Goal: Task Accomplishment & Management: Manage account settings

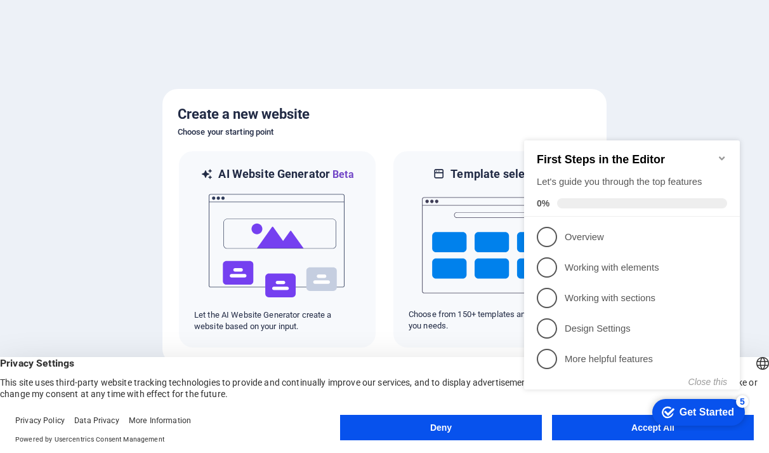
click at [725, 153] on icon "Minimize checklist" at bounding box center [722, 158] width 10 height 10
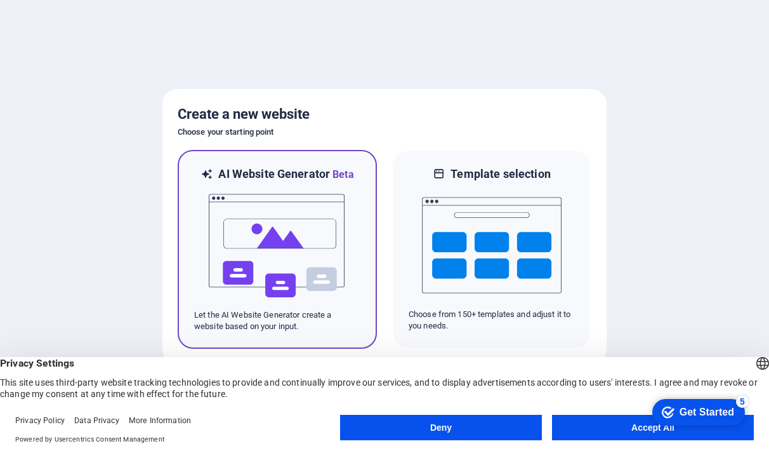
click at [255, 317] on p "Let the AI Website Generator create a website based on your input." at bounding box center [277, 320] width 166 height 23
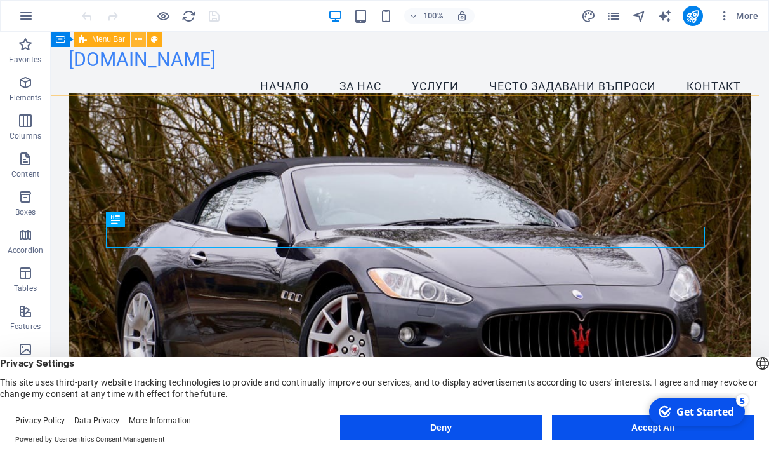
click at [140, 41] on icon at bounding box center [138, 39] width 7 height 13
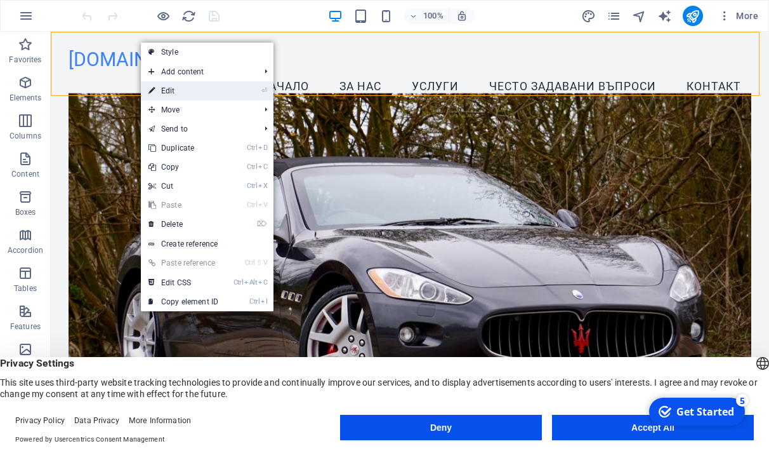
click at [172, 91] on link "⏎ Edit" at bounding box center [183, 90] width 85 height 19
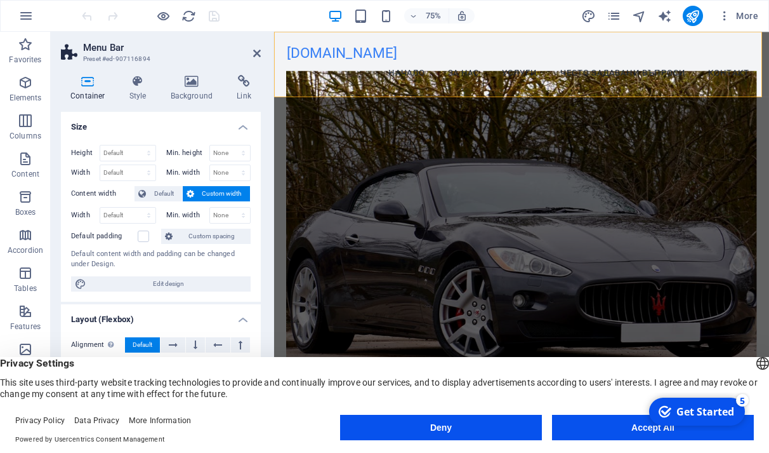
drag, startPoint x: 257, startPoint y: 196, endPoint x: 260, endPoint y: 240, distance: 43.9
click at [260, 240] on div "Size Height Default px rem % vh vw Min. height None px rem % vh vw Width Defaul…" at bounding box center [161, 267] width 200 height 310
click at [138, 91] on h4 "Style" at bounding box center [140, 88] width 41 height 27
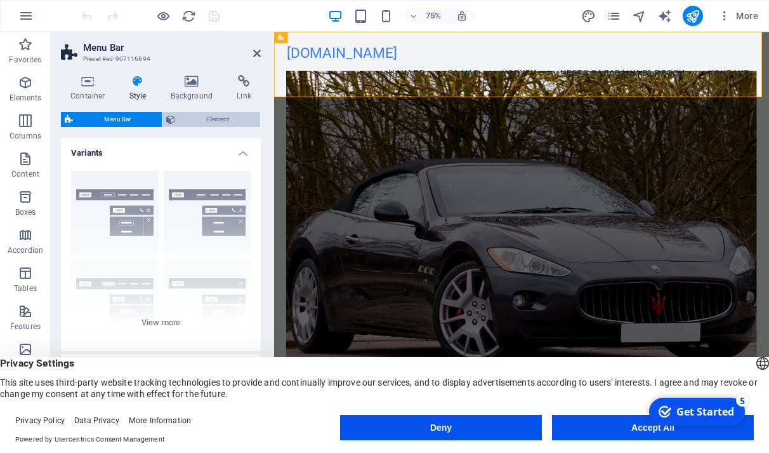
click at [198, 123] on span "Element" at bounding box center [217, 119] width 77 height 15
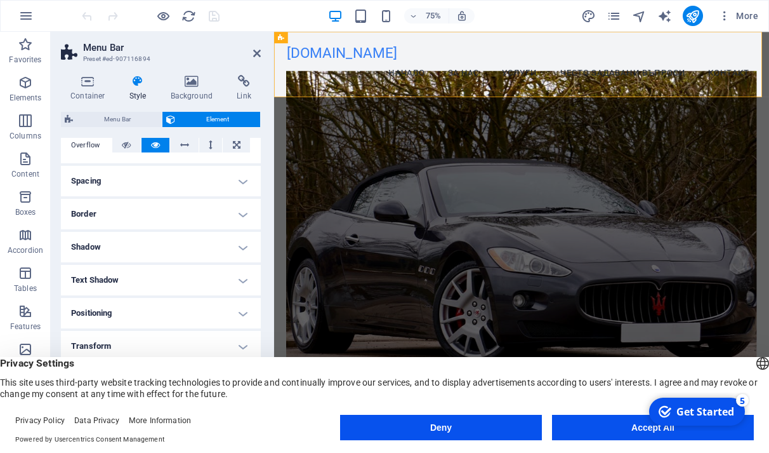
scroll to position [252, 0]
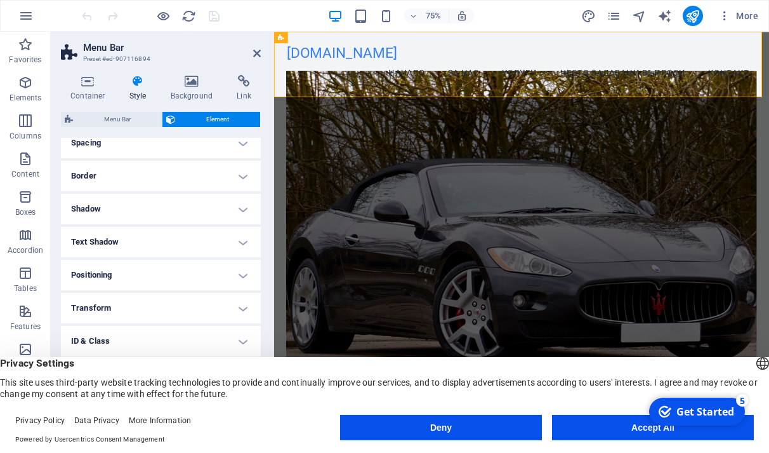
drag, startPoint x: 261, startPoint y: 319, endPoint x: 273, endPoint y: 251, distance: 69.0
click at [270, 258] on div "Container Style Background Link Size Height Default px rem % vh vw Min. height …" at bounding box center [161, 248] width 220 height 367
click at [117, 122] on span "Menu Bar" at bounding box center [117, 119] width 81 height 15
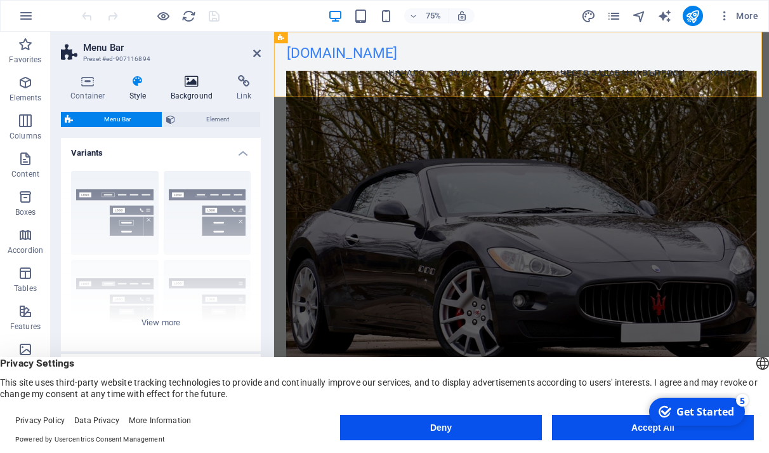
click at [185, 91] on h4 "Background" at bounding box center [194, 88] width 67 height 27
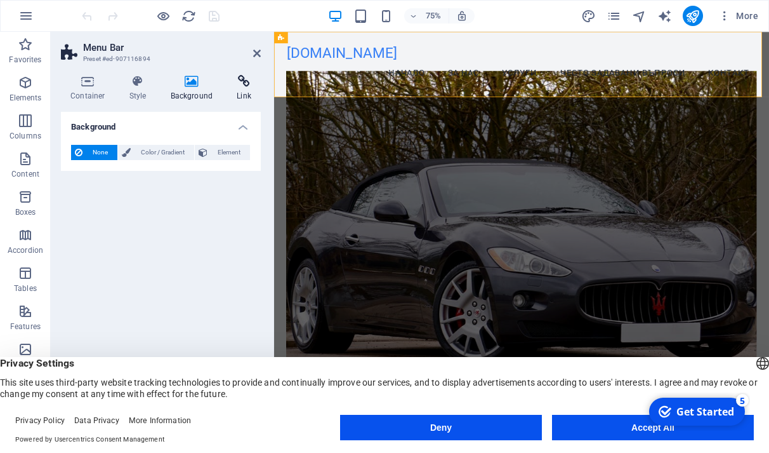
click at [241, 84] on icon at bounding box center [244, 81] width 34 height 13
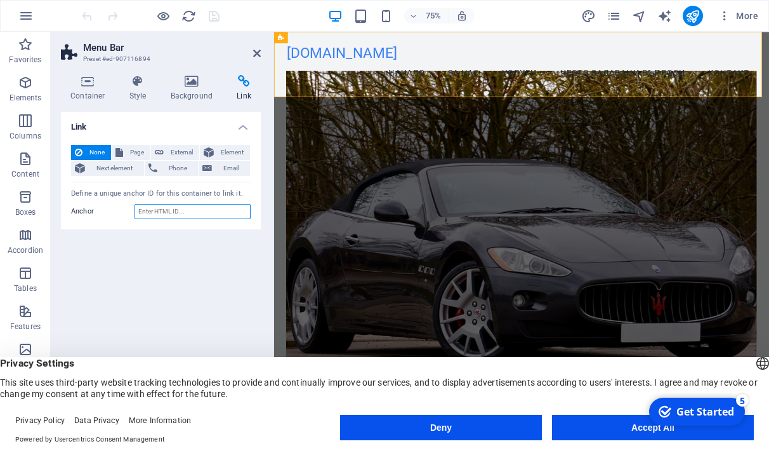
click at [181, 216] on input "Anchor" at bounding box center [193, 211] width 116 height 15
click at [85, 91] on h4 "Container" at bounding box center [90, 88] width 59 height 27
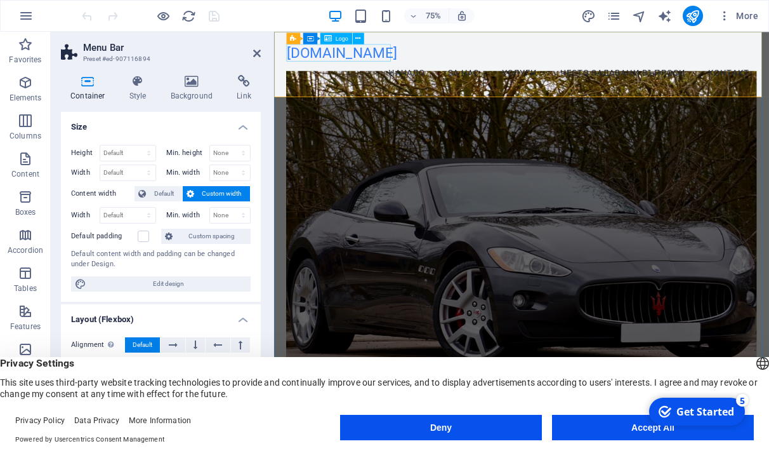
click at [416, 59] on div "[DOMAIN_NAME]" at bounding box center [604, 59] width 627 height 23
click at [340, 36] on span "Logo" at bounding box center [342, 39] width 13 height 6
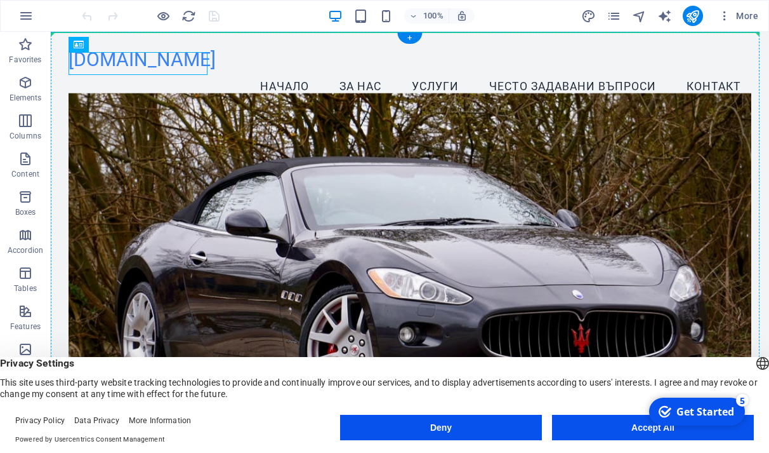
drag, startPoint x: 390, startPoint y: 67, endPoint x: 364, endPoint y: 44, distance: 35.1
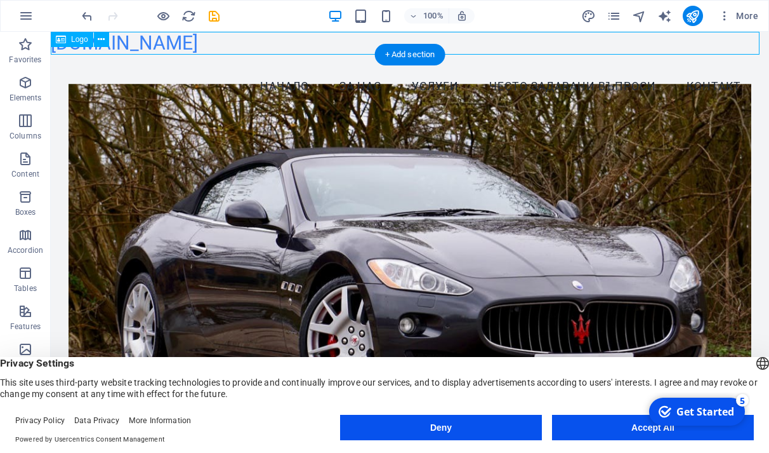
click at [196, 46] on div "[DOMAIN_NAME]" at bounding box center [410, 43] width 718 height 23
click at [135, 47] on div "[DOMAIN_NAME]" at bounding box center [410, 43] width 718 height 23
click at [141, 48] on div "[DOMAIN_NAME]" at bounding box center [410, 43] width 718 height 23
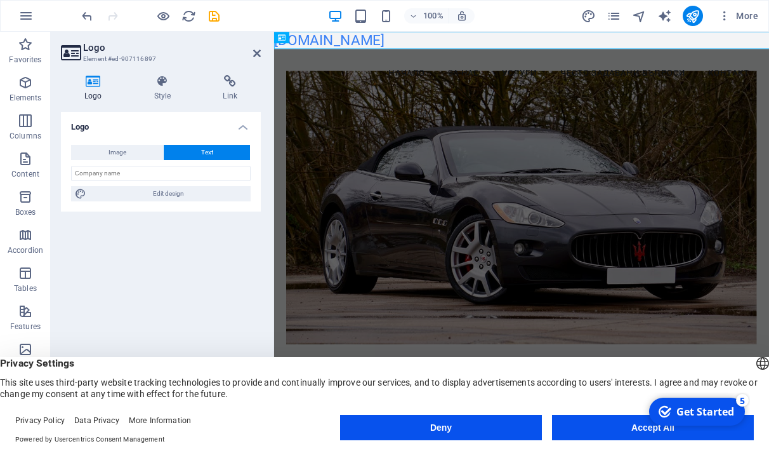
click at [141, 48] on h2 "Logo" at bounding box center [172, 47] width 178 height 11
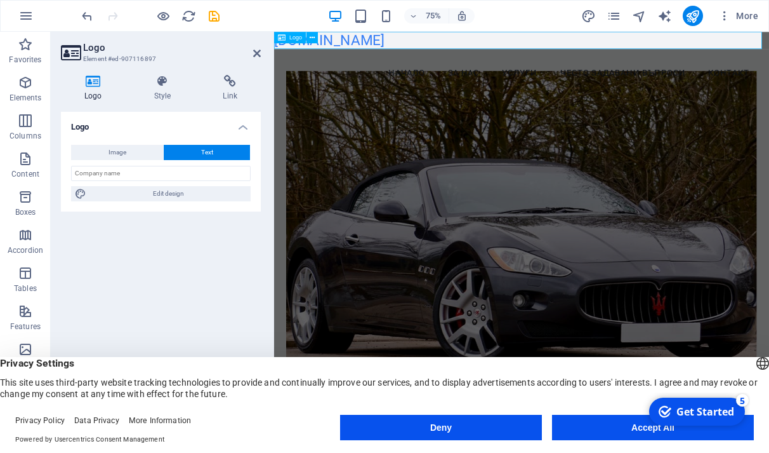
click at [445, 37] on div "[DOMAIN_NAME]" at bounding box center [604, 43] width 660 height 23
click at [408, 40] on div "[DOMAIN_NAME]" at bounding box center [604, 43] width 660 height 23
click at [436, 434] on button "Deny" at bounding box center [441, 426] width 202 height 25
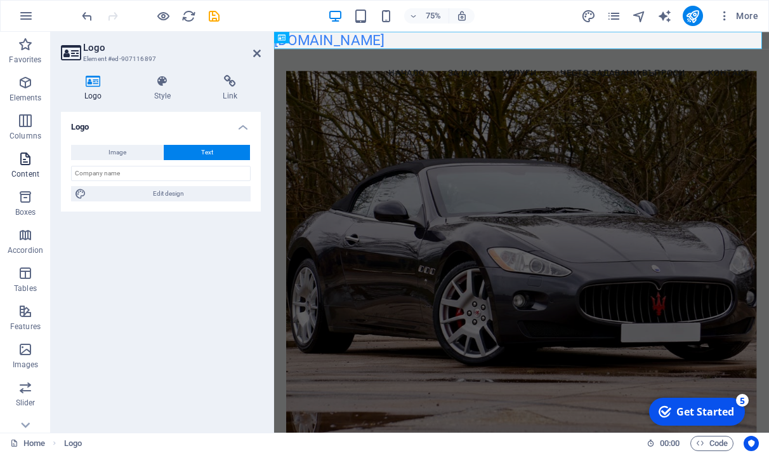
click at [41, 162] on span "Content" at bounding box center [25, 166] width 51 height 30
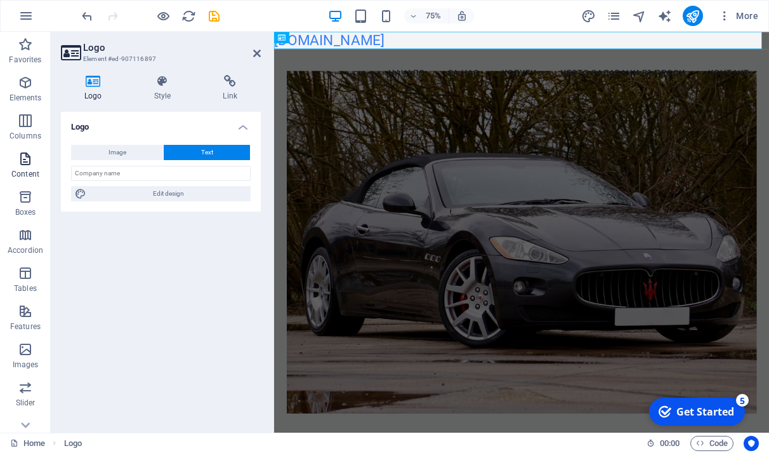
click at [22, 165] on icon "button" at bounding box center [25, 158] width 15 height 15
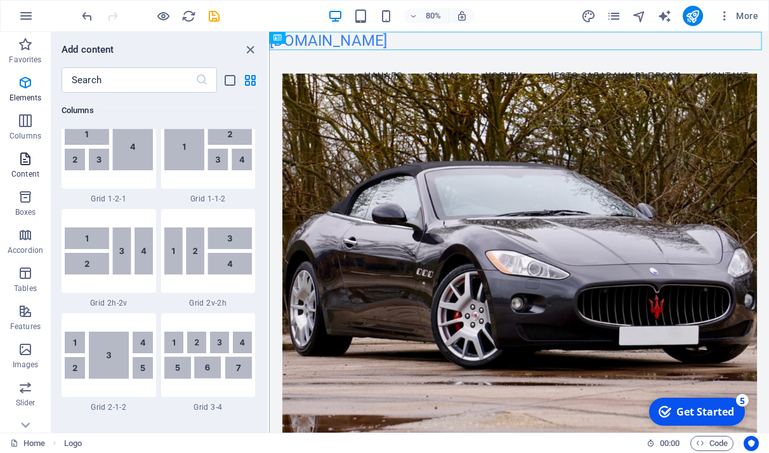
scroll to position [2221, 0]
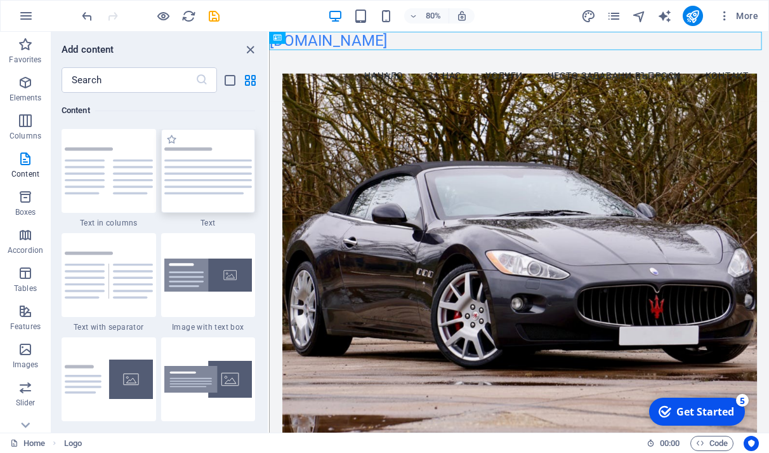
click at [217, 191] on img at bounding box center [208, 170] width 88 height 47
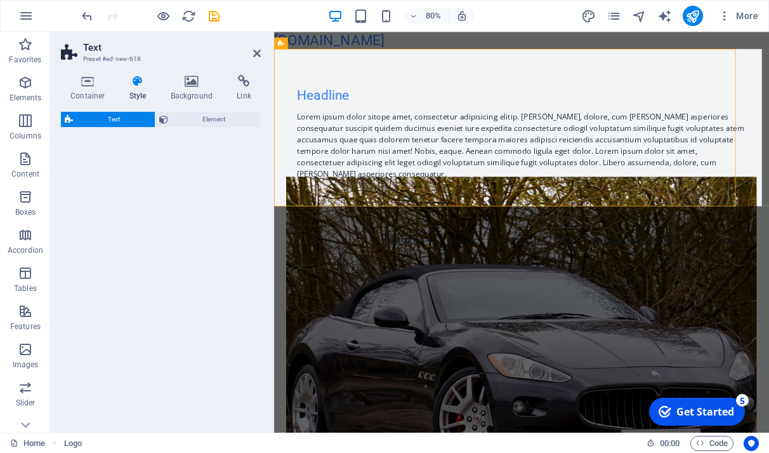
select select "preset-text-v2-default"
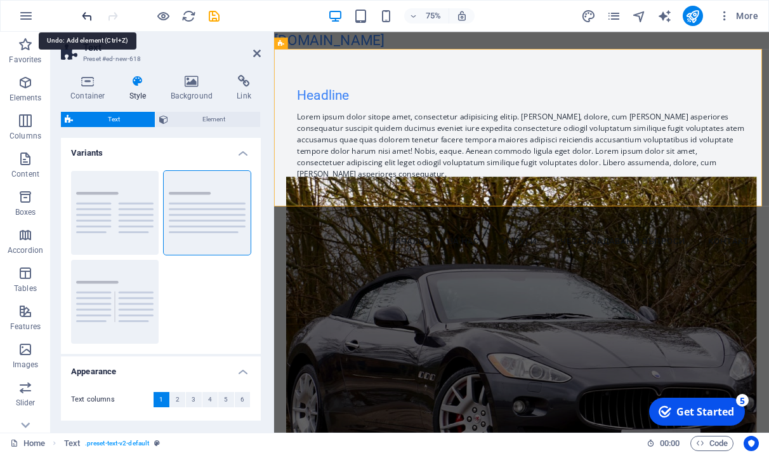
click at [90, 22] on icon "undo" at bounding box center [87, 16] width 15 height 15
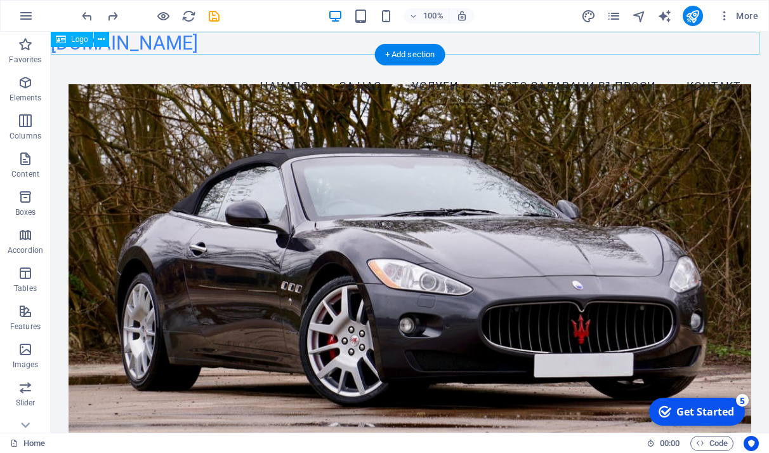
click at [172, 41] on div "[DOMAIN_NAME]" at bounding box center [410, 43] width 718 height 23
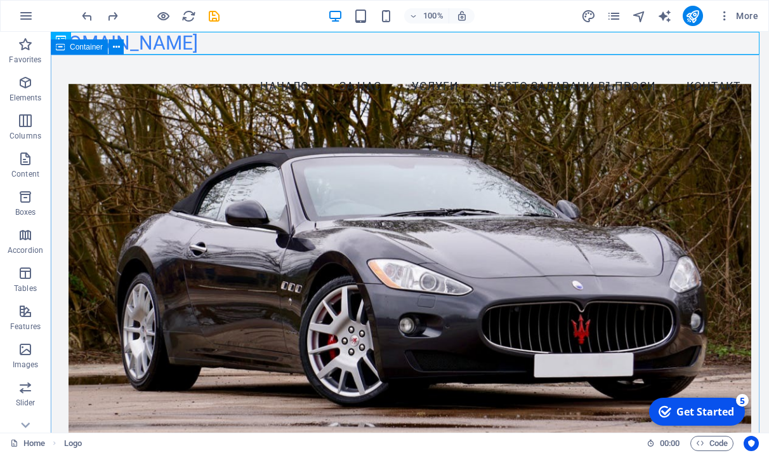
click at [61, 48] on icon at bounding box center [60, 46] width 9 height 15
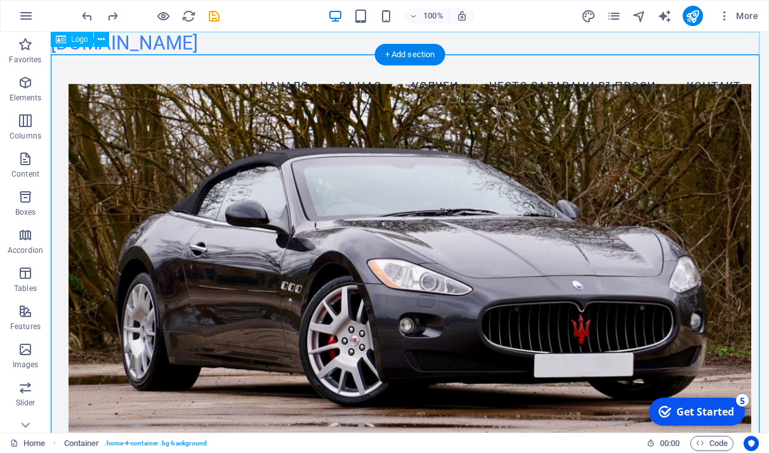
click at [205, 39] on div "[DOMAIN_NAME]" at bounding box center [410, 43] width 718 height 23
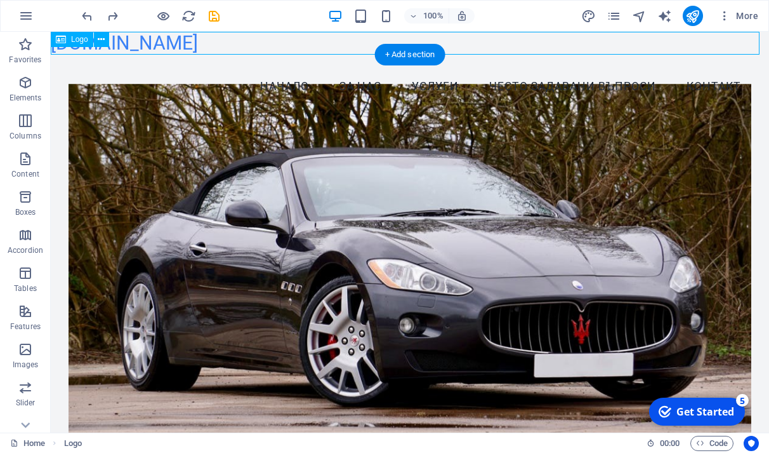
click at [188, 44] on div "[DOMAIN_NAME]" at bounding box center [410, 43] width 718 height 23
click at [173, 51] on div "[DOMAIN_NAME]" at bounding box center [410, 43] width 718 height 23
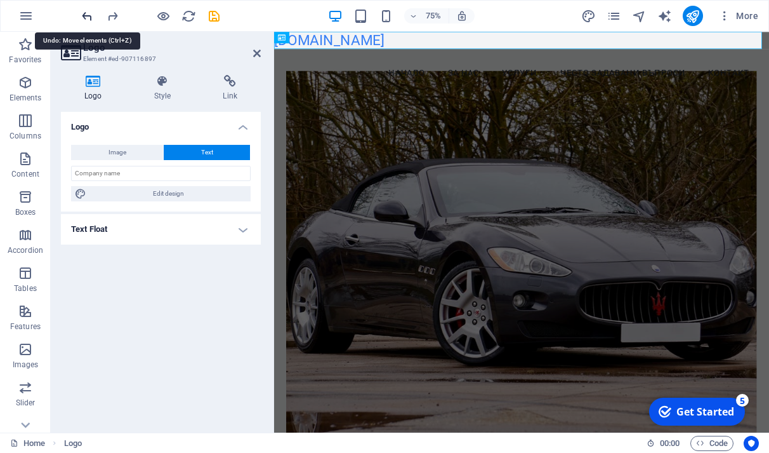
click at [89, 14] on icon "undo" at bounding box center [87, 16] width 15 height 15
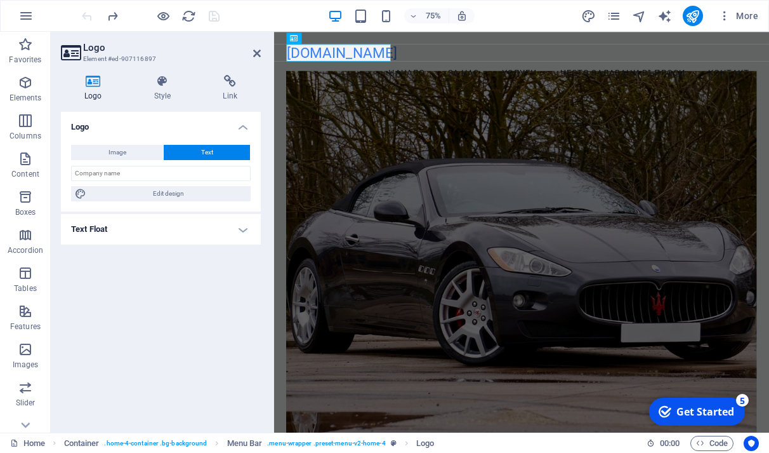
click at [89, 14] on div at bounding box center [150, 16] width 142 height 20
click at [144, 173] on input "text" at bounding box center [161, 173] width 180 height 15
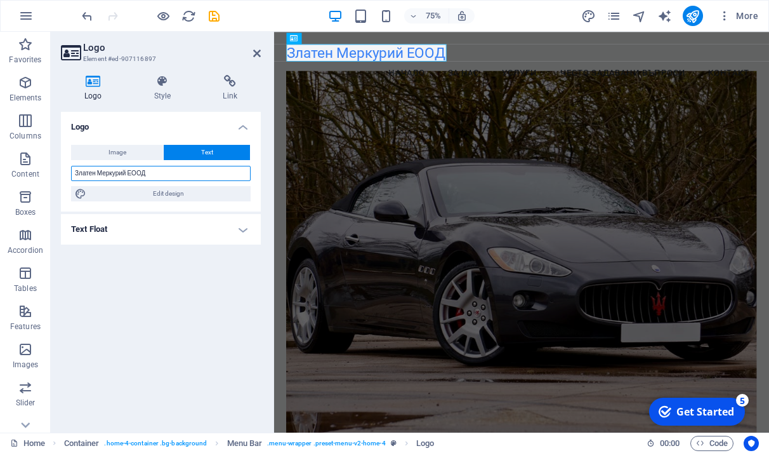
type input "Златен Меркурий ЕООД"
click at [246, 231] on h4 "Text Float" at bounding box center [161, 229] width 200 height 30
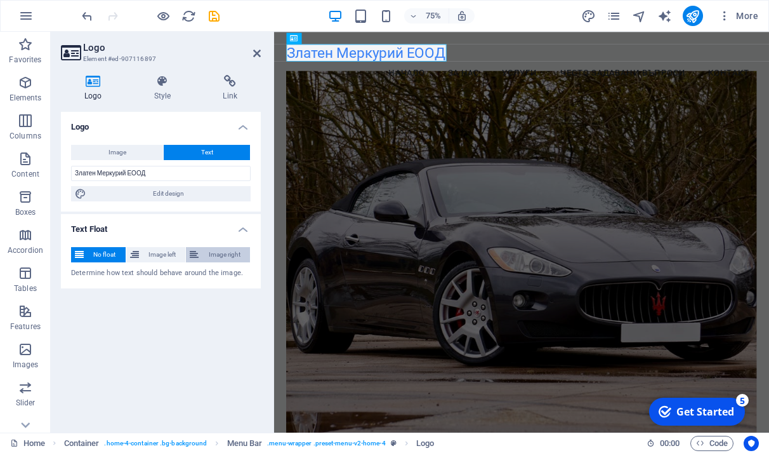
click at [202, 255] on button "Image right" at bounding box center [218, 254] width 64 height 15
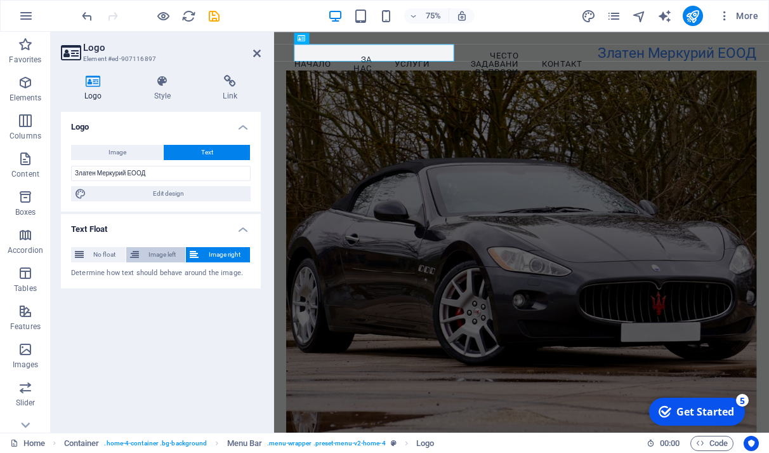
click at [162, 260] on span "Image left" at bounding box center [162, 254] width 39 height 15
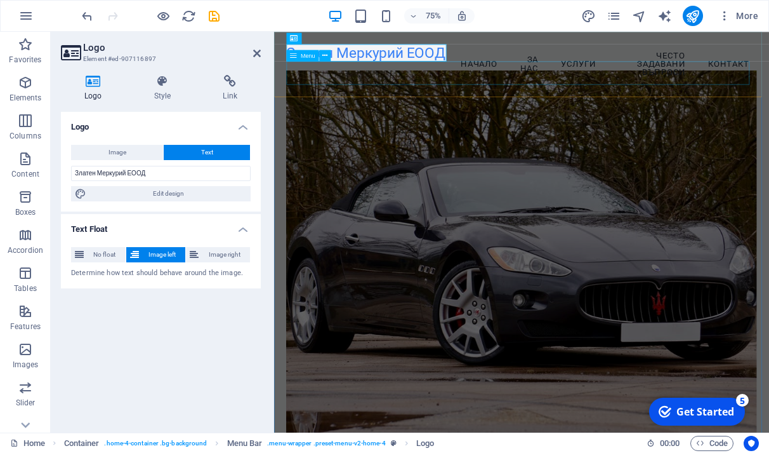
click at [414, 84] on nav "Начало За Нас Услуги Често задавани въпроси Контакт" at bounding box center [604, 75] width 627 height 54
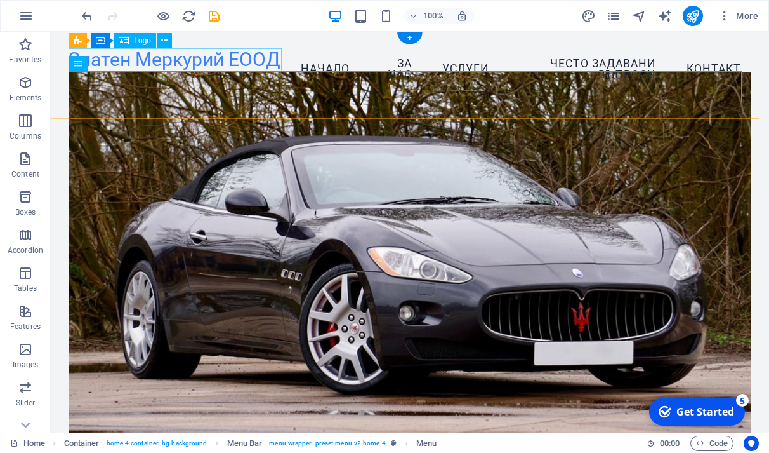
click at [242, 59] on div "Златен Меркурий ЕООД" at bounding box center [175, 59] width 212 height 23
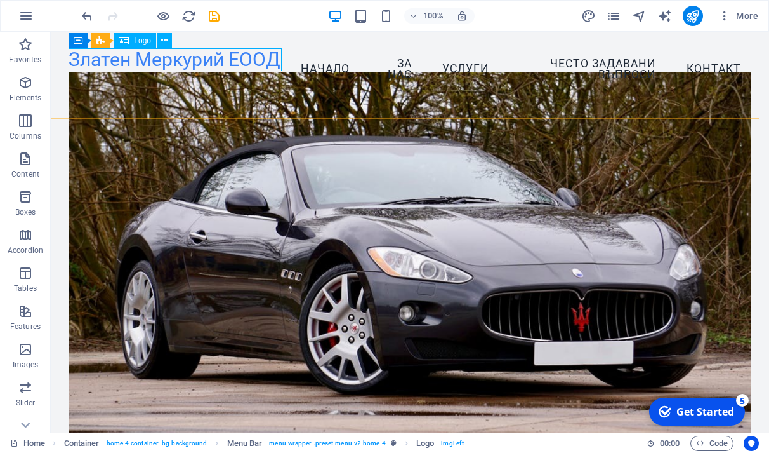
click at [127, 43] on icon at bounding box center [124, 40] width 10 height 15
click at [131, 42] on div "Logo" at bounding box center [135, 40] width 43 height 15
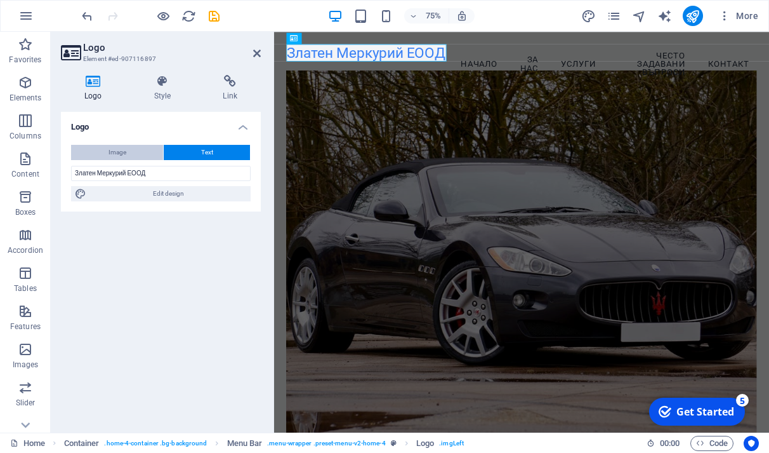
click at [102, 150] on button "Image" at bounding box center [117, 152] width 92 height 15
select select "DISABLED_OPTION_VALUE"
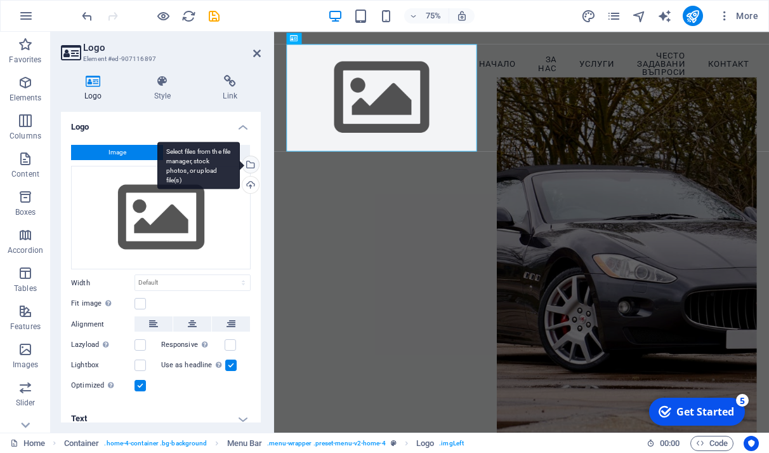
click at [251, 162] on div "Select files from the file manager, stock photos, or upload file(s)" at bounding box center [249, 165] width 19 height 19
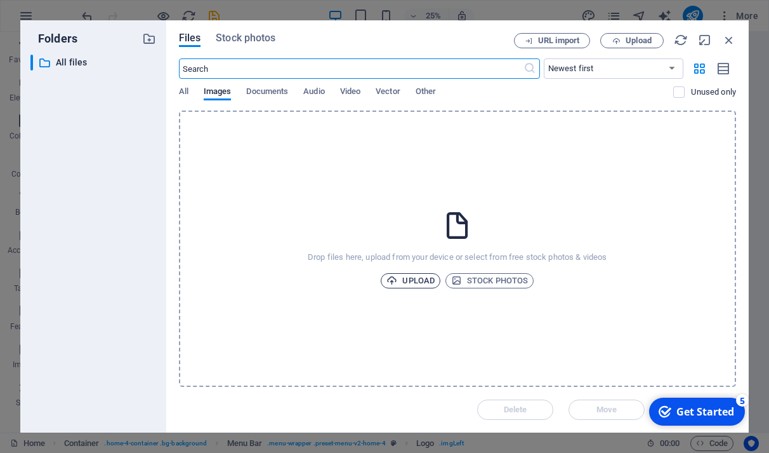
click at [401, 277] on span "Upload" at bounding box center [411, 280] width 48 height 15
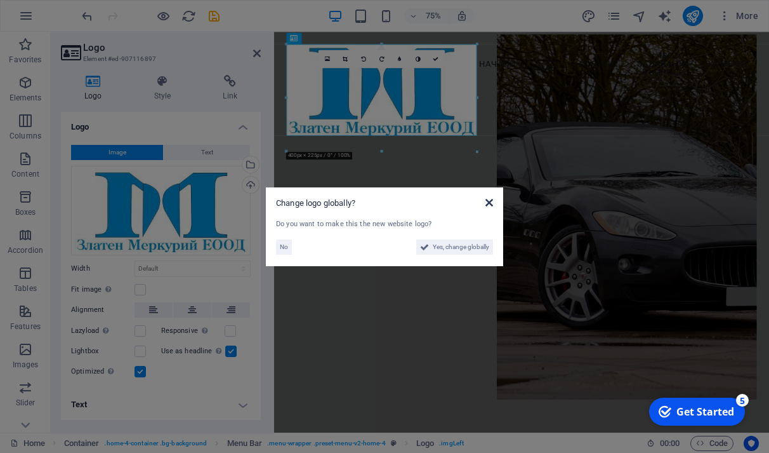
click at [486, 200] on icon at bounding box center [490, 202] width 8 height 10
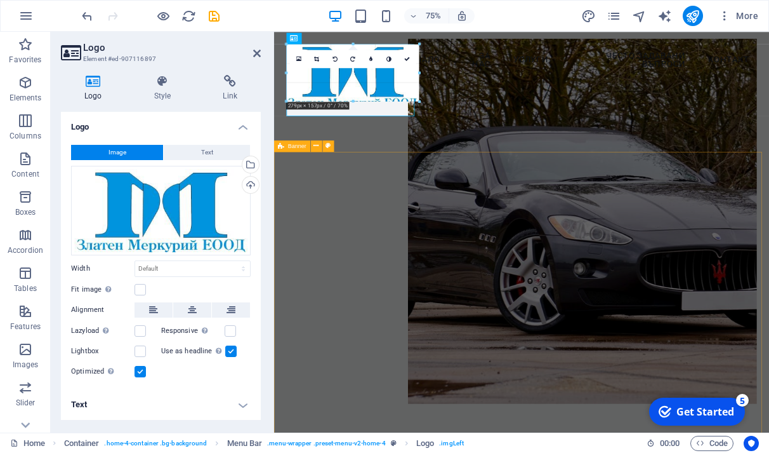
drag, startPoint x: 477, startPoint y: 46, endPoint x: 358, endPoint y: 120, distance: 140.0
type input "213"
select select "px"
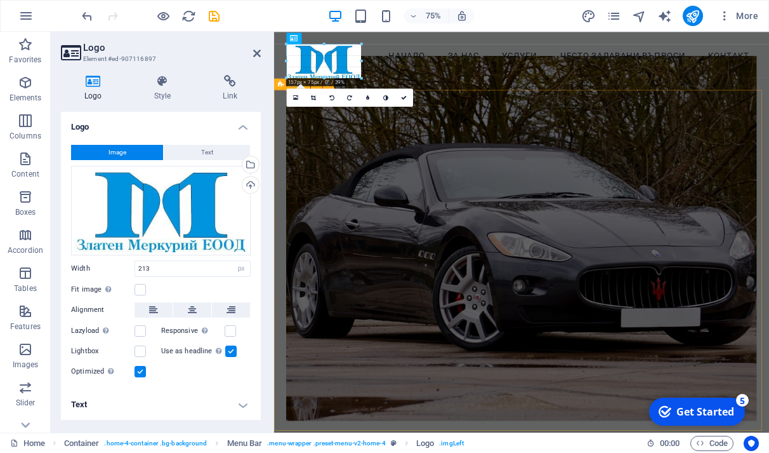
drag, startPoint x: 387, startPoint y: 46, endPoint x: 96, endPoint y: 74, distance: 292.7
type input "149"
click at [448, 94] on div "Menu Начало За Нас Услуги Често задавани въпроси Контакт" at bounding box center [604, 64] width 660 height 64
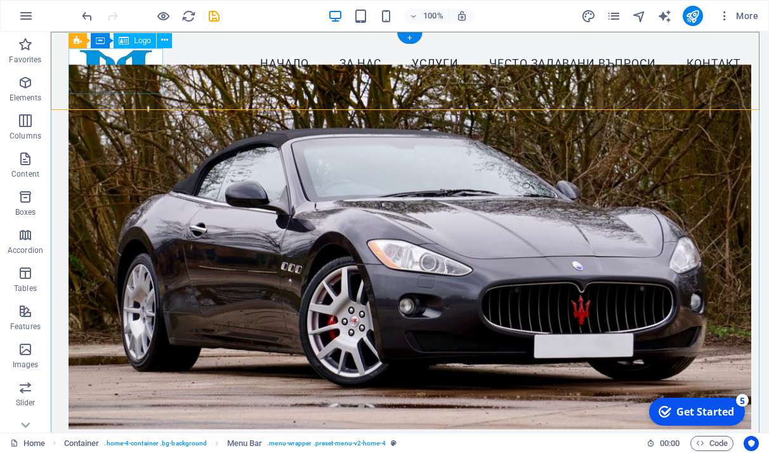
click at [88, 72] on div at bounding box center [116, 71] width 95 height 46
click at [131, 43] on div "Logo" at bounding box center [135, 40] width 43 height 15
click at [163, 39] on icon at bounding box center [164, 40] width 7 height 13
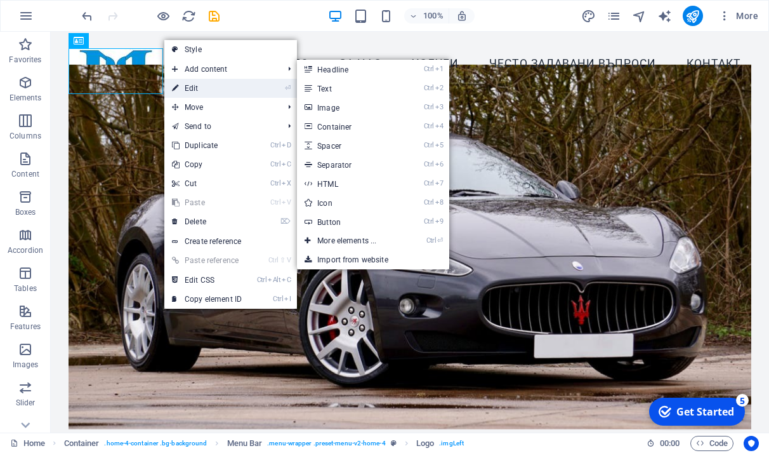
click at [185, 86] on link "⏎ Edit" at bounding box center [206, 88] width 85 height 19
select select "px"
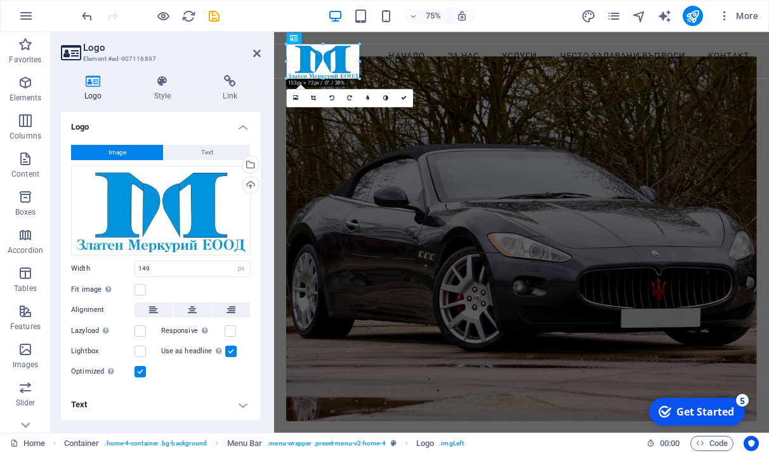
drag, startPoint x: 357, startPoint y: 79, endPoint x: 359, endPoint y: 72, distance: 6.8
type input "153"
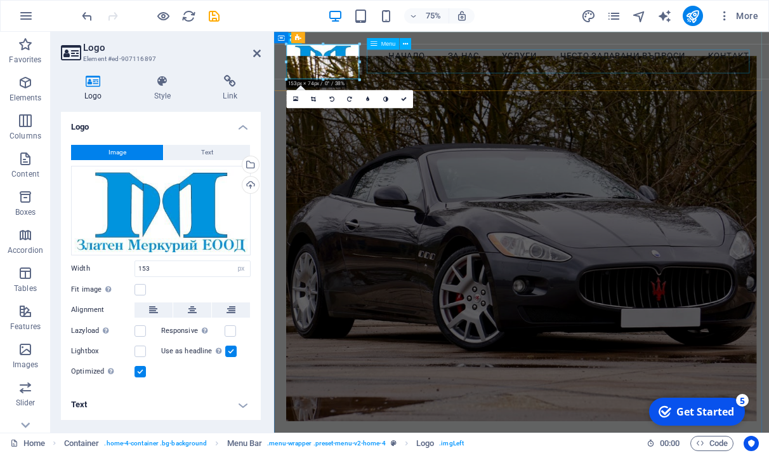
drag, startPoint x: 414, startPoint y: 71, endPoint x: 604, endPoint y: 62, distance: 190.0
click at [604, 62] on nav "Начало За Нас Услуги Често задавани въпроси Контакт" at bounding box center [604, 64] width 627 height 32
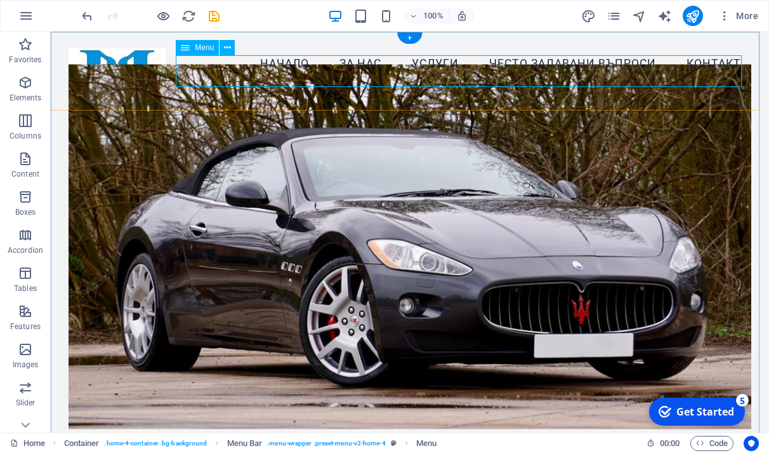
click at [188, 68] on nav "Начало За Нас Услуги Често задавани въпроси Контакт" at bounding box center [410, 64] width 682 height 32
select select
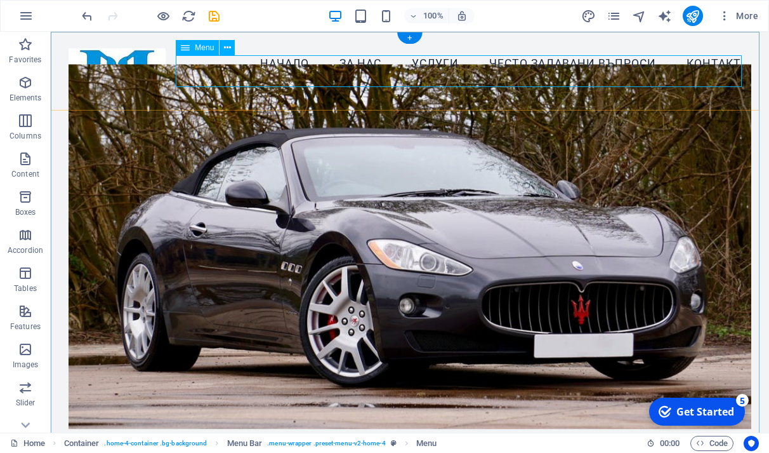
select select
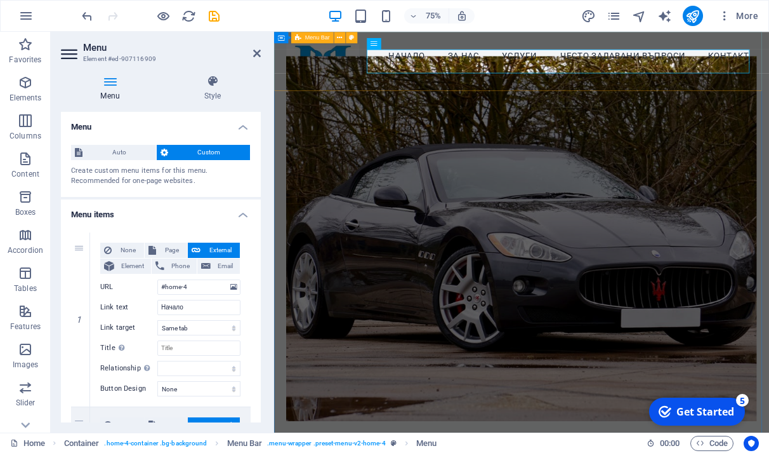
click at [395, 69] on div "Menu Начало За Нас Услуги Често задавани въпроси Контакт" at bounding box center [604, 64] width 660 height 64
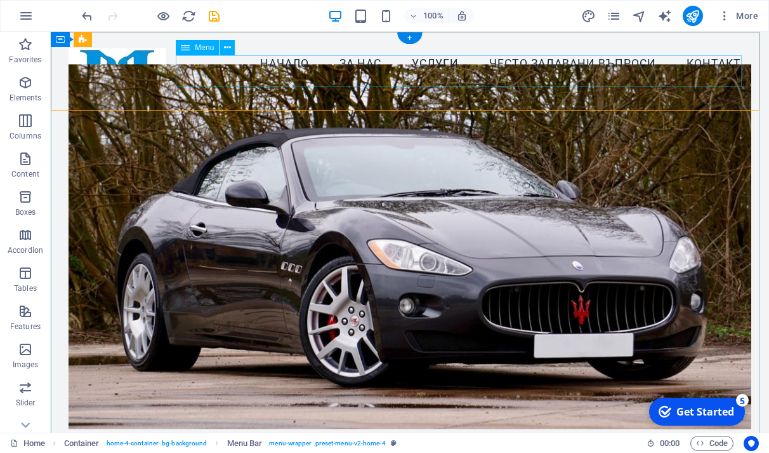
click at [275, 76] on nav "Начало За Нас Услуги Често задавани въпроси Контакт" at bounding box center [410, 64] width 682 height 32
click at [225, 49] on icon at bounding box center [227, 47] width 7 height 13
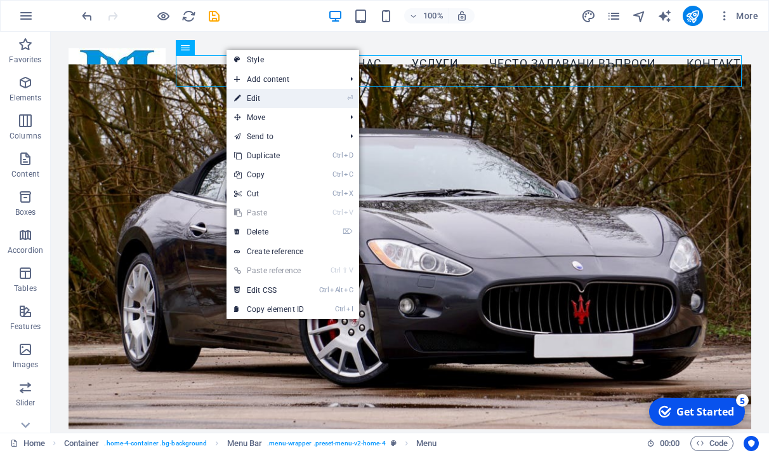
click at [265, 97] on link "⏎ Edit" at bounding box center [269, 98] width 85 height 19
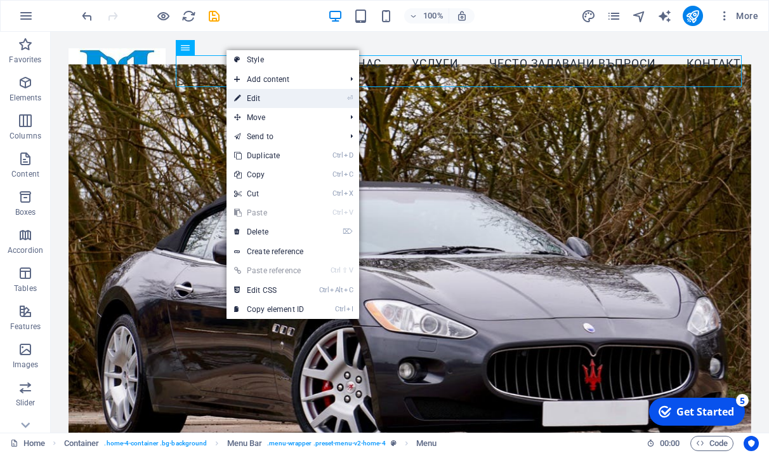
select select
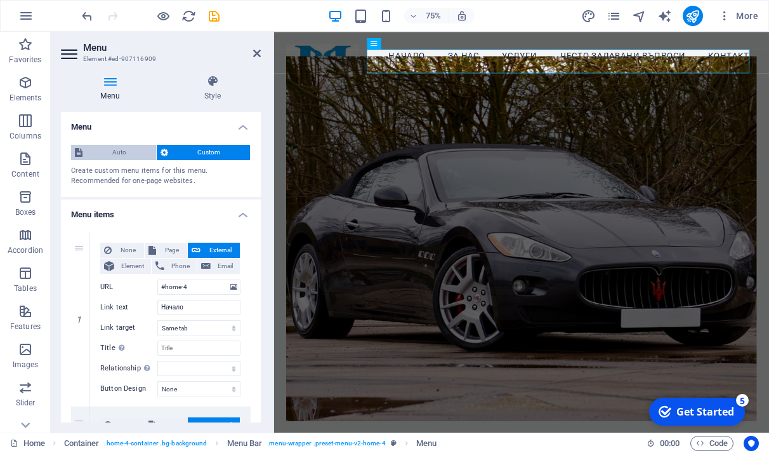
click at [117, 149] on span "Auto" at bounding box center [119, 152] width 66 height 15
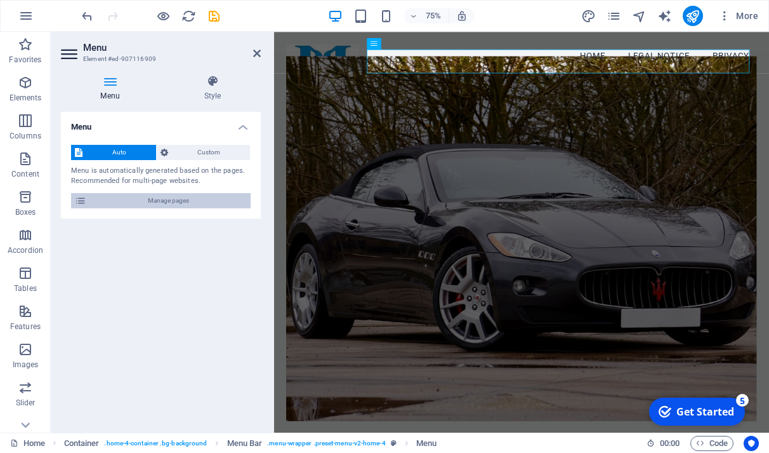
click at [168, 197] on span "Manage pages" at bounding box center [168, 200] width 157 height 15
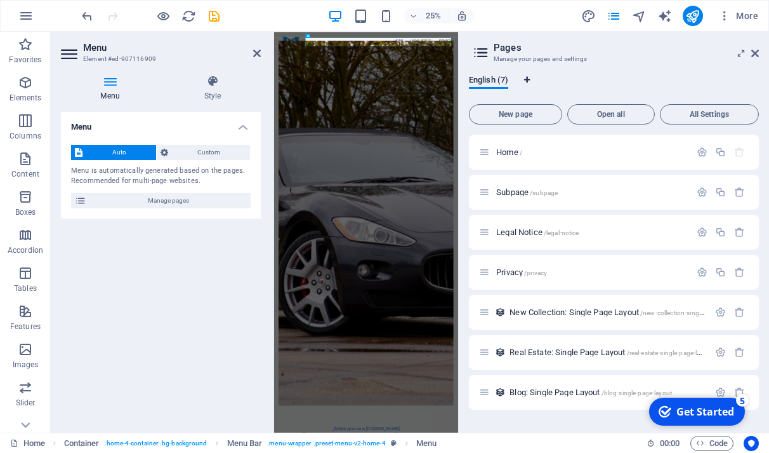
click at [527, 83] on icon "Language Tabs" at bounding box center [527, 80] width 6 height 8
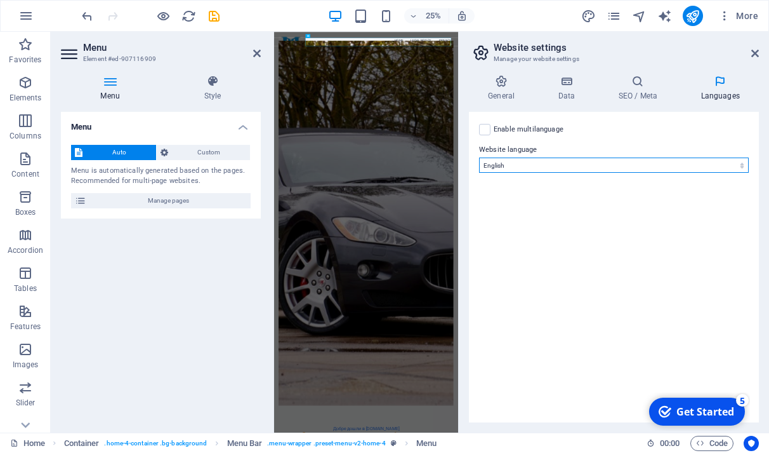
click at [741, 168] on select "Abkhazian Afar Afrikaans Akan Albanian Amharic Arabic Aragonese Armenian Assame…" at bounding box center [614, 164] width 270 height 15
select select "24"
click at [479, 157] on select "Abkhazian Afar Afrikaans Akan Albanian Amharic Arabic Aragonese Armenian Assame…" at bounding box center [614, 164] width 270 height 15
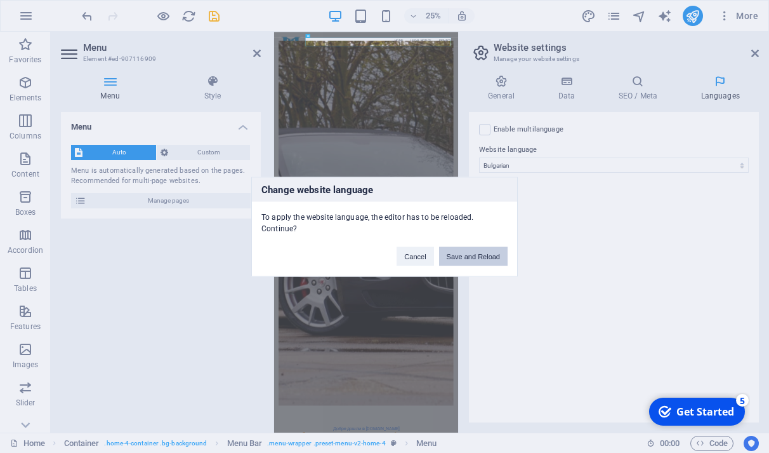
click at [479, 258] on button "Save and Reload" at bounding box center [473, 255] width 69 height 19
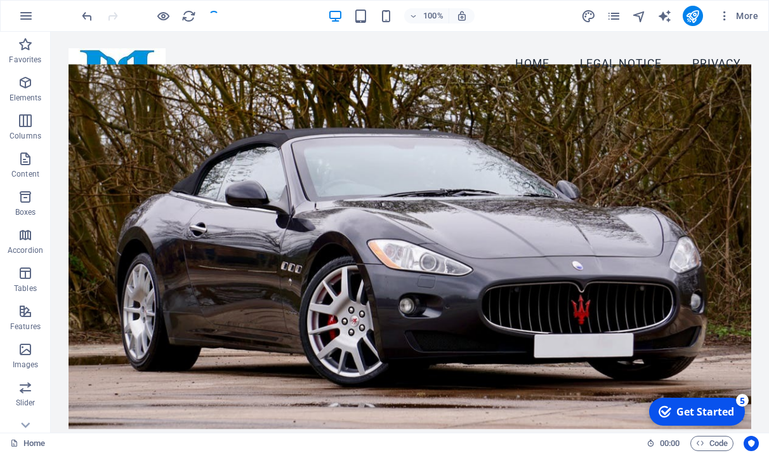
scroll to position [241, 0]
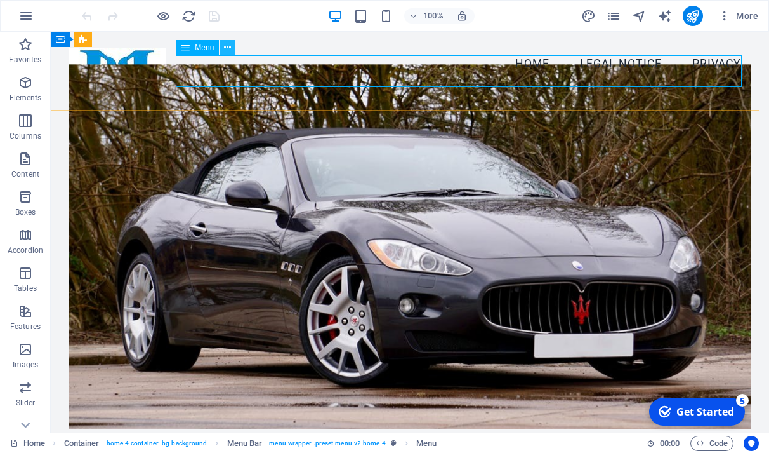
click at [225, 51] on icon at bounding box center [227, 47] width 7 height 13
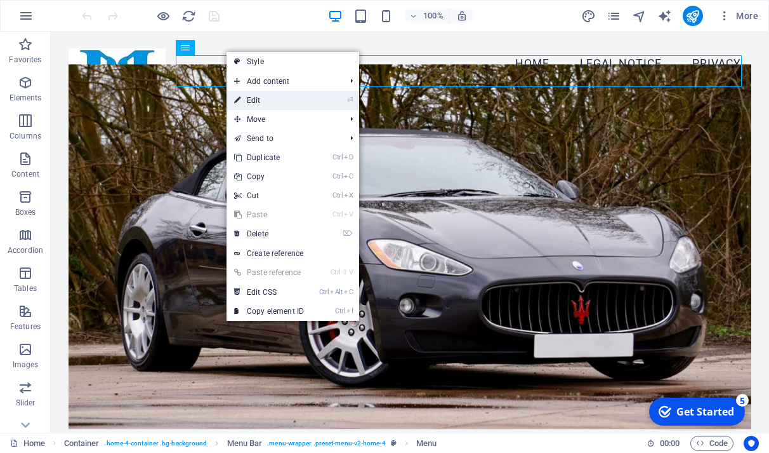
click at [260, 100] on link "⏎ Edit" at bounding box center [269, 100] width 85 height 19
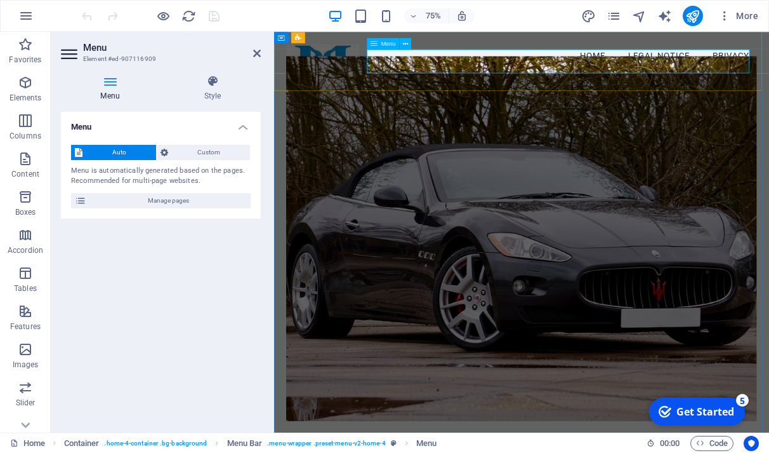
click at [472, 72] on nav "Home Legal Notice Privacy" at bounding box center [604, 64] width 627 height 32
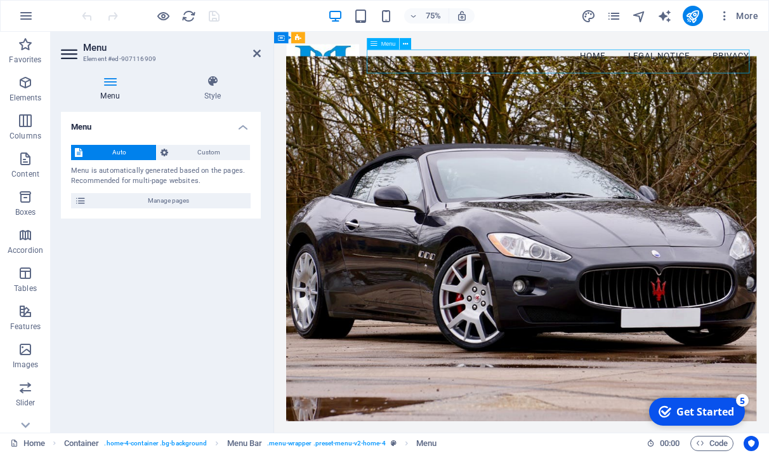
click at [471, 72] on nav "Home Legal Notice Privacy" at bounding box center [604, 64] width 627 height 32
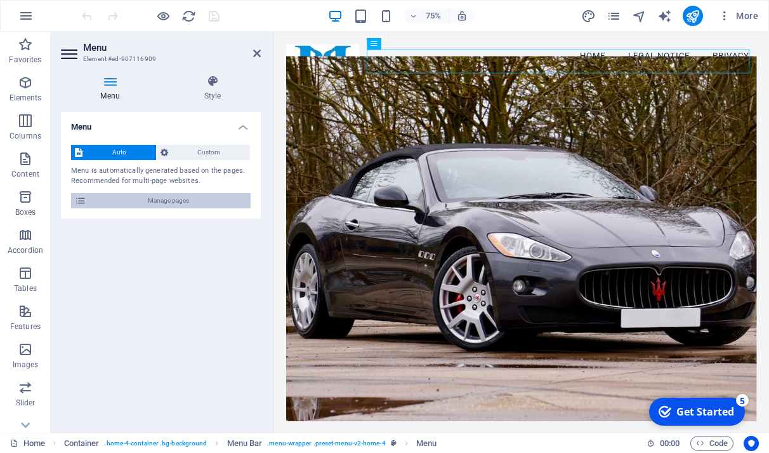
click at [176, 202] on span "Manage pages" at bounding box center [168, 200] width 157 height 15
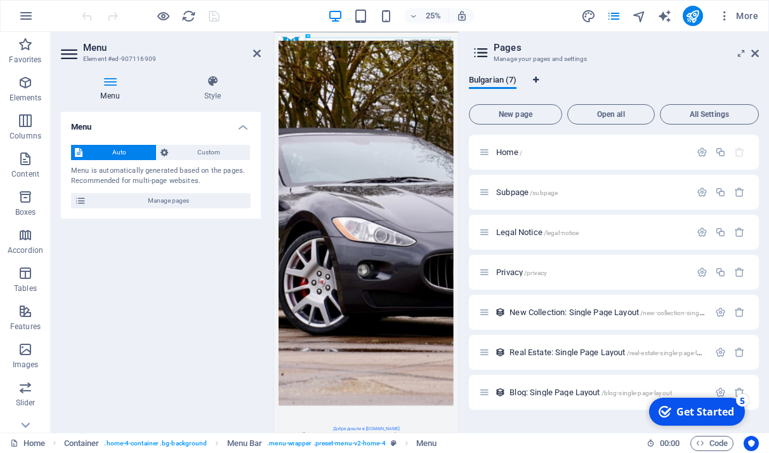
click at [538, 81] on icon "Language Tabs" at bounding box center [536, 80] width 6 height 8
select select "24"
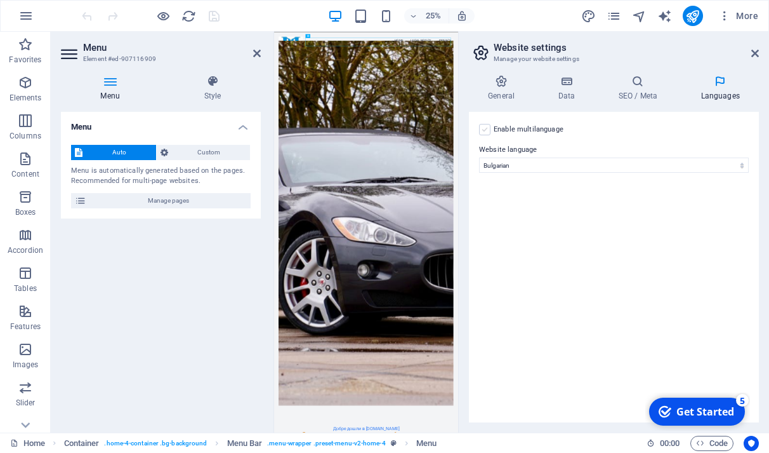
click at [486, 129] on label at bounding box center [484, 129] width 11 height 11
click at [0, 0] on input "Enable multilanguage To disable multilanguage delete all languages until only o…" at bounding box center [0, 0] width 0 height 0
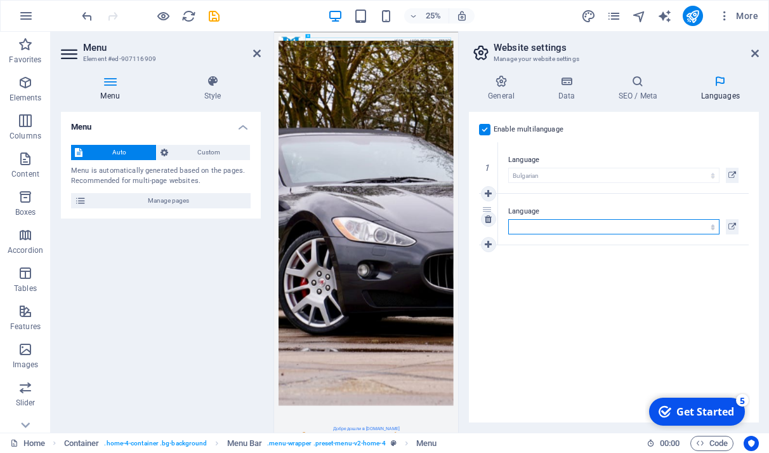
click at [627, 231] on select "Abkhazian Afar Afrikaans Akan Albanian Amharic Arabic Aragonese Armenian Assame…" at bounding box center [613, 226] width 211 height 15
select select "41"
click at [508, 219] on select "Abkhazian Afar Afrikaans Akan Albanian Amharic Arabic Aragonese Armenian Assame…" at bounding box center [613, 226] width 211 height 15
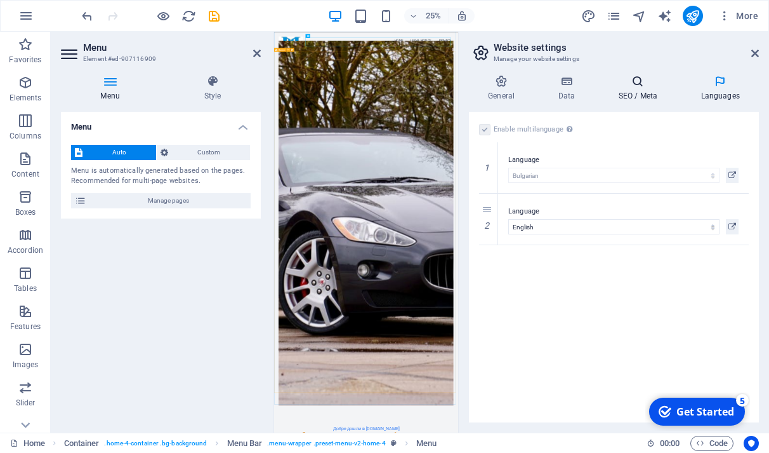
click at [640, 86] on icon at bounding box center [637, 81] width 77 height 13
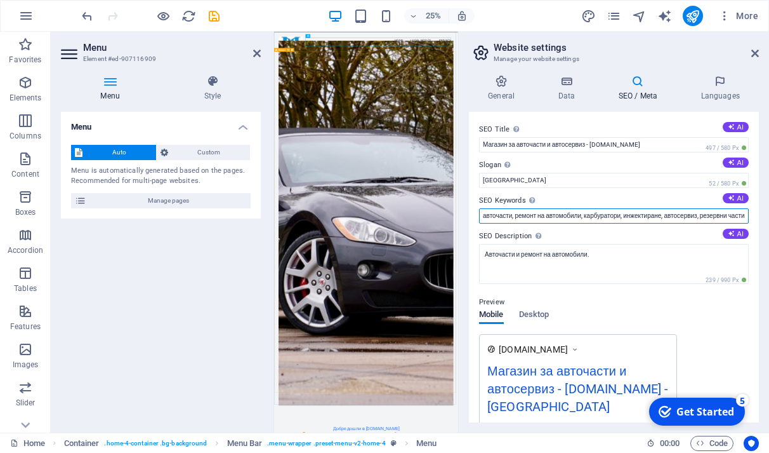
click at [715, 213] on input "авточасти, ремонт на автомобили, карбуратори, инжектиране, автосервиз, резервни…" at bounding box center [614, 215] width 270 height 15
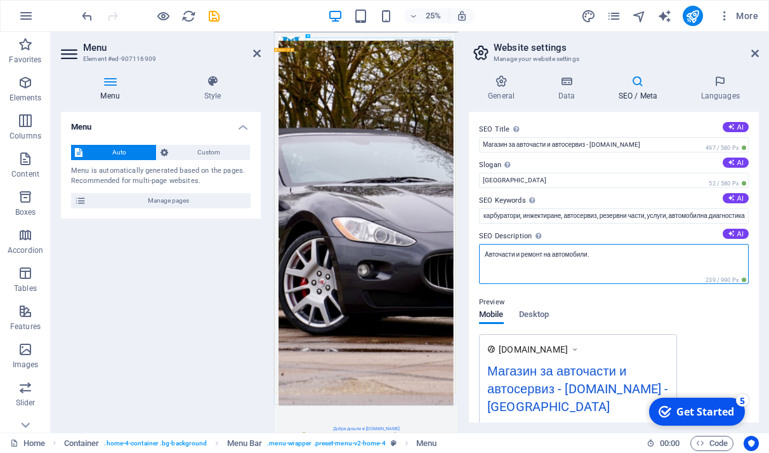
click at [597, 259] on textarea "Авточасти и ремонт на автомобили." at bounding box center [614, 264] width 270 height 40
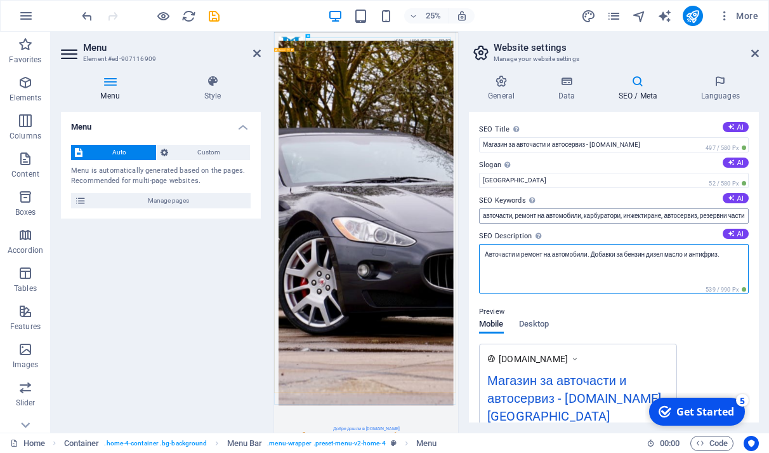
type textarea "Авточасти и ремонт на автомобили. Добавки за бензин дизел масло и антифриз."
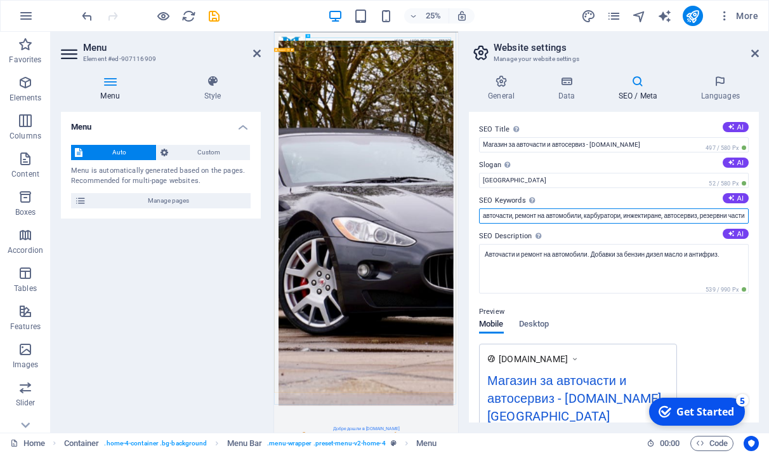
click at [485, 215] on input "авточасти, ремонт на автомобили, карбуратори, инжектиране, автосервиз, резервни…" at bounding box center [614, 215] width 270 height 15
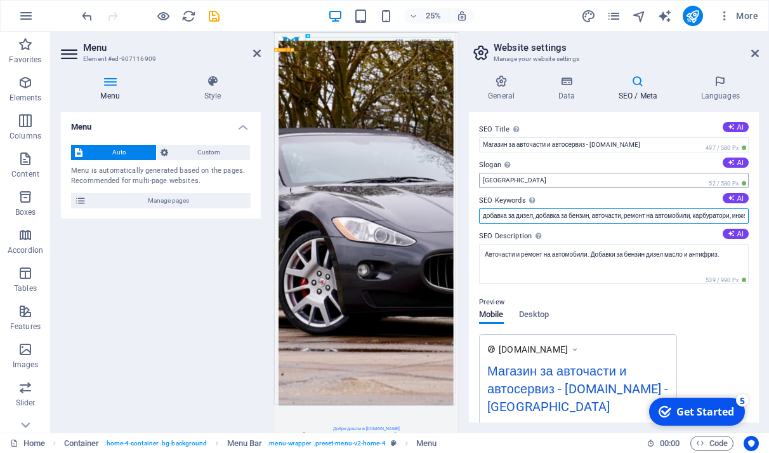
type input "добавка за дизел, добавка за бензин, авточасти, ремонт на автомобили, карбурато…"
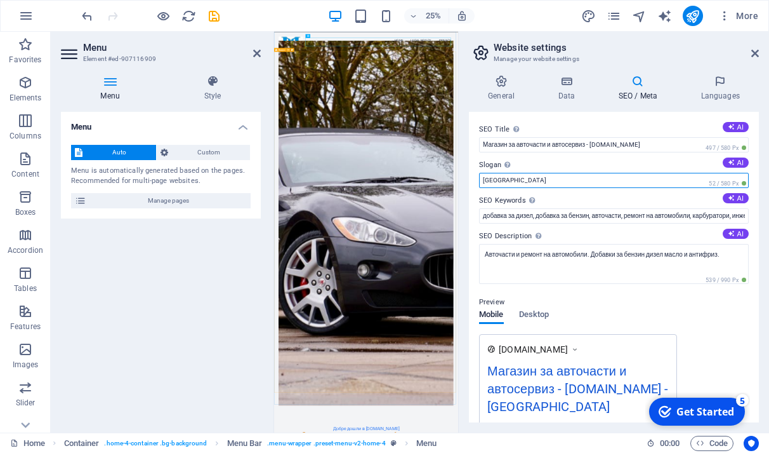
click at [515, 183] on input "Berlin" at bounding box center [614, 180] width 270 height 15
click at [623, 371] on div "Магазин за авточасти и автосервиз - merkury-bg.com - Berlin" at bounding box center [578, 391] width 182 height 60
click at [623, 369] on div "Магазин за авточасти и автосервиз - merkury-bg.com - Berlin" at bounding box center [578, 391] width 182 height 60
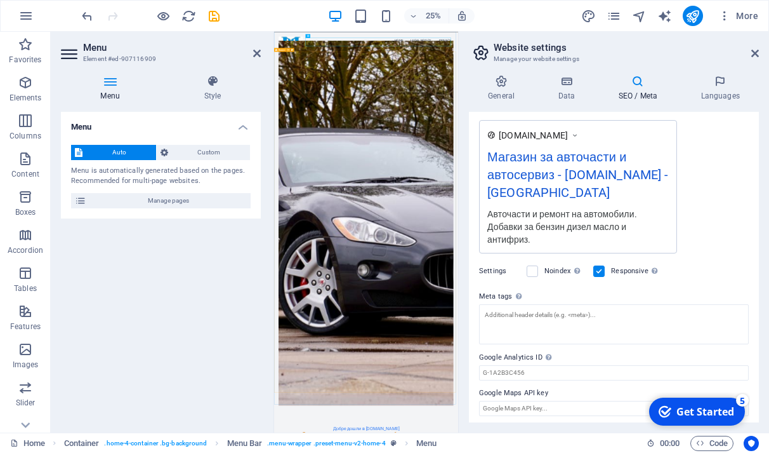
scroll to position [218, 0]
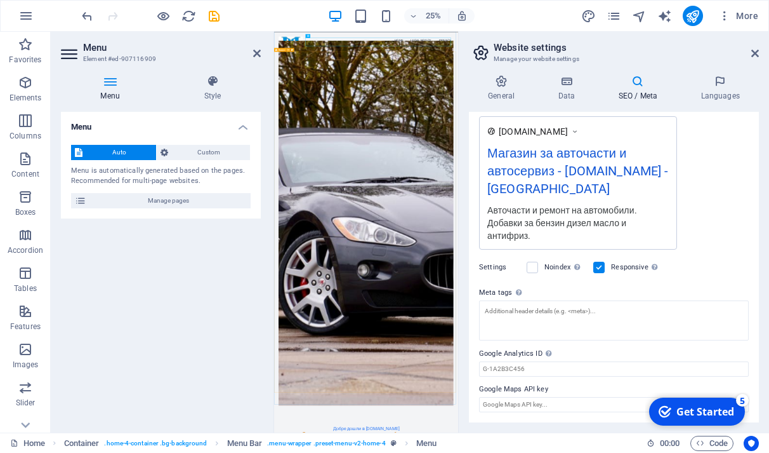
drag, startPoint x: 757, startPoint y: 329, endPoint x: 92, endPoint y: 0, distance: 741.7
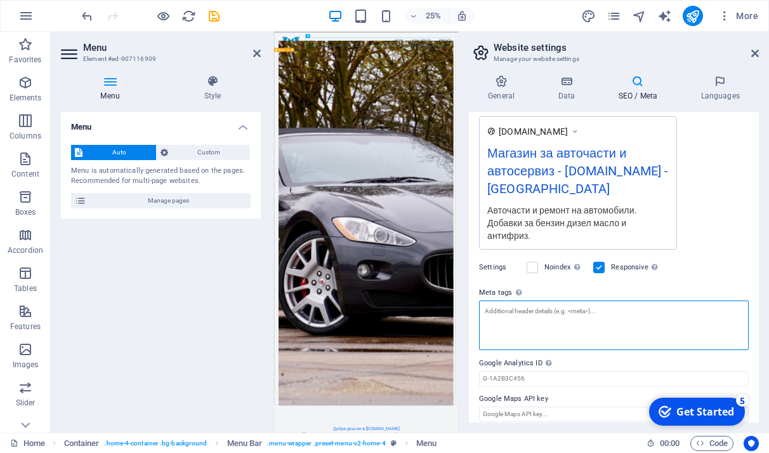
click at [508, 315] on textarea "Meta tags Enter HTML code here that will be placed inside the tags of your webs…" at bounding box center [614, 325] width 270 height 50
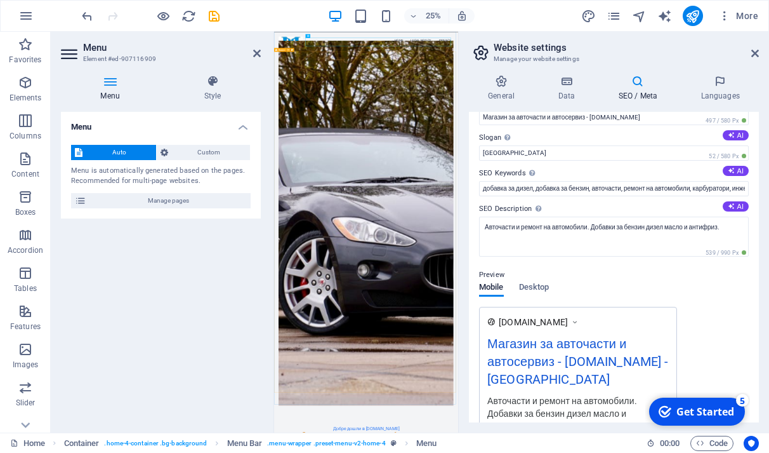
scroll to position [0, 0]
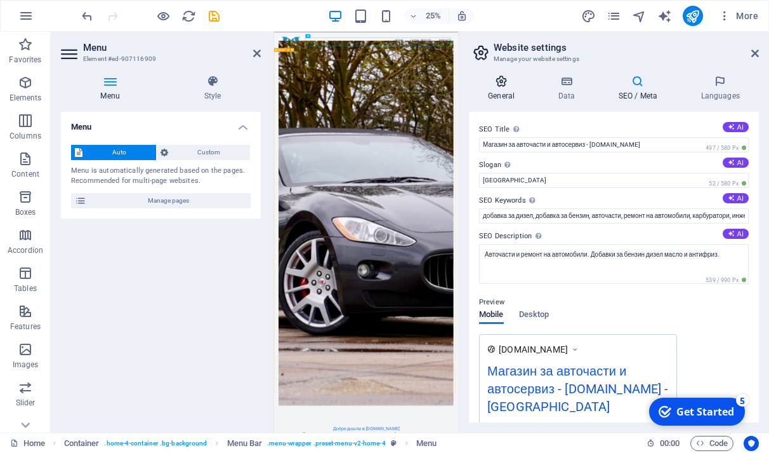
click at [497, 93] on h4 "General" at bounding box center [504, 88] width 70 height 27
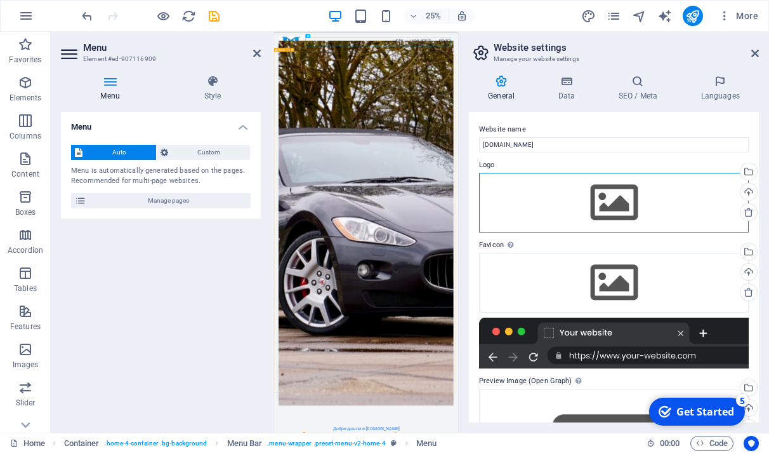
click at [593, 206] on div "Drag files here, click to choose files or select files from Files or our free s…" at bounding box center [614, 203] width 270 height 60
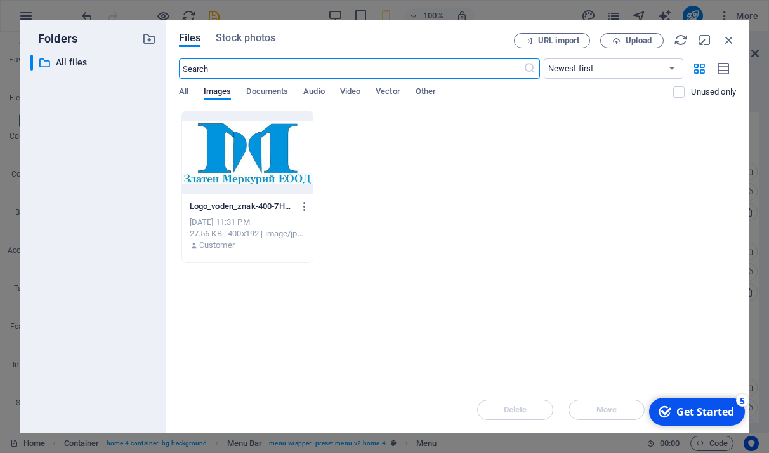
click at [232, 162] on div at bounding box center [247, 152] width 131 height 83
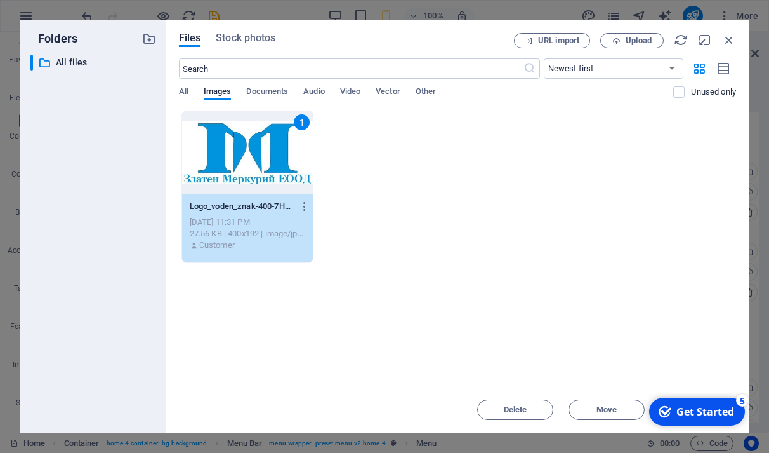
click at [257, 171] on div "1" at bounding box center [247, 152] width 131 height 83
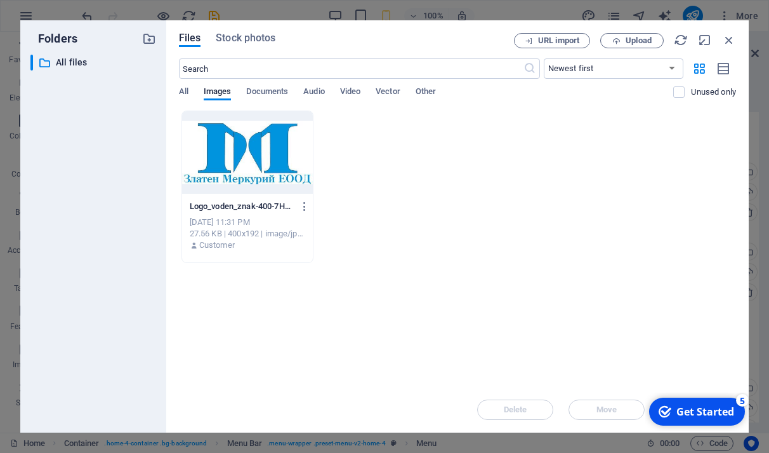
click at [711, 408] on div "Get Started" at bounding box center [706, 411] width 58 height 14
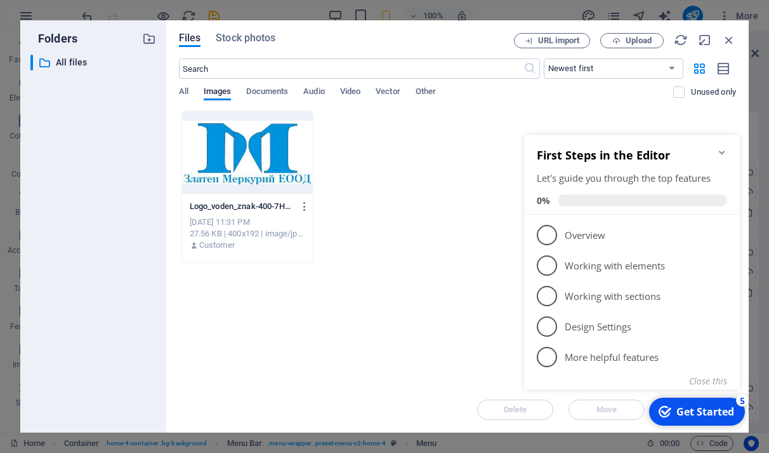
click at [434, 285] on div "Drop files here to upload them instantly Logo_voden_znak-400-7HfHQWRpQZkGn9QHWH…" at bounding box center [457, 248] width 557 height 276
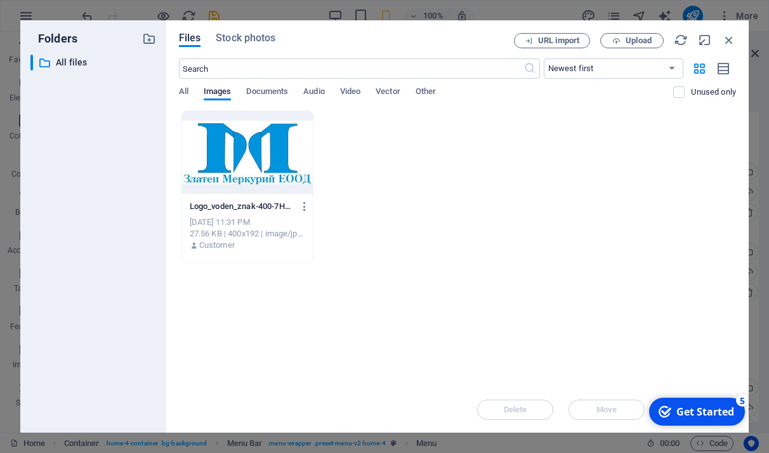
click at [671, 413] on icon "checkmark" at bounding box center [665, 411] width 13 height 13
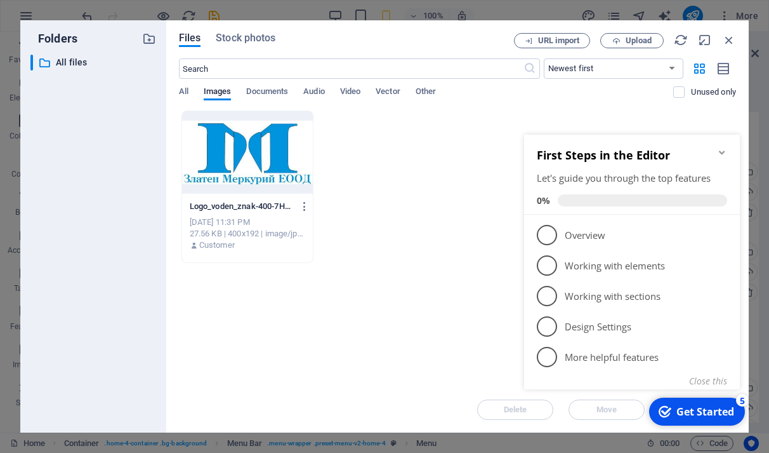
click at [466, 209] on div "Logo_voden_znak-400-7HfHQWRpQZkGn9QHWHvzOg.jpg Logo_voden_znak-400-7HfHQWRpQZkG…" at bounding box center [457, 186] width 557 height 152
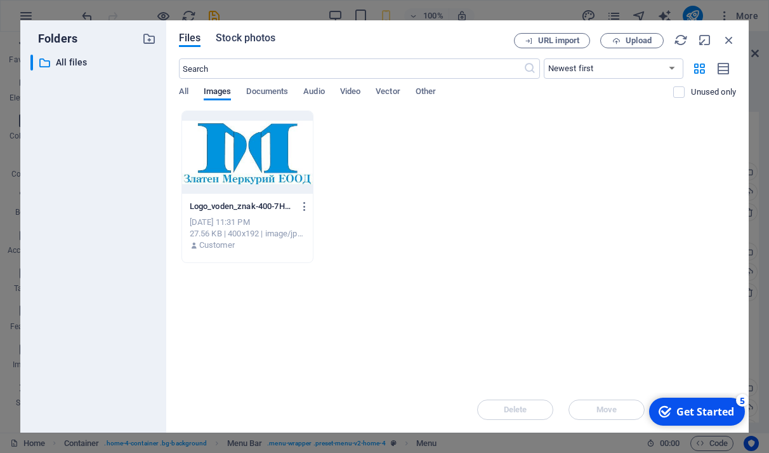
click at [242, 35] on span "Stock photos" at bounding box center [246, 37] width 60 height 15
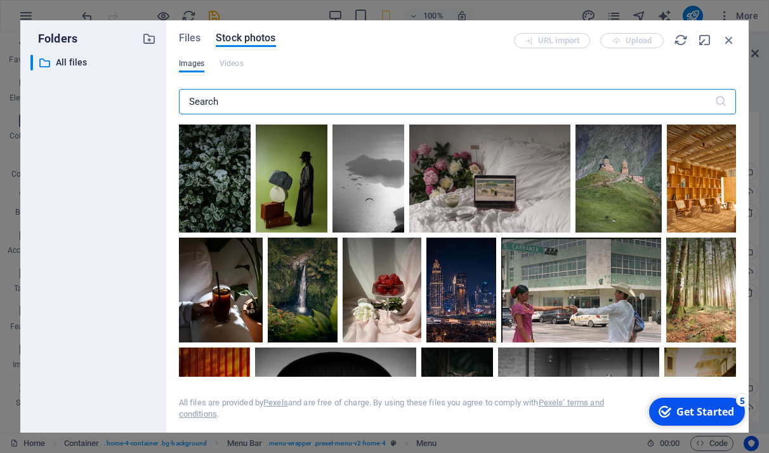
click at [192, 61] on span "Images" at bounding box center [192, 63] width 26 height 15
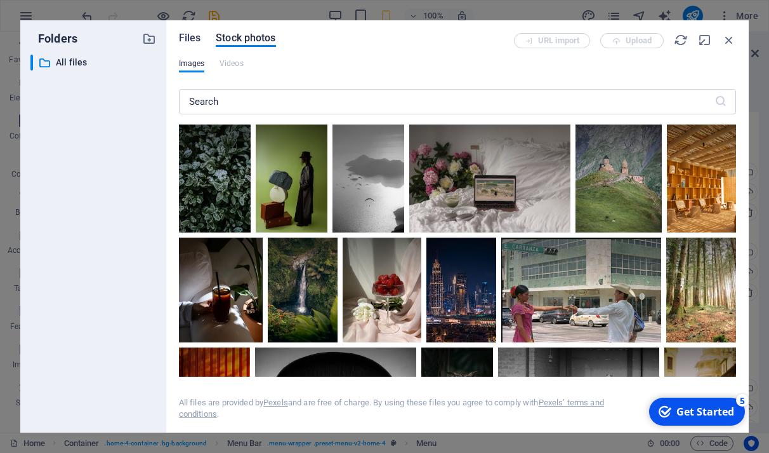
click at [194, 37] on span "Files" at bounding box center [190, 37] width 22 height 15
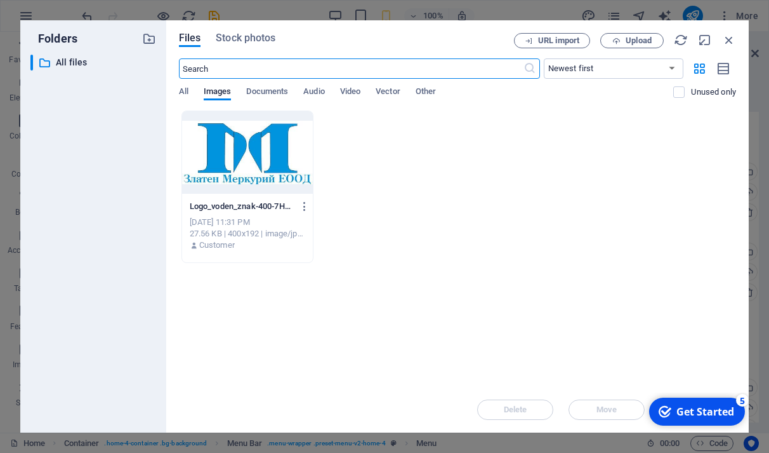
click at [256, 140] on div at bounding box center [247, 152] width 131 height 83
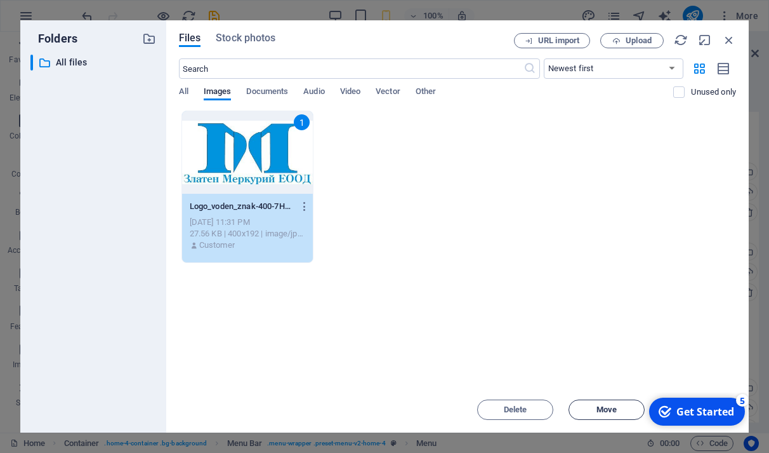
click at [611, 410] on span "Move" at bounding box center [607, 410] width 20 height 8
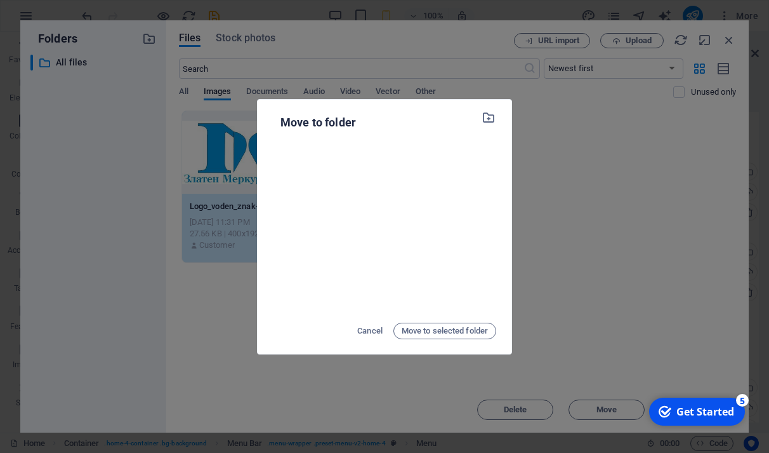
click at [677, 360] on div "Move to folder Cancel Move to selected folder" at bounding box center [384, 226] width 769 height 453
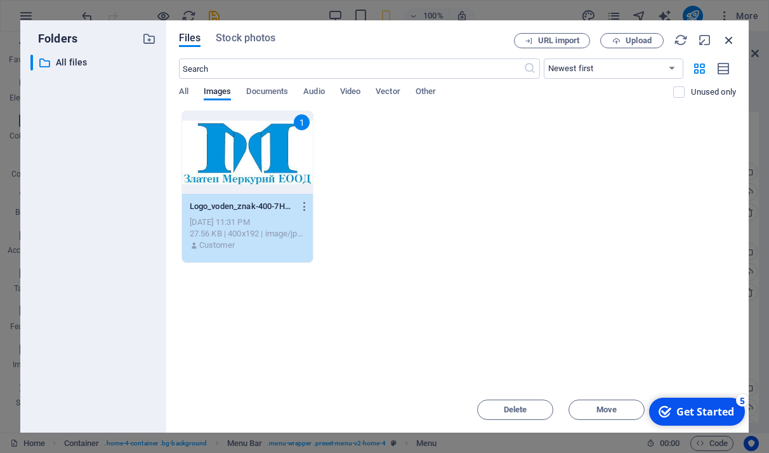
click at [730, 46] on icon "button" at bounding box center [729, 40] width 14 height 14
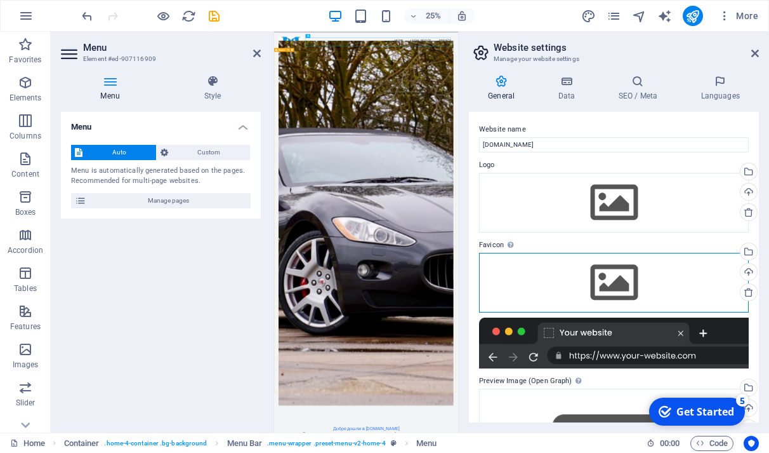
drag, startPoint x: 562, startPoint y: 279, endPoint x: 503, endPoint y: 281, distance: 59.7
click at [503, 281] on div "Drag files here, click to choose files or select files from Files or our free s…" at bounding box center [614, 283] width 270 height 60
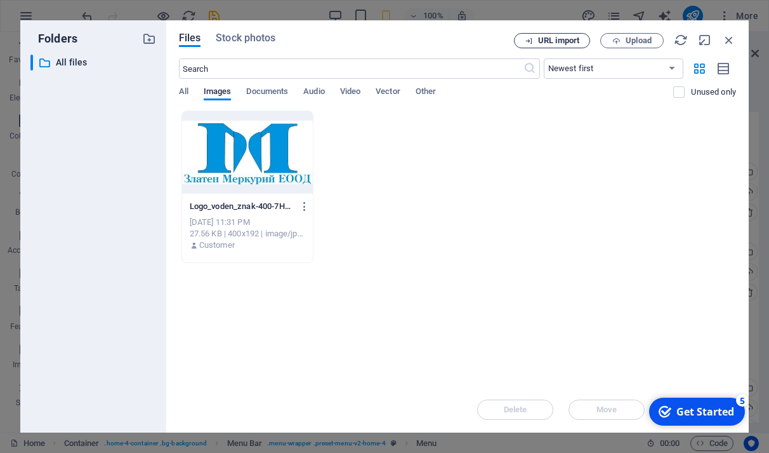
click at [568, 42] on span "URL import" at bounding box center [558, 41] width 41 height 8
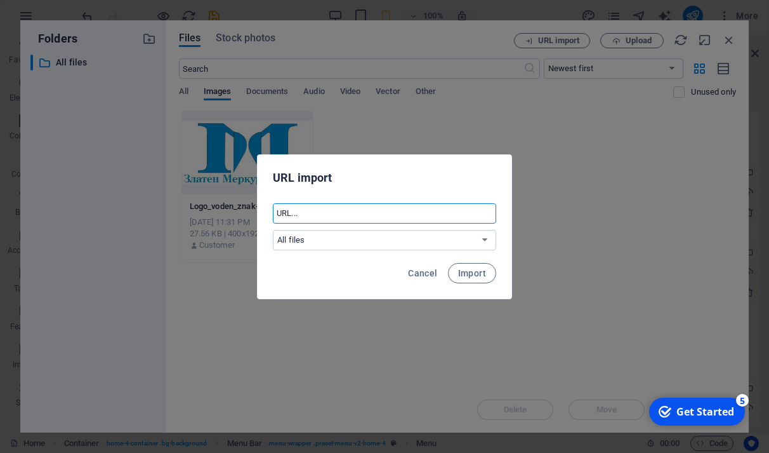
click at [345, 205] on input "text" at bounding box center [384, 213] width 223 height 20
click at [322, 209] on input "text" at bounding box center [384, 213] width 223 height 20
paste input "https://merkury-bg.biz/PIC/Logo/LogoGMClear.gif"
type input "https://merkury-bg.biz/PIC/Logo/LogoGMClear.gif"
click at [465, 273] on span "Import" at bounding box center [472, 273] width 28 height 10
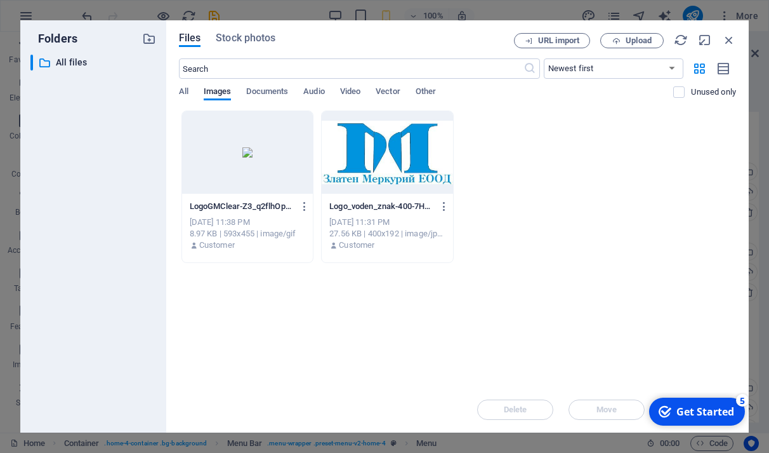
click at [364, 150] on div at bounding box center [387, 152] width 131 height 83
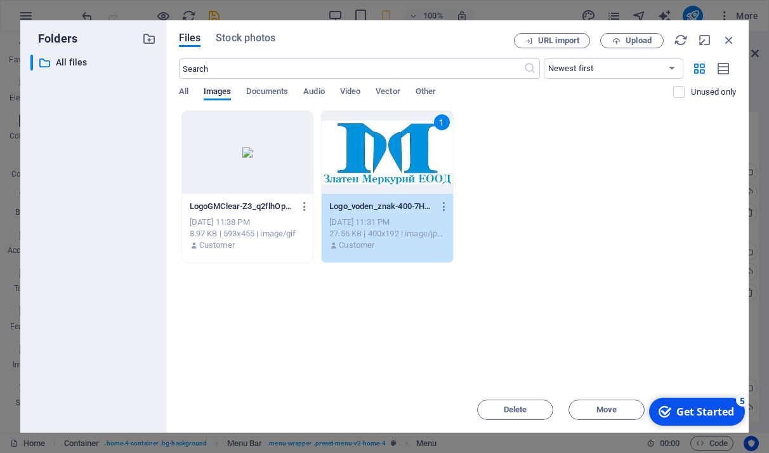
click at [238, 241] on div "Customer" at bounding box center [248, 244] width 116 height 11
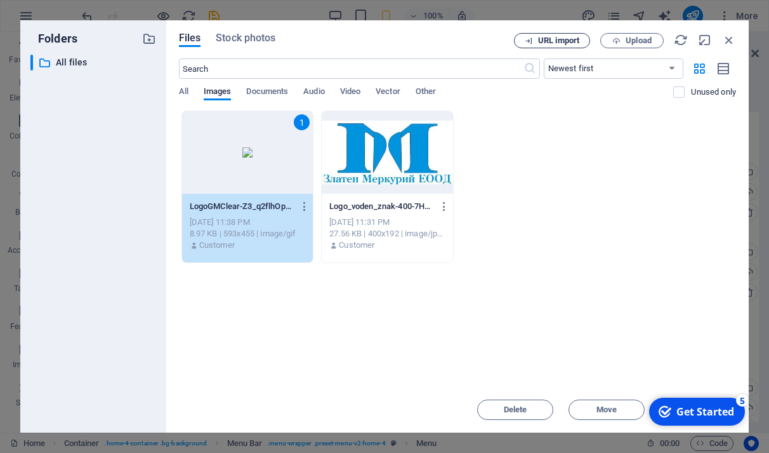
click at [559, 37] on span "URL import" at bounding box center [558, 41] width 41 height 8
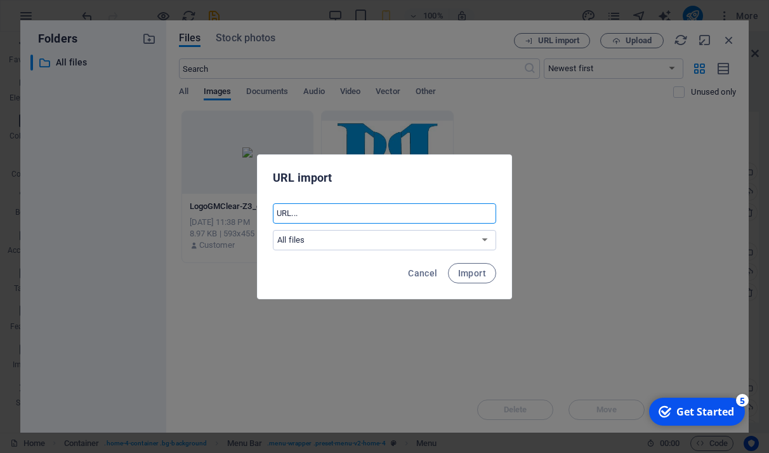
paste input "https://merkurybg.com/images/MGLogoCopy_small.jpg"
type input "https://merkurybg.com/images/MGLogoCopy_small.jpg"
click at [463, 273] on span "Import" at bounding box center [472, 273] width 28 height 10
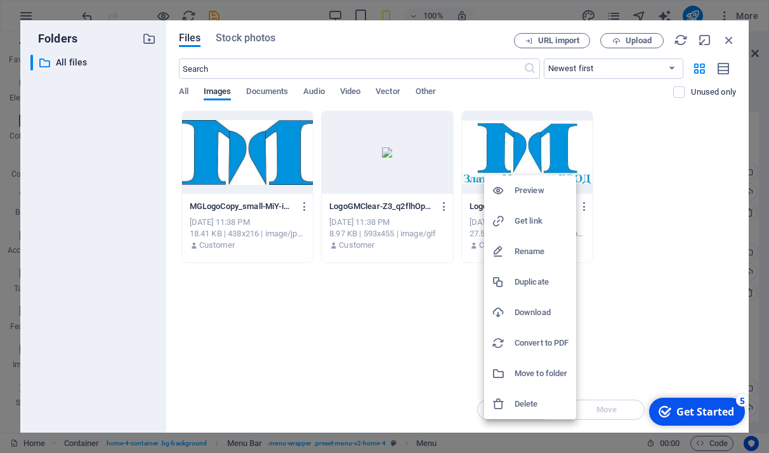
click at [442, 209] on div at bounding box center [384, 226] width 769 height 453
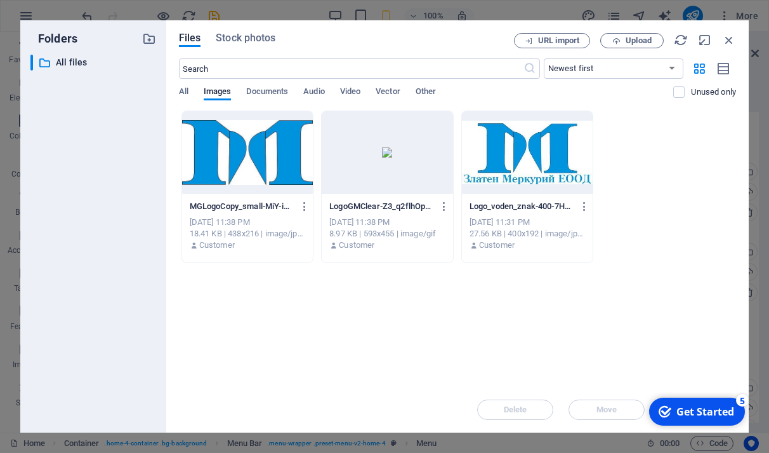
click at [443, 209] on icon "button" at bounding box center [445, 206] width 12 height 11
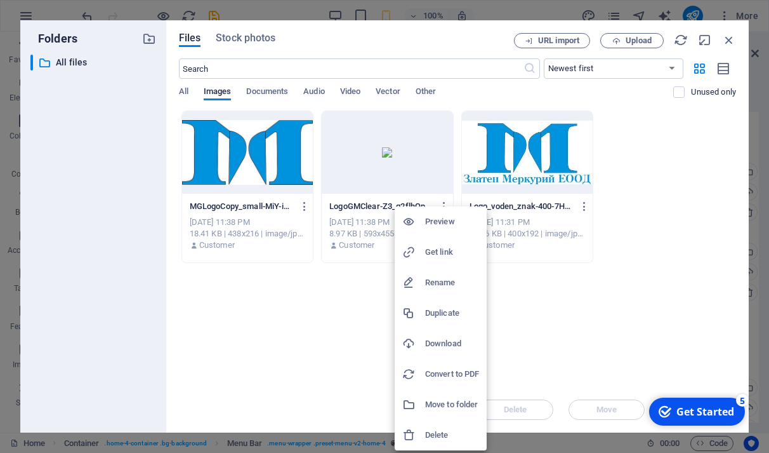
click at [433, 431] on h6 "Delete" at bounding box center [452, 434] width 54 height 15
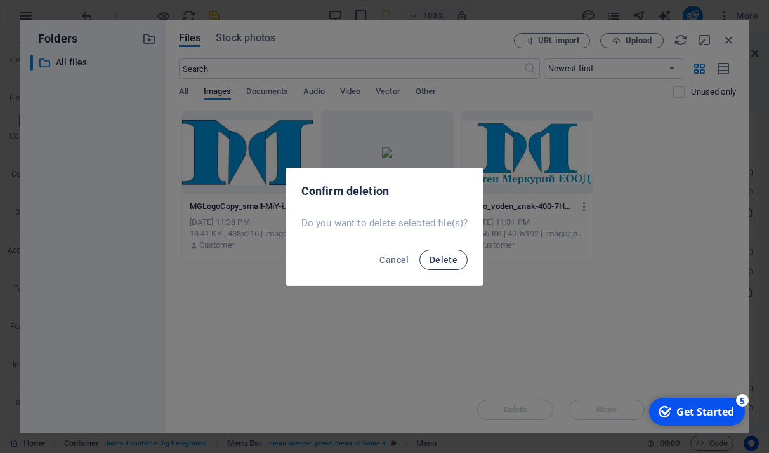
click at [450, 263] on span "Delete" at bounding box center [444, 260] width 28 height 10
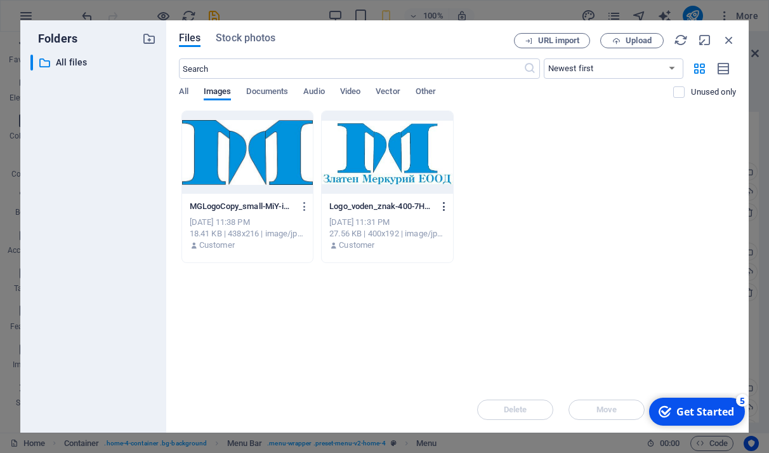
click at [444, 204] on icon "button" at bounding box center [445, 206] width 12 height 11
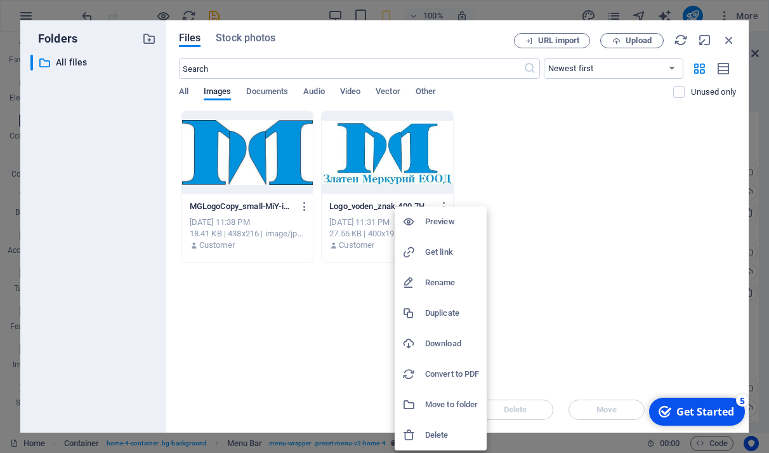
click at [440, 434] on h6 "Delete" at bounding box center [452, 434] width 54 height 15
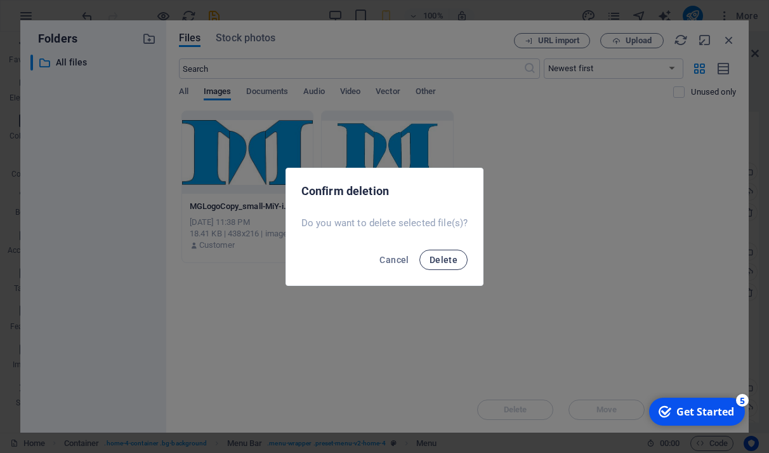
click at [442, 262] on span "Delete" at bounding box center [444, 260] width 28 height 10
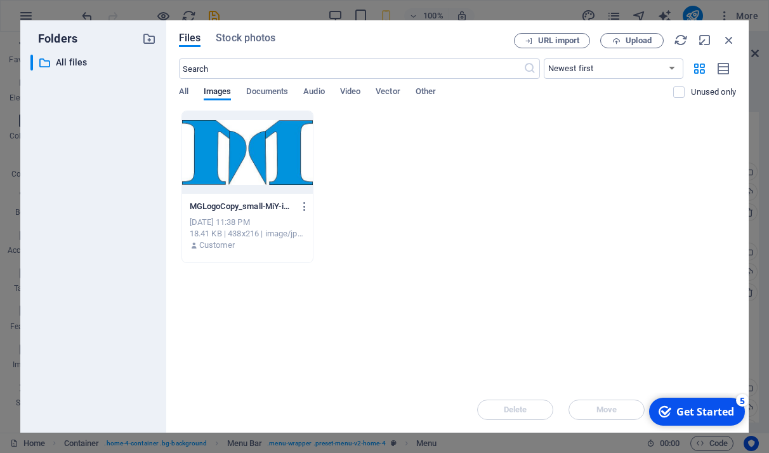
click at [234, 244] on p "Customer" at bounding box center [217, 244] width 36 height 11
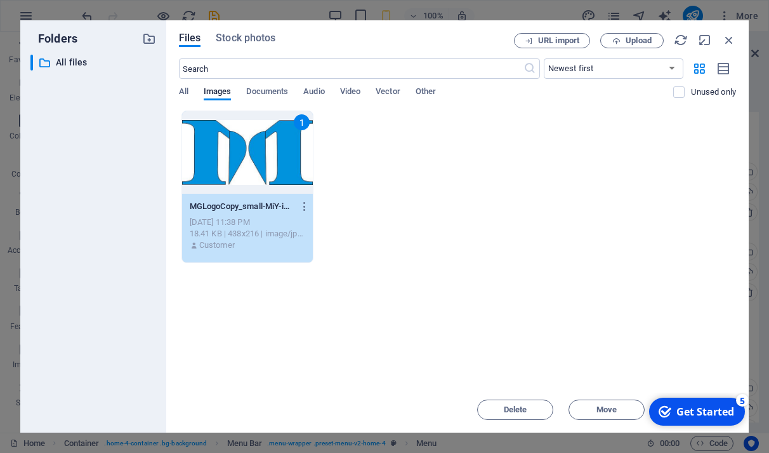
click at [599, 244] on div "1 MGLogoCopy_small-MiY-iedV9N4TGYo2NUAkNQ.jpg MGLogoCopy_small-MiY-iedV9N4TGYo2…" at bounding box center [457, 186] width 557 height 152
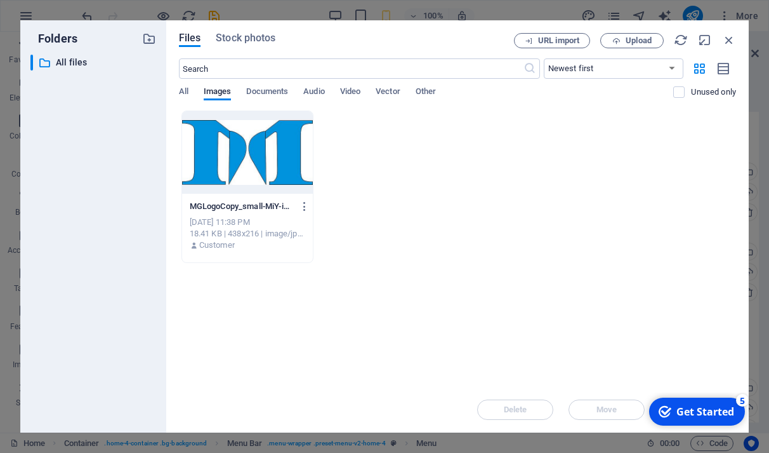
click at [693, 411] on div "Get Started" at bounding box center [706, 411] width 58 height 14
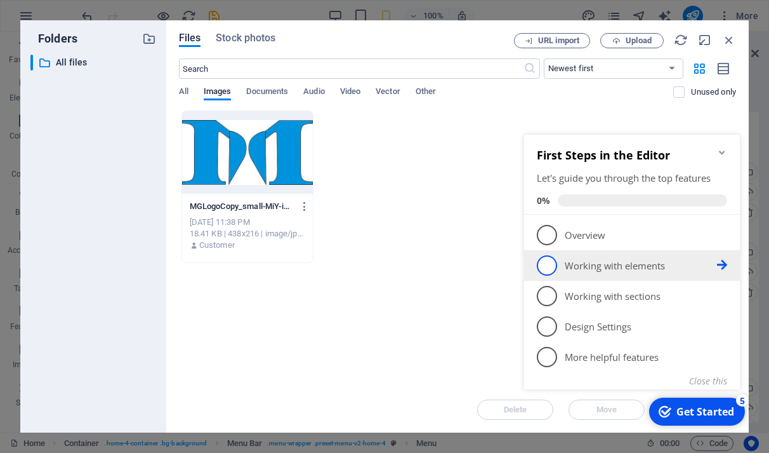
click at [554, 267] on span "2" at bounding box center [547, 265] width 20 height 20
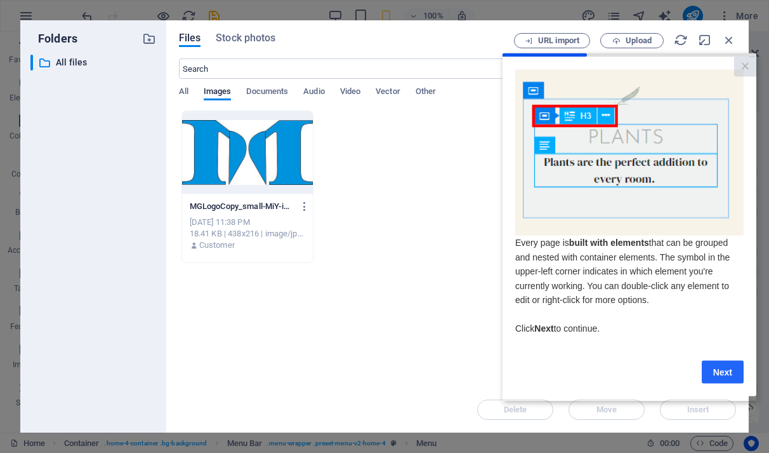
click at [716, 371] on link "Next" at bounding box center [723, 371] width 42 height 23
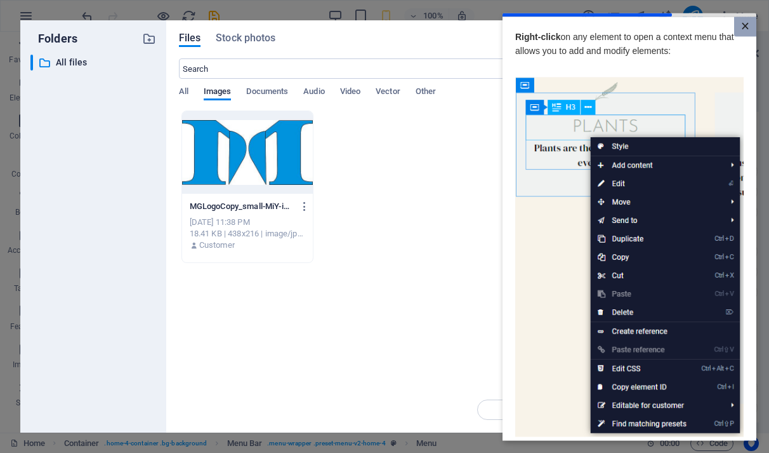
click at [739, 27] on link "×" at bounding box center [745, 27] width 22 height 20
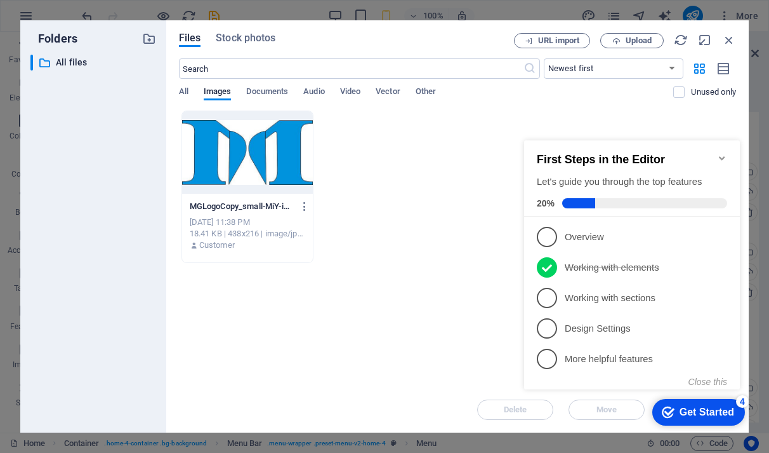
click at [721, 154] on icon "Minimize checklist" at bounding box center [722, 158] width 10 height 10
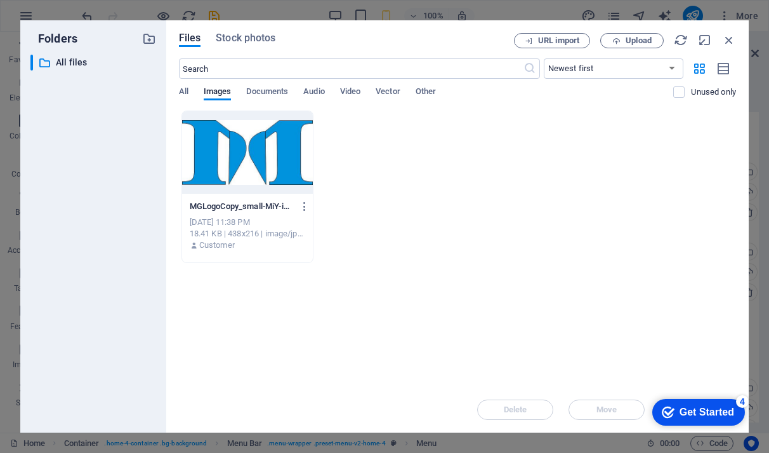
click at [255, 200] on div "MGLogoCopy_small-MiY-iedV9N4TGYo2NUAkNQ.jpg MGLogoCopy_small-MiY-iedV9N4TGYo2NU…" at bounding box center [248, 206] width 116 height 20
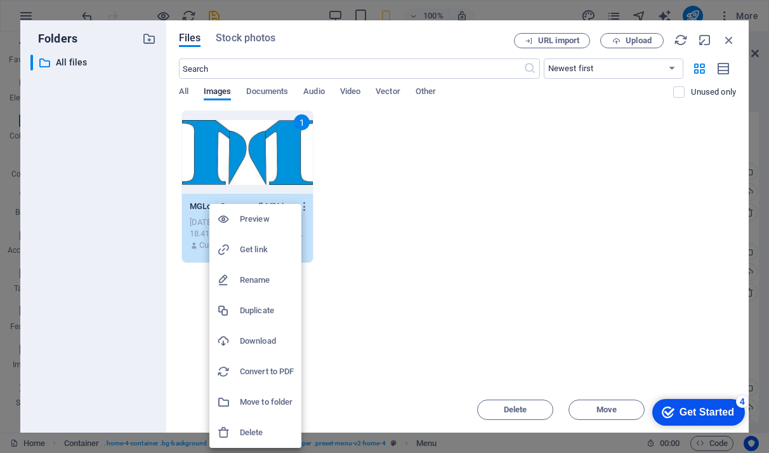
click at [241, 396] on h6 "Move to folder" at bounding box center [267, 401] width 54 height 15
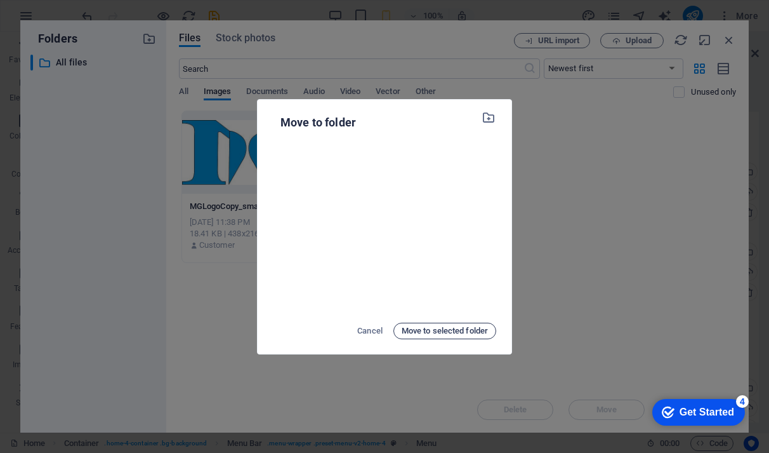
click at [436, 331] on span "Move to selected folder" at bounding box center [445, 330] width 86 height 15
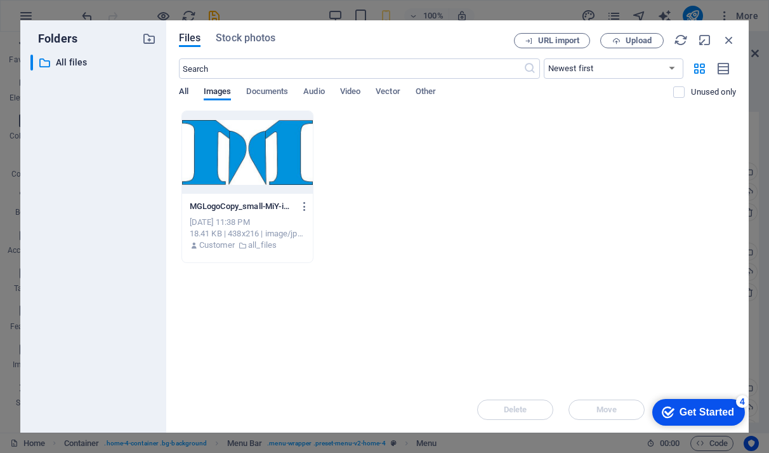
click at [183, 92] on span "All" at bounding box center [184, 93] width 10 height 18
click at [728, 39] on icon "button" at bounding box center [729, 40] width 14 height 14
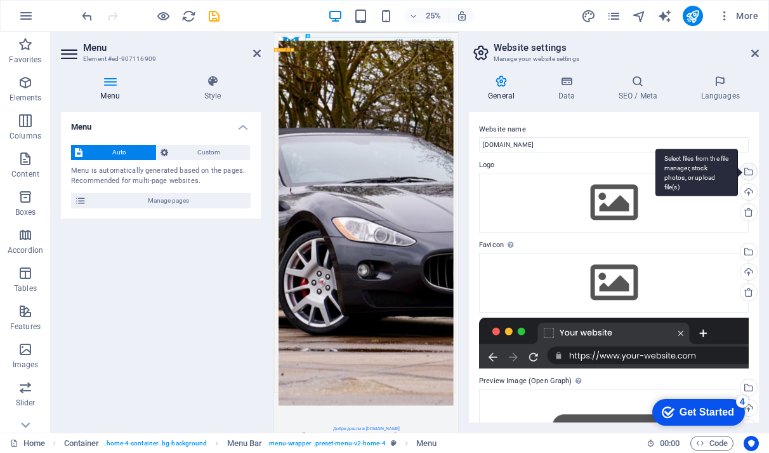
click at [746, 171] on div "Select files from the file manager, stock photos, or upload file(s)" at bounding box center [747, 172] width 19 height 19
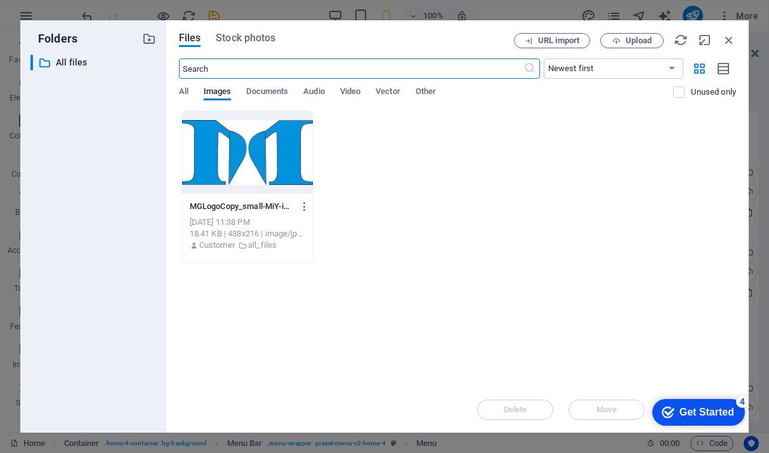
click at [183, 175] on div at bounding box center [247, 152] width 131 height 83
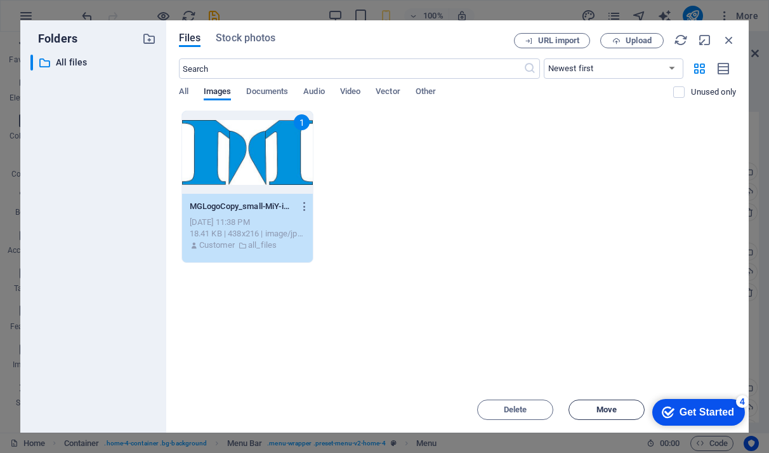
click at [619, 412] on span "Move" at bounding box center [606, 410] width 65 height 8
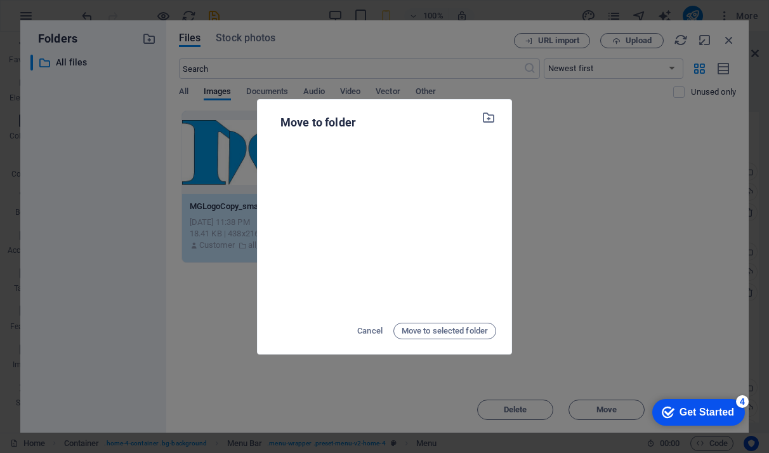
click at [498, 112] on div "Move to folder Cancel Move to selected folder" at bounding box center [385, 227] width 254 height 254
click at [492, 114] on icon "button" at bounding box center [489, 117] width 15 height 14
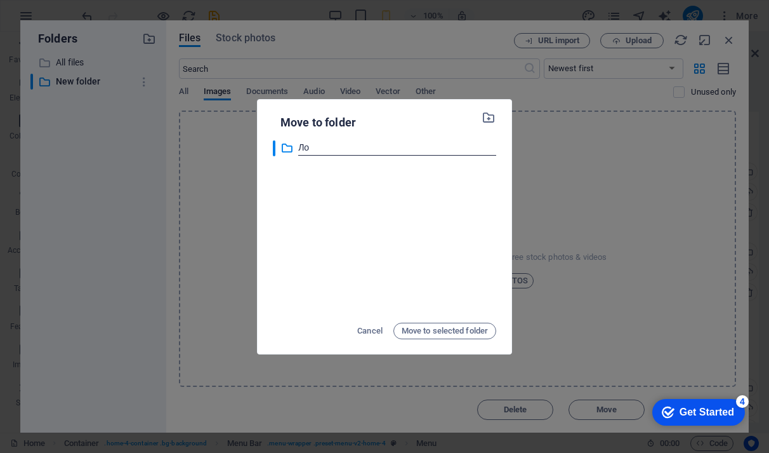
type input "Л"
type input "Logo"
click at [418, 319] on div "Move to folder ​ Logo Logo Cancel Move to selected folder" at bounding box center [384, 230] width 223 height 236
click at [418, 326] on span "Move to selected folder" at bounding box center [445, 330] width 86 height 15
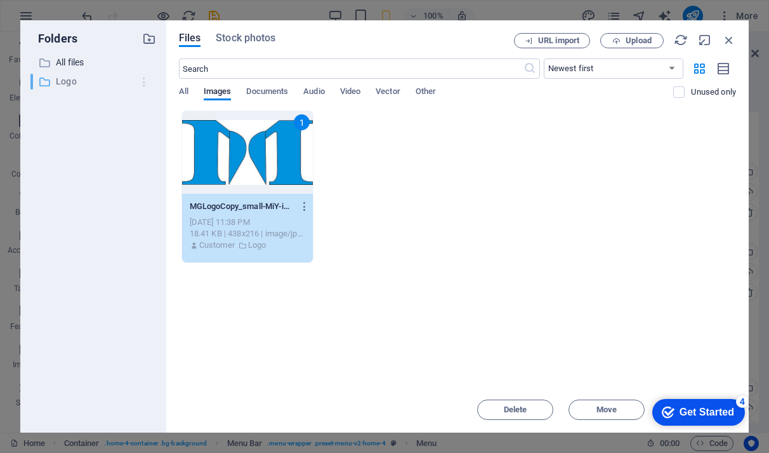
click at [143, 82] on icon "button" at bounding box center [144, 82] width 13 height 13
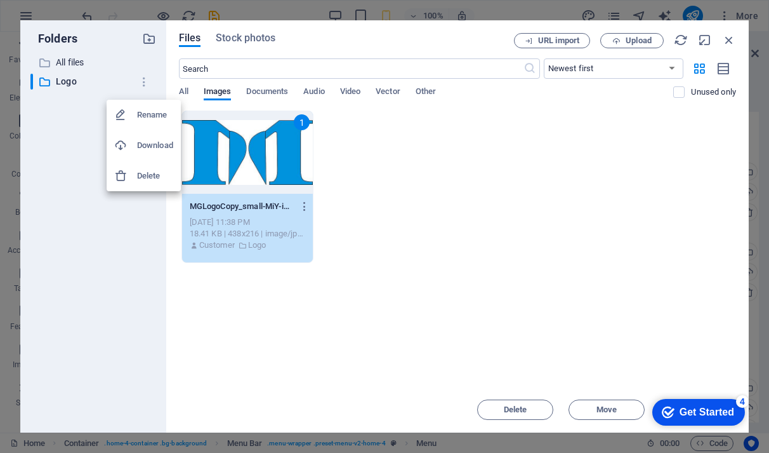
click at [427, 180] on div at bounding box center [384, 226] width 769 height 453
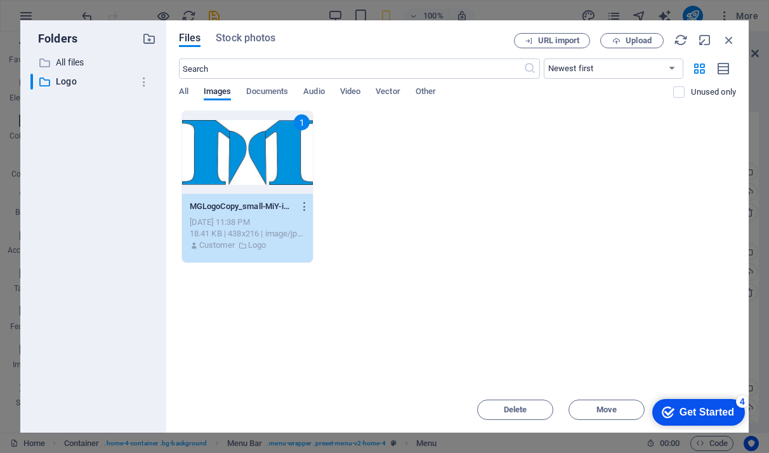
click at [197, 88] on div "All Images Documents Audio Video Vector Other" at bounding box center [426, 98] width 495 height 24
click at [187, 87] on span "All" at bounding box center [184, 93] width 10 height 18
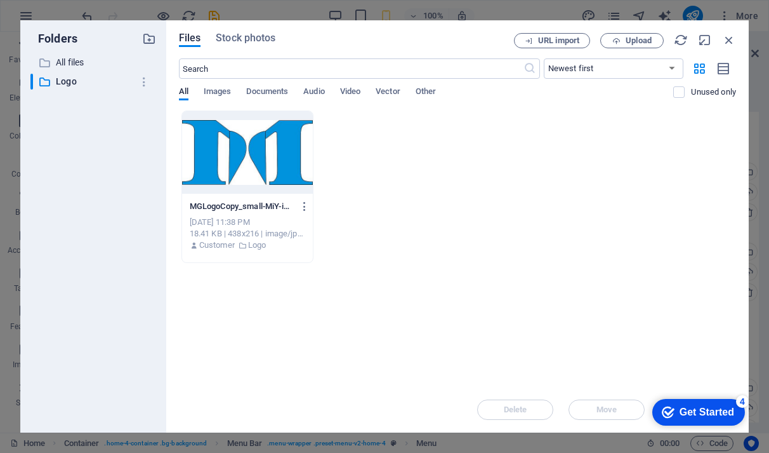
click at [693, 413] on div "Get Started" at bounding box center [707, 411] width 55 height 11
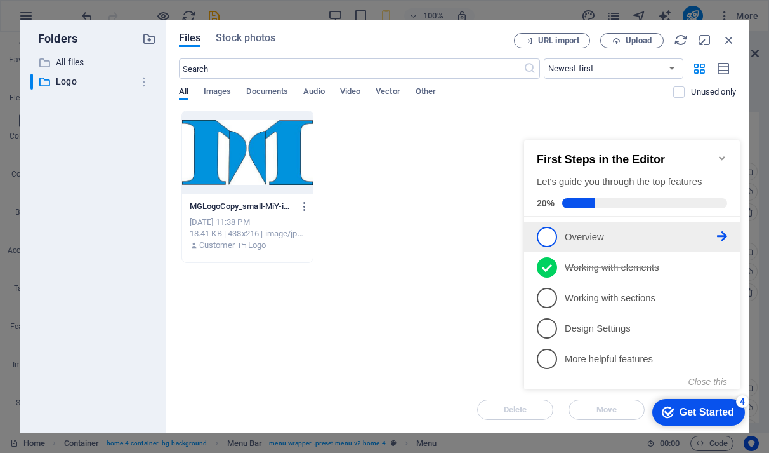
click at [541, 224] on li "1 Overview - incomplete" at bounding box center [632, 237] width 216 height 30
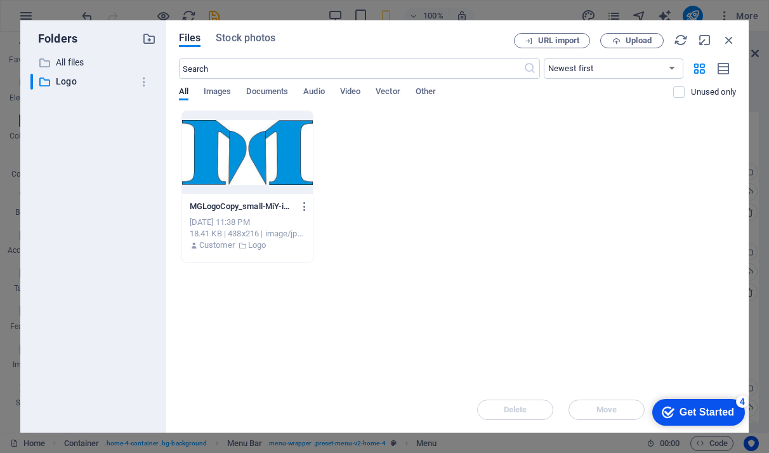
click at [708, 404] on div "checkmark Get Started 4" at bounding box center [698, 412] width 93 height 27
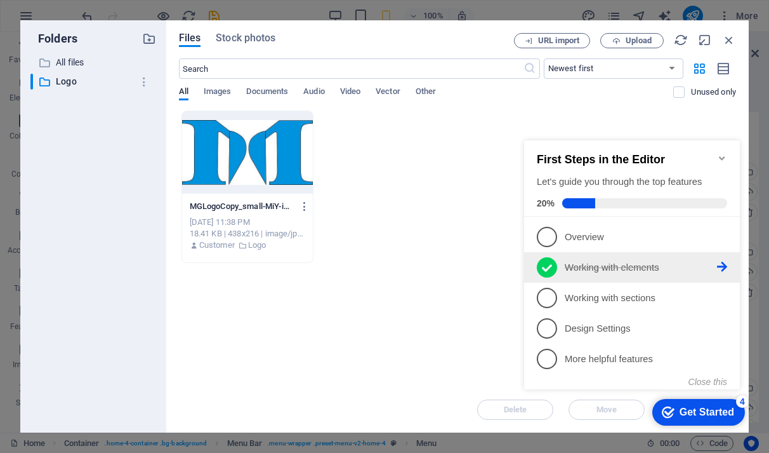
click at [547, 269] on icon at bounding box center [547, 267] width 10 height 19
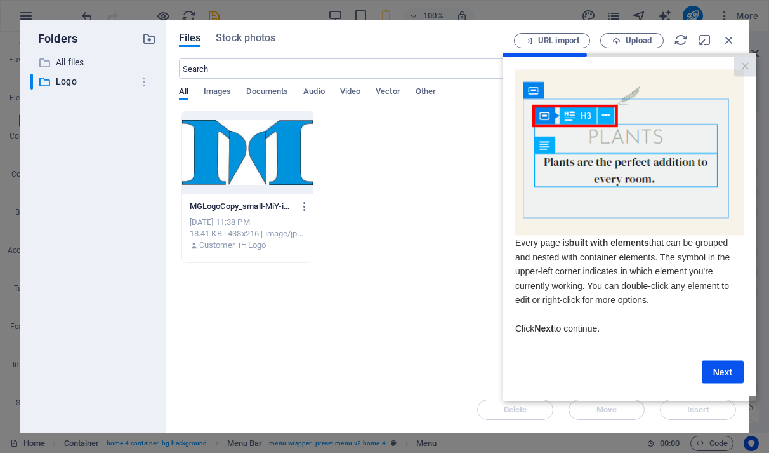
click at [710, 413] on div "Delete Move Insert" at bounding box center [457, 403] width 557 height 33
drag, startPoint x: 750, startPoint y: 50, endPoint x: 244, endPoint y: 3, distance: 507.3
click at [750, 50] on div "Folders ​ All files All files ​ Logo Logo Files Stock photos URL import Upload …" at bounding box center [384, 226] width 769 height 453
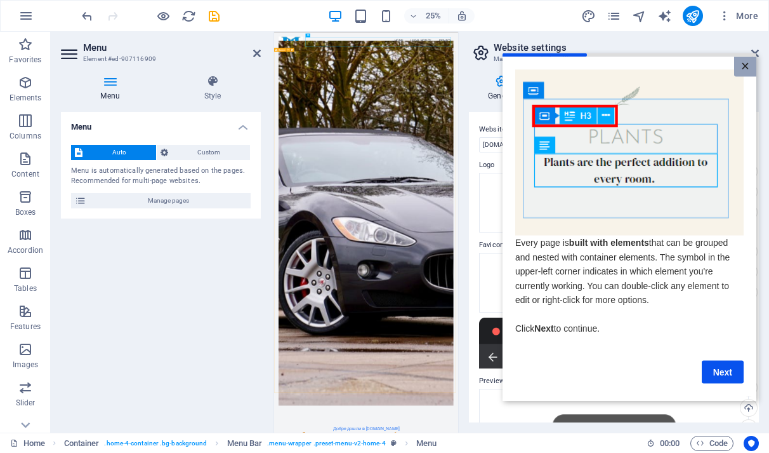
click at [745, 60] on link "×" at bounding box center [745, 66] width 22 height 20
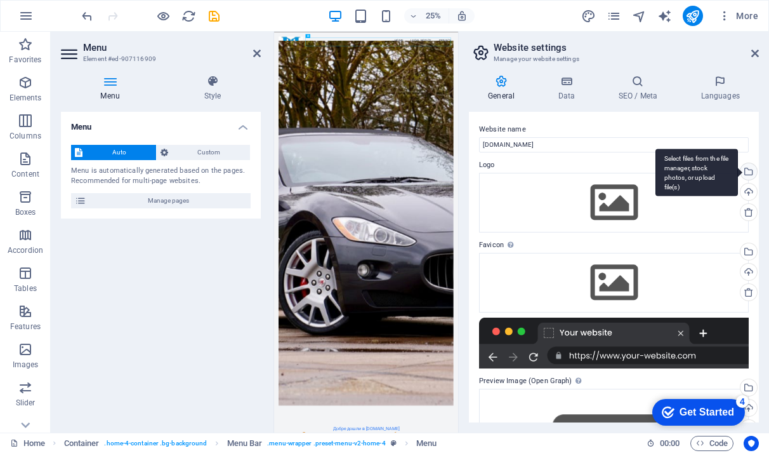
click at [743, 165] on div "Select files from the file manager, stock photos, or upload file(s)" at bounding box center [747, 172] width 19 height 19
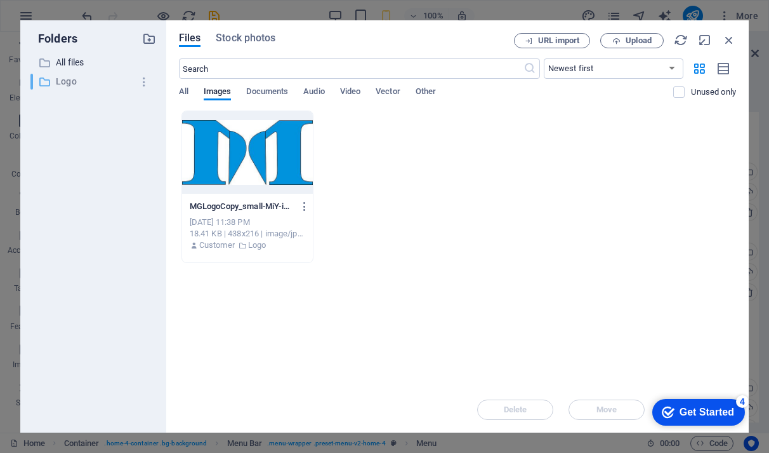
click at [71, 80] on p "Logo" at bounding box center [94, 81] width 77 height 15
click at [715, 420] on div "checkmark Get Started 4" at bounding box center [698, 412] width 93 height 27
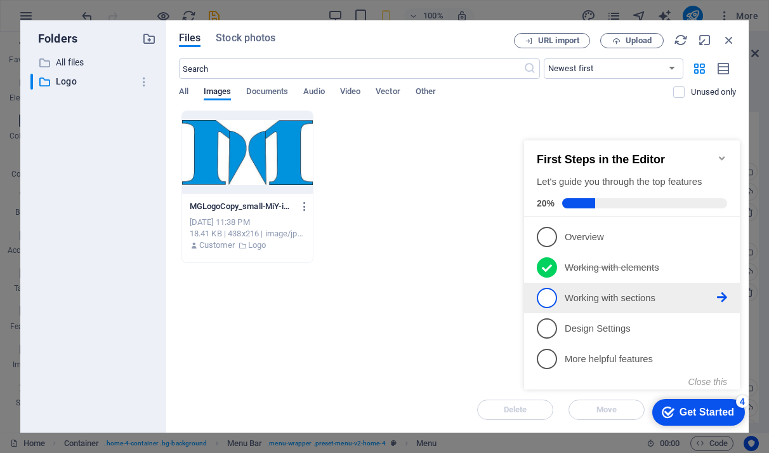
click at [574, 288] on link "3 Working with sections - incomplete" at bounding box center [632, 298] width 190 height 20
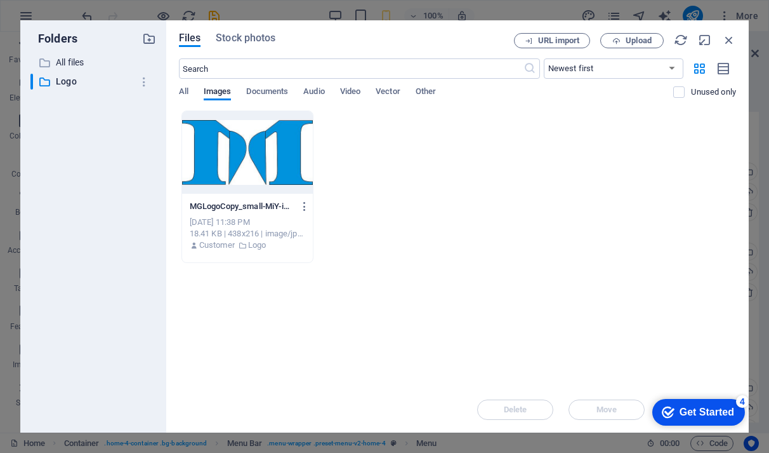
click at [716, 417] on div "Get Started" at bounding box center [707, 411] width 55 height 11
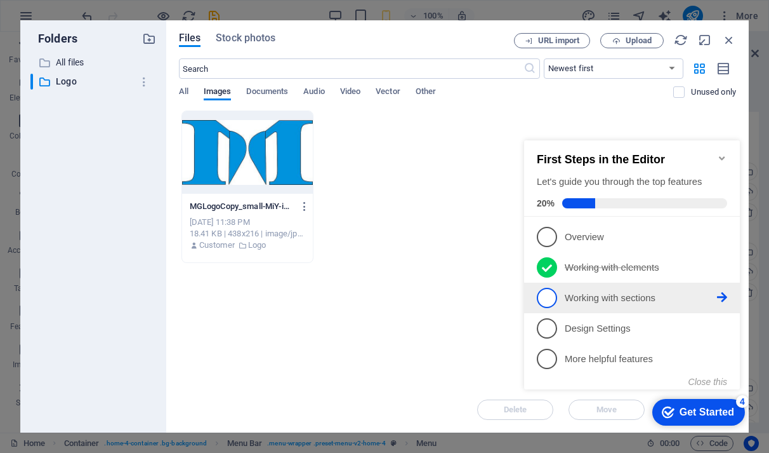
click at [544, 291] on span "3" at bounding box center [547, 298] width 20 height 20
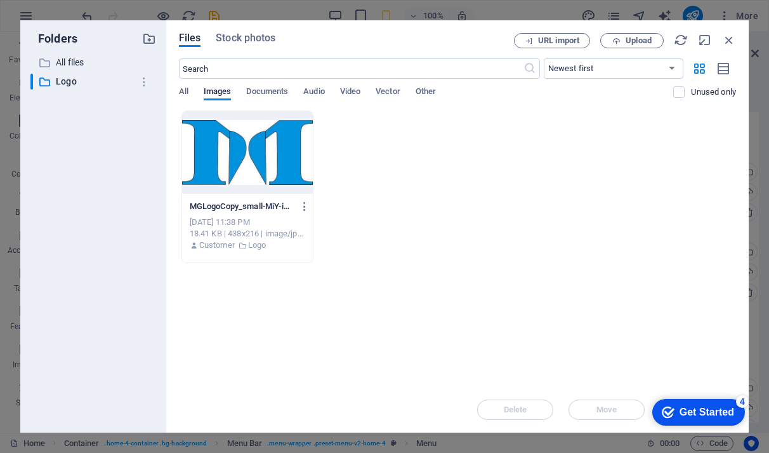
click at [681, 402] on div "checkmark Get Started 4" at bounding box center [698, 412] width 93 height 27
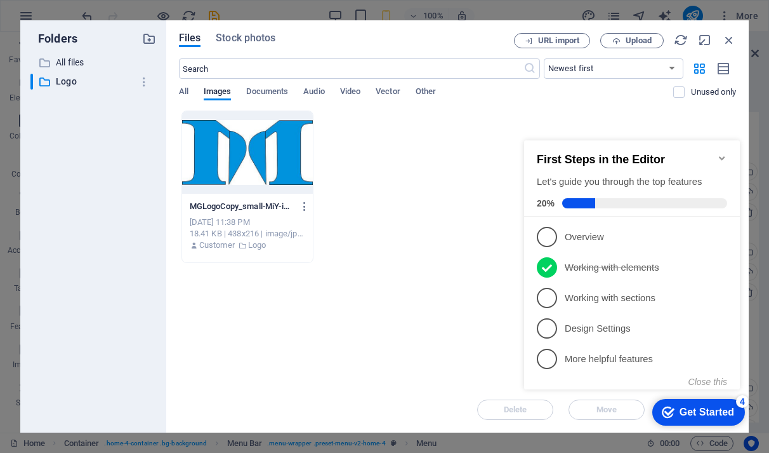
click at [695, 408] on div "Get Started" at bounding box center [707, 411] width 55 height 11
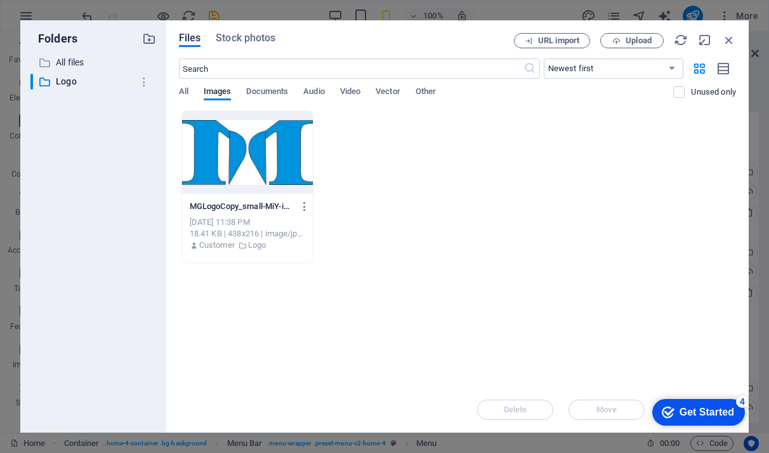
click at [699, 411] on div "Get Started" at bounding box center [707, 411] width 55 height 11
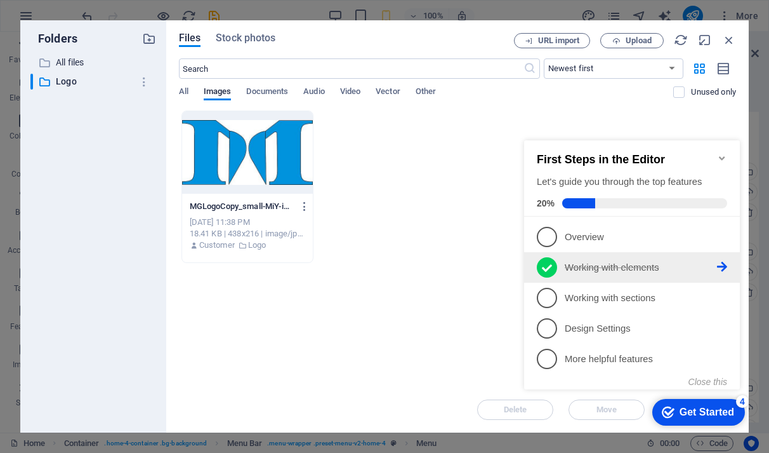
click at [547, 264] on icon at bounding box center [547, 267] width 10 height 19
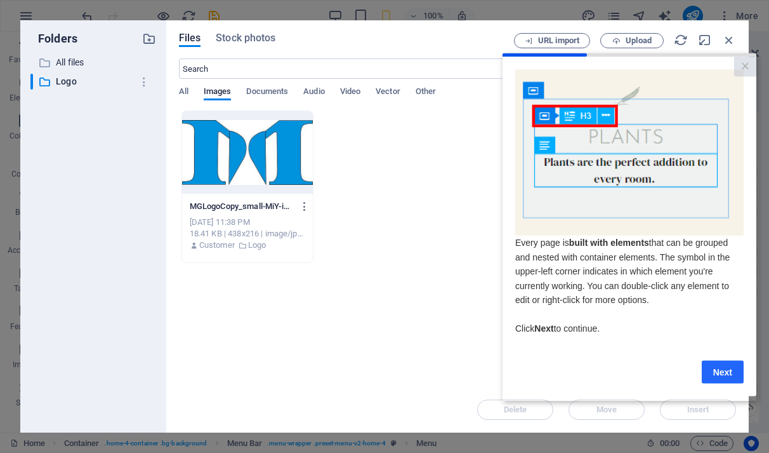
click at [724, 376] on link "Next" at bounding box center [723, 371] width 42 height 23
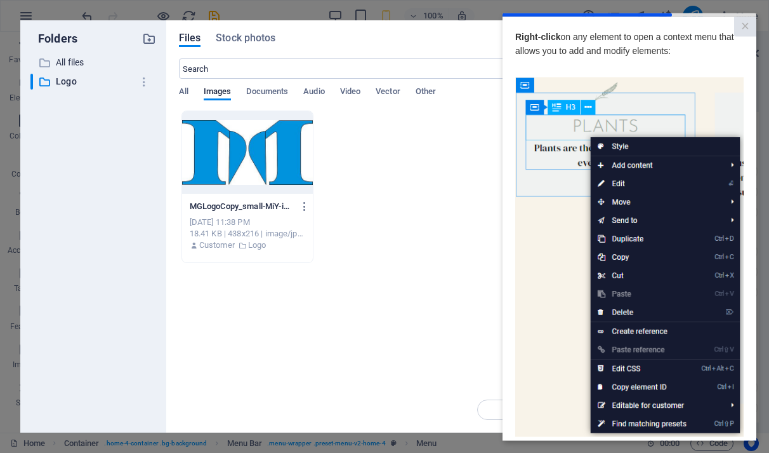
click at [635, 146] on img at bounding box center [629, 257] width 228 height 360
click at [499, 307] on div "Drop files here to upload them instantly MGLogoCopy_small-MiY-iedV9N4TGYo2NUAkN…" at bounding box center [457, 248] width 557 height 276
click at [739, 32] on link "×" at bounding box center [745, 27] width 22 height 20
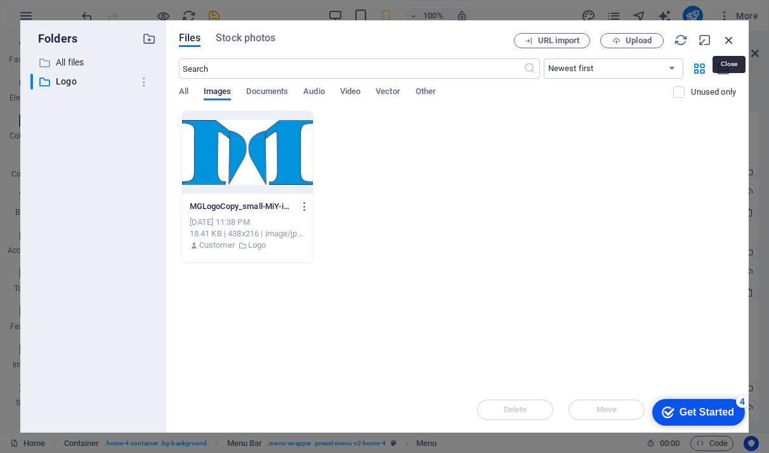
click at [731, 40] on icon "button" at bounding box center [729, 40] width 14 height 14
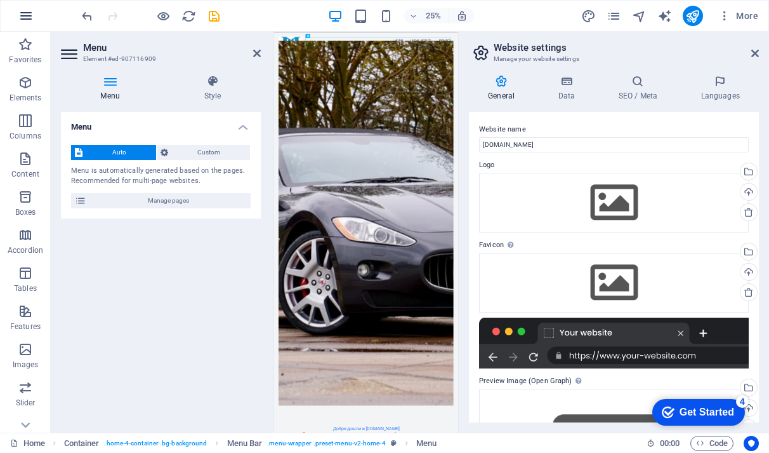
click at [20, 26] on button "button" at bounding box center [26, 16] width 30 height 30
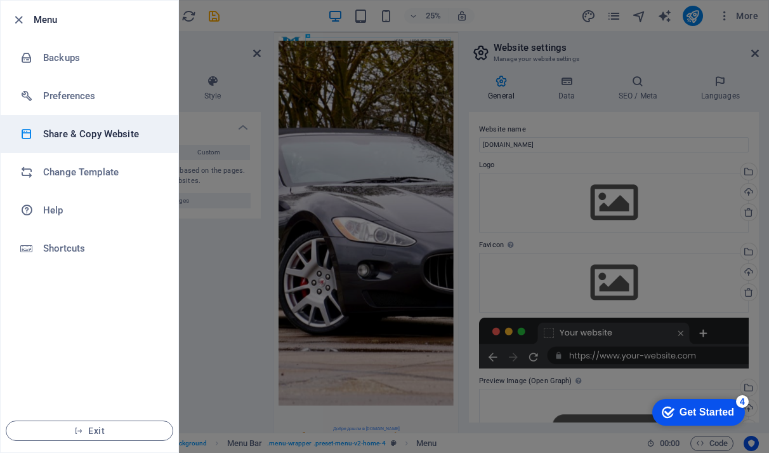
click at [45, 130] on h6 "Share & Copy Website" at bounding box center [101, 133] width 117 height 15
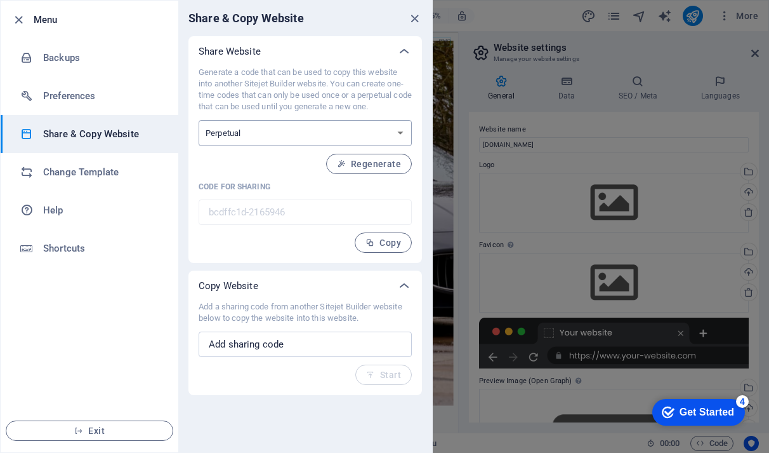
click at [400, 135] on select "One-time Perpetual" at bounding box center [305, 133] width 213 height 26
click at [294, 343] on input "text" at bounding box center [305, 343] width 213 height 25
click at [18, 15] on icon "button" at bounding box center [18, 20] width 15 height 15
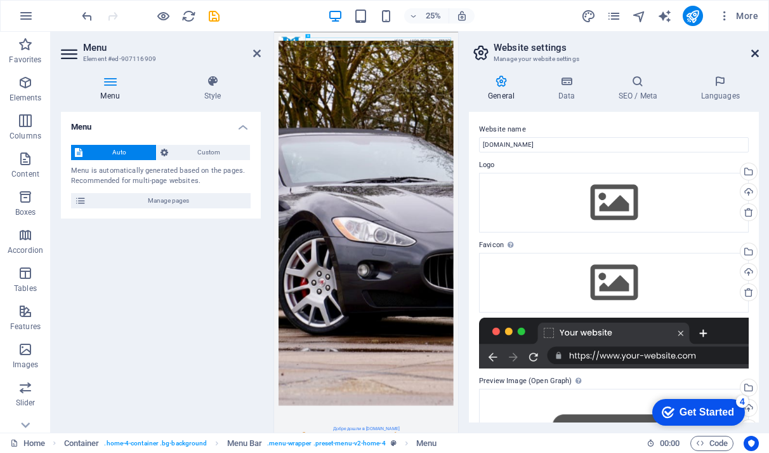
click at [754, 51] on icon at bounding box center [755, 53] width 8 height 10
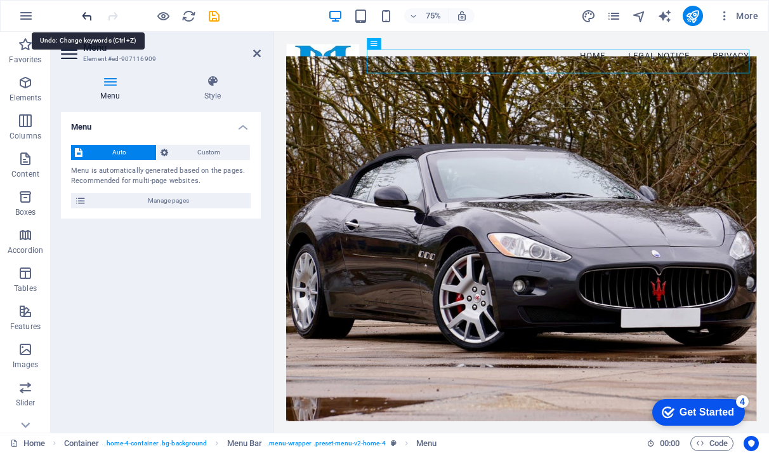
click at [85, 23] on icon "undo" at bounding box center [87, 16] width 15 height 15
click at [84, 13] on icon "undo" at bounding box center [87, 16] width 15 height 15
click at [85, 14] on icon "undo" at bounding box center [87, 16] width 15 height 15
click at [86, 15] on icon "undo" at bounding box center [87, 16] width 15 height 15
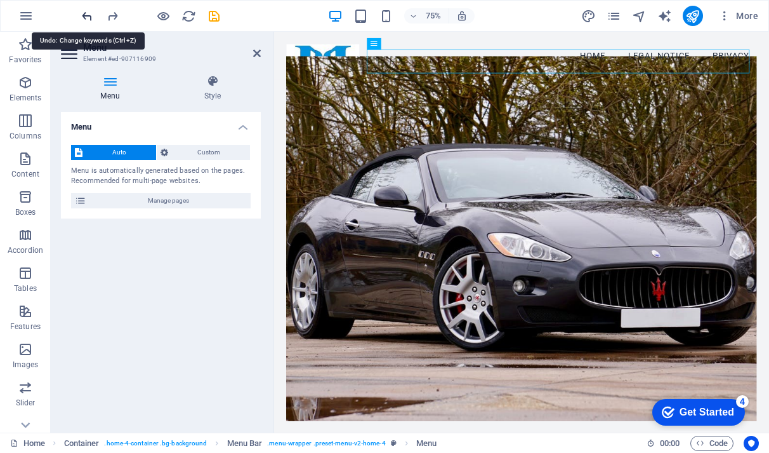
click at [91, 20] on icon "undo" at bounding box center [87, 16] width 15 height 15
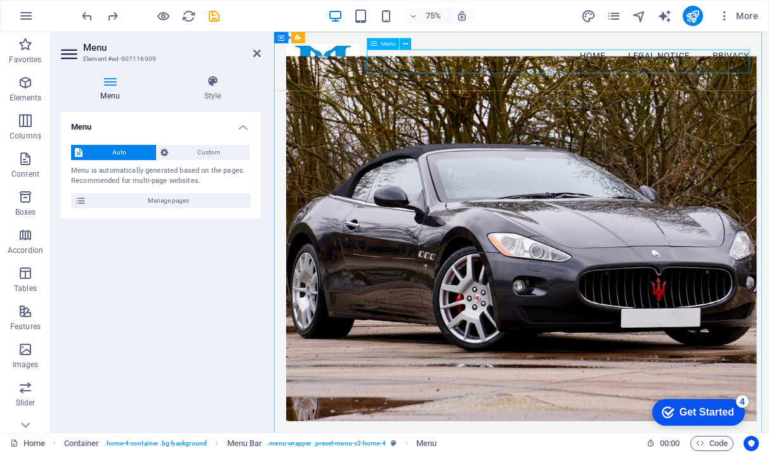
click at [679, 69] on nav "Home Legal Notice Privacy" at bounding box center [604, 64] width 627 height 32
click at [403, 43] on icon at bounding box center [405, 44] width 5 height 10
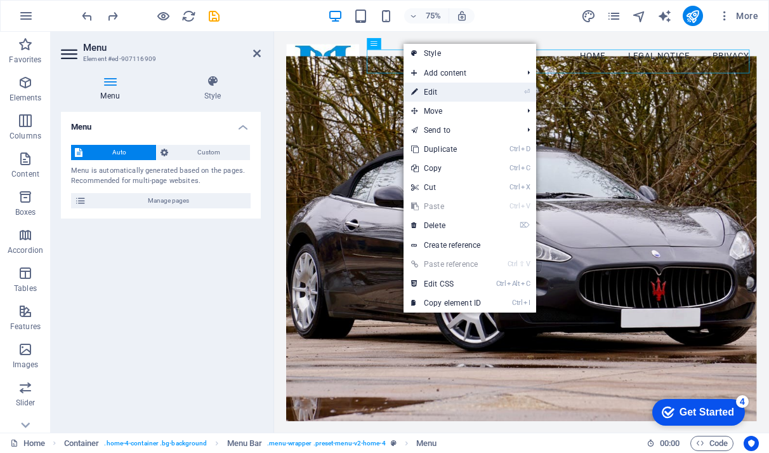
click at [451, 93] on link "⏎ Edit" at bounding box center [446, 92] width 85 height 19
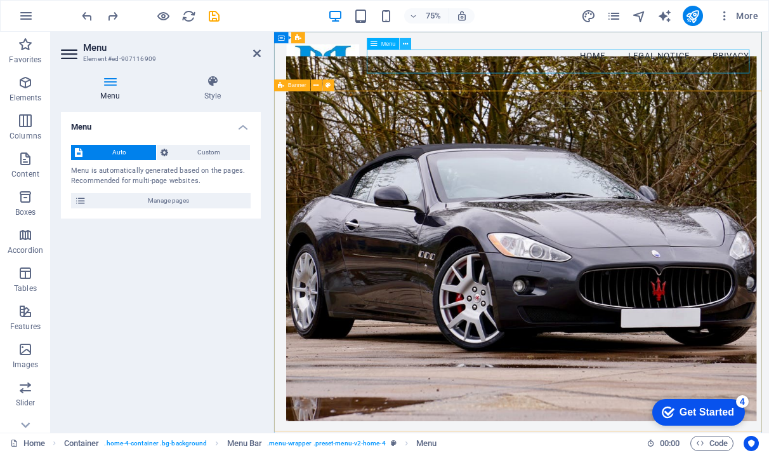
click at [406, 41] on icon at bounding box center [405, 44] width 5 height 10
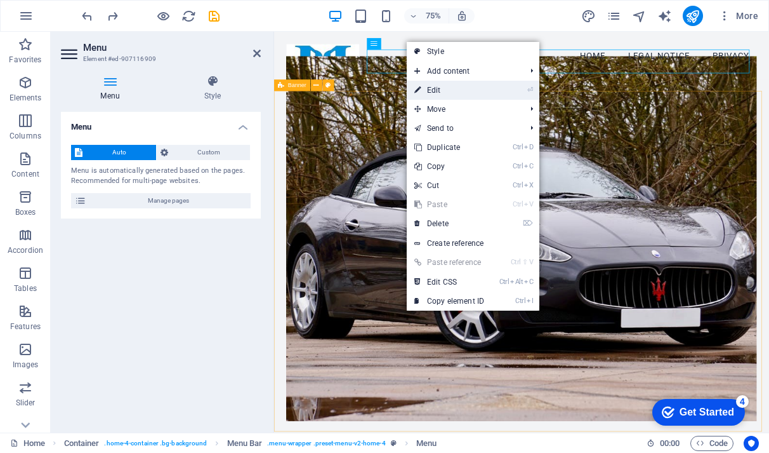
click at [440, 85] on link "⏎ Edit" at bounding box center [449, 90] width 85 height 19
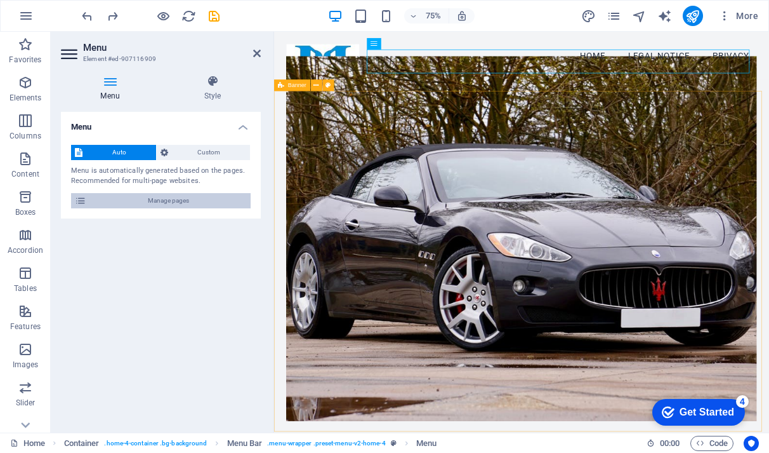
click at [176, 202] on span "Manage pages" at bounding box center [168, 200] width 157 height 15
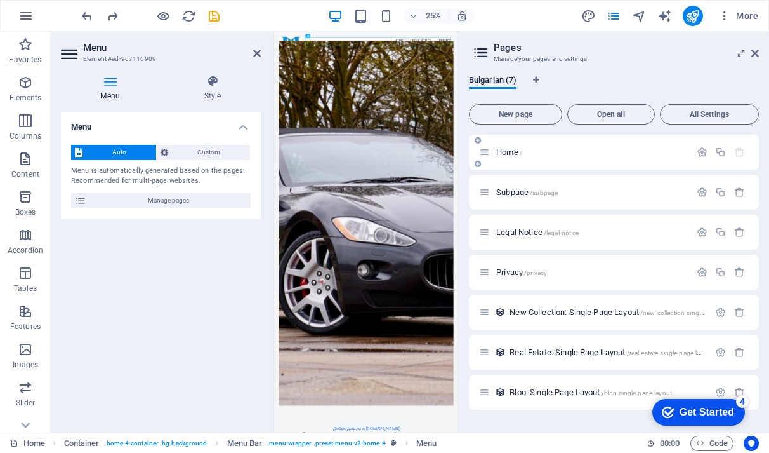
click at [494, 150] on div "Home /" at bounding box center [592, 152] width 198 height 8
click at [511, 143] on div "Home /" at bounding box center [614, 152] width 290 height 35
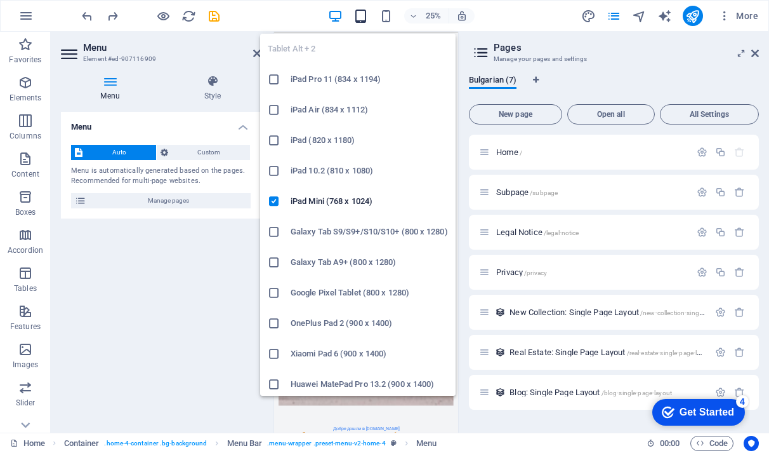
click at [359, 18] on icon "button" at bounding box center [361, 16] width 15 height 15
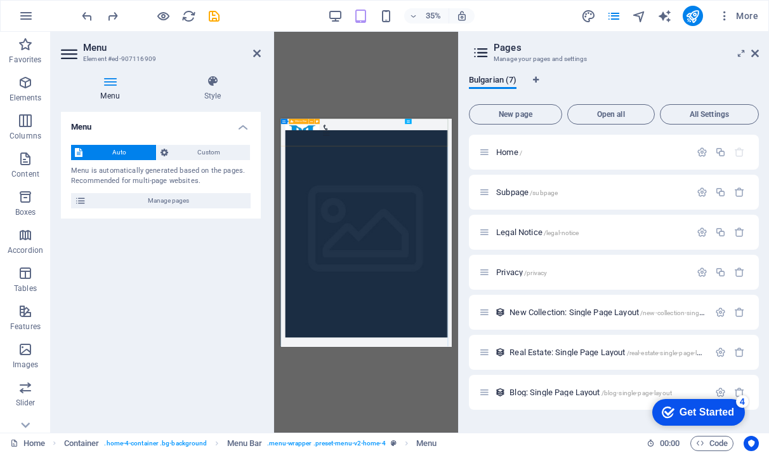
click at [397, 162] on div "Menu Home Legal Notice Privacy" at bounding box center [524, 150] width 487 height 64
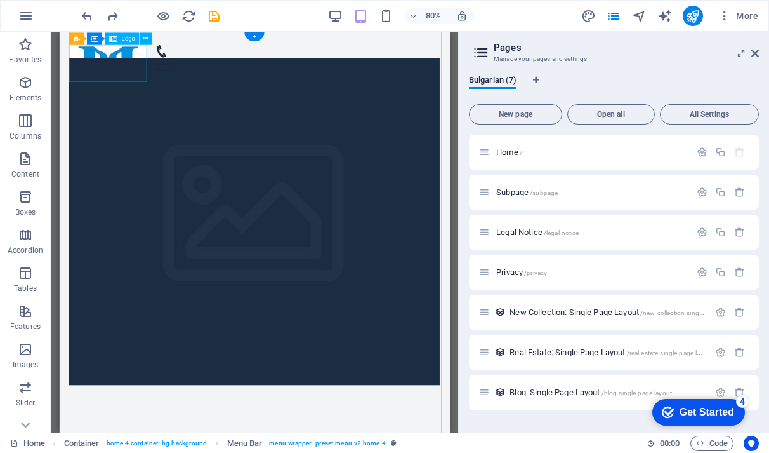
click at [133, 77] on div at bounding box center [119, 71] width 97 height 46
click at [131, 34] on div "Logo" at bounding box center [122, 38] width 34 height 12
click at [131, 39] on span "Logo" at bounding box center [128, 39] width 13 height 6
click at [144, 41] on icon at bounding box center [146, 38] width 6 height 11
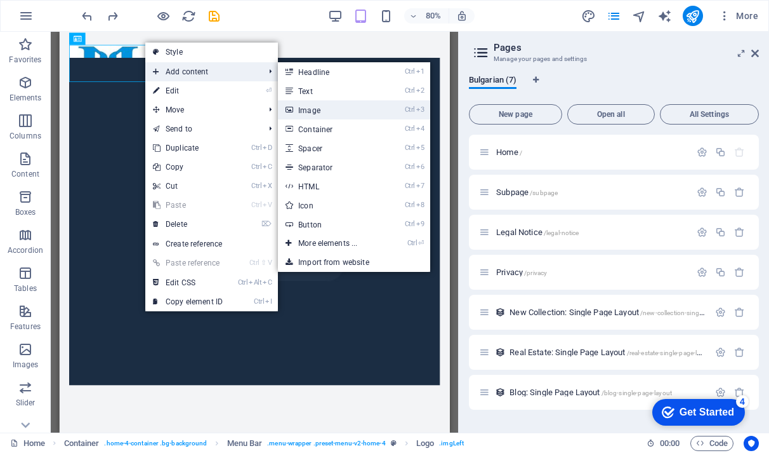
click at [312, 106] on link "Ctrl 3 Image" at bounding box center [330, 109] width 105 height 19
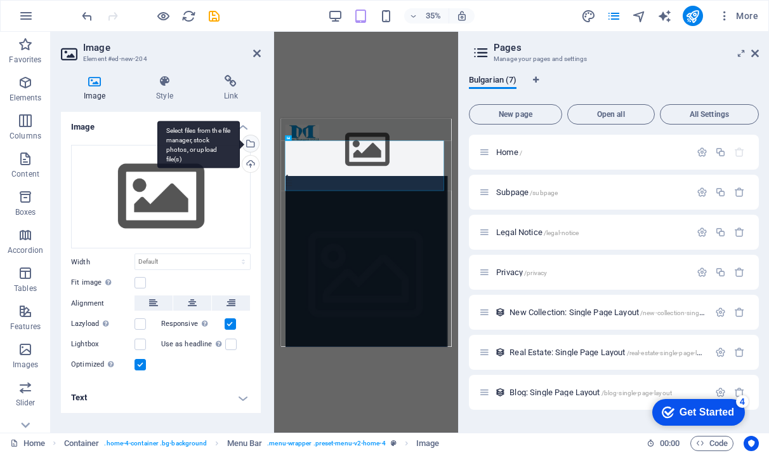
click at [240, 146] on div "Select files from the file manager, stock photos, or upload file(s)" at bounding box center [198, 145] width 83 height 48
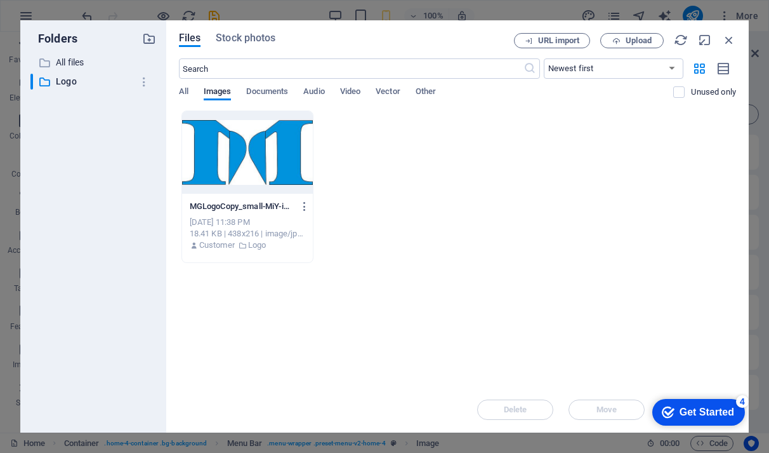
click at [246, 150] on div at bounding box center [247, 152] width 131 height 83
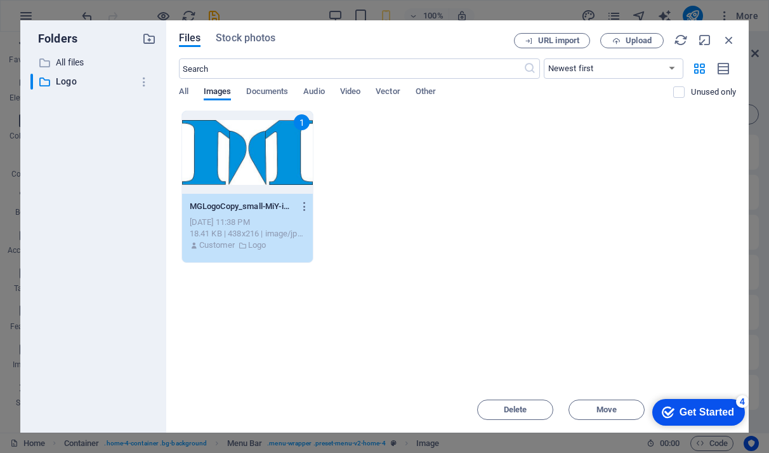
click at [187, 210] on div "MGLogoCopy_small-MiY-iedV9N4TGYo2NUAkNQ.jpg MGLogoCopy_small-MiY-iedV9N4TGYo2NU…" at bounding box center [247, 226] width 131 height 65
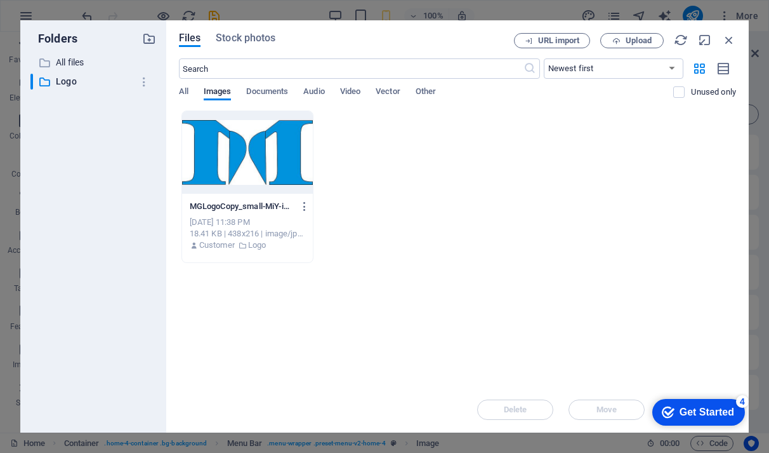
click at [187, 210] on div "MGLogoCopy_small-MiY-iedV9N4TGYo2NUAkNQ.jpg MGLogoCopy_small-MiY-iedV9N4TGYo2NU…" at bounding box center [247, 226] width 131 height 65
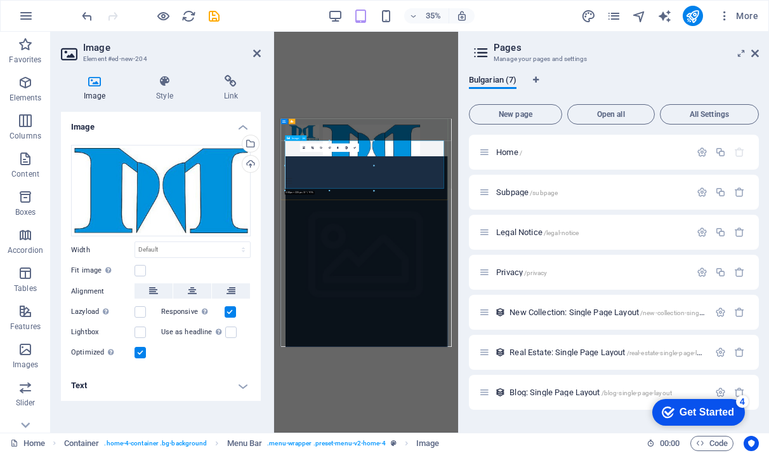
click at [725, 213] on figure at bounding box center [524, 203] width 463 height 137
click at [748, 239] on div "Menu Home Legal Notice Privacy" at bounding box center [524, 218] width 487 height 201
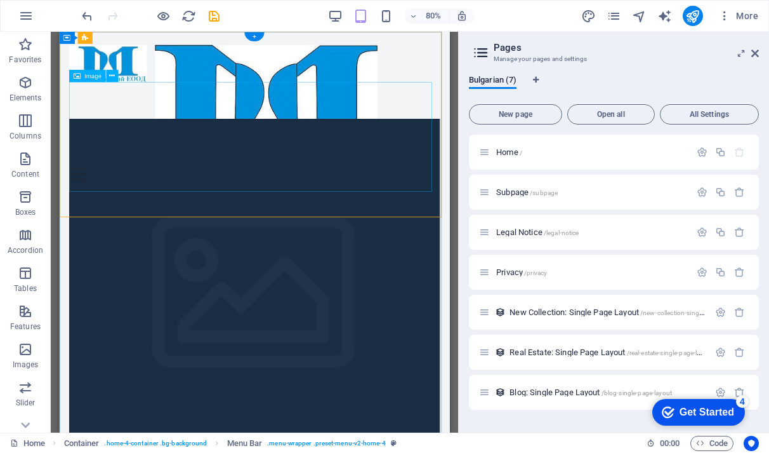
click at [393, 178] on figure at bounding box center [302, 116] width 463 height 137
click at [135, 65] on div at bounding box center [119, 71] width 97 height 46
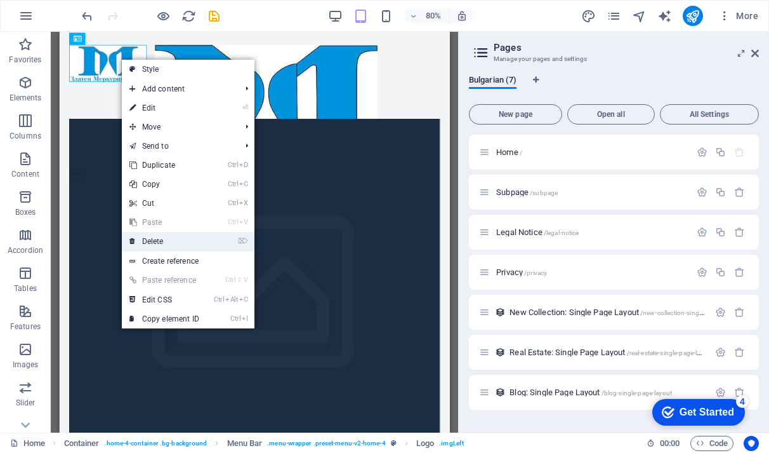
click at [176, 235] on link "⌦ Delete" at bounding box center [164, 241] width 85 height 19
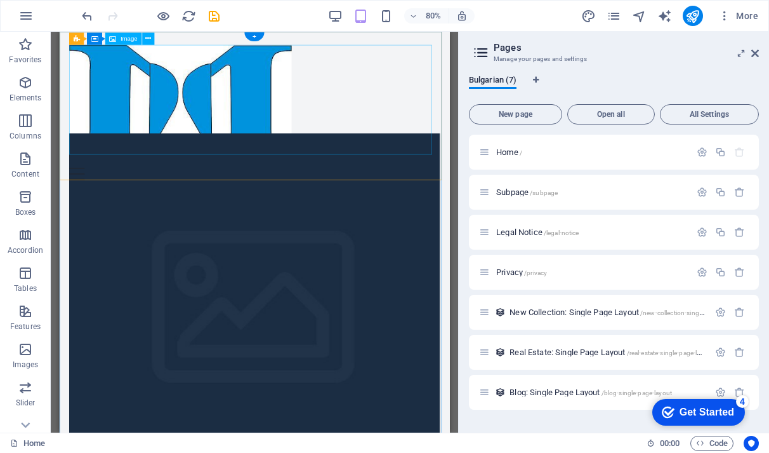
click at [408, 138] on figure at bounding box center [302, 116] width 463 height 137
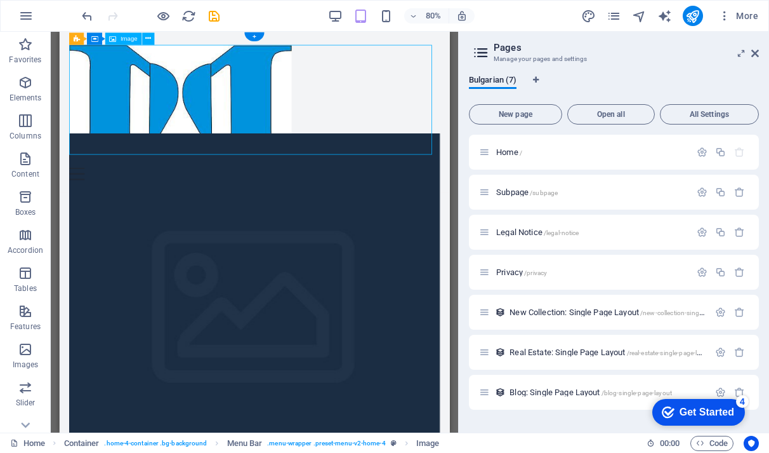
click at [398, 103] on figure at bounding box center [302, 116] width 463 height 137
drag, startPoint x: 34, startPoint y: 175, endPoint x: 367, endPoint y: 129, distance: 336.2
click at [34, 175] on p "Content" at bounding box center [25, 174] width 28 height 10
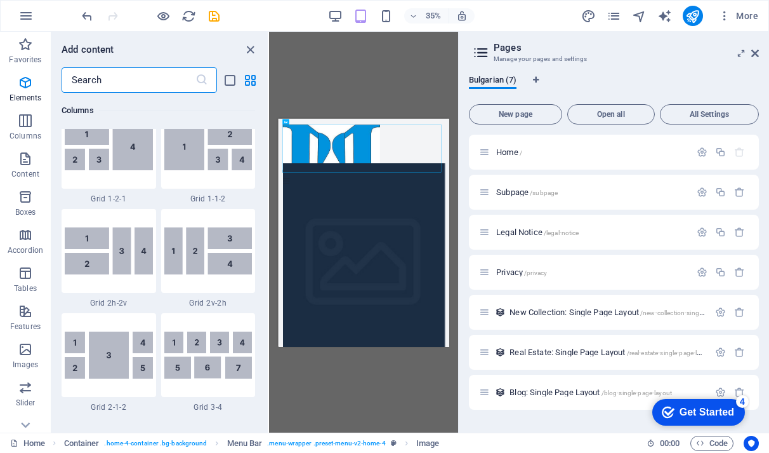
scroll to position [2221, 0]
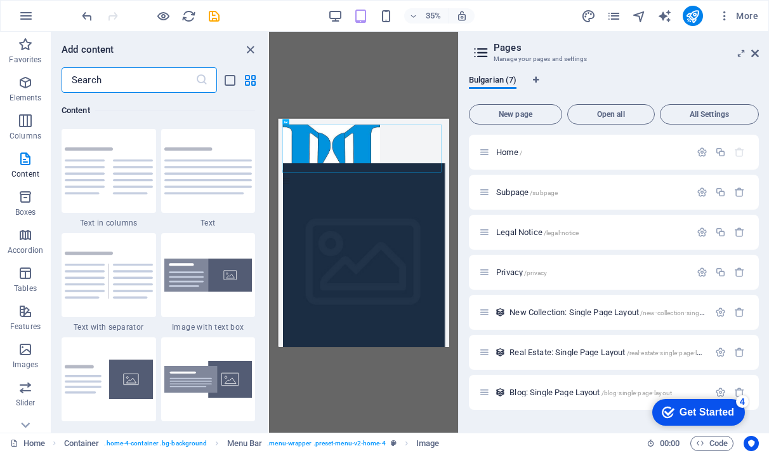
click at [204, 182] on img at bounding box center [208, 170] width 88 height 47
click at [269, 179] on div "Drag here to replace the existing content. Press “Ctrl” if you want to create a…" at bounding box center [363, 232] width 189 height 400
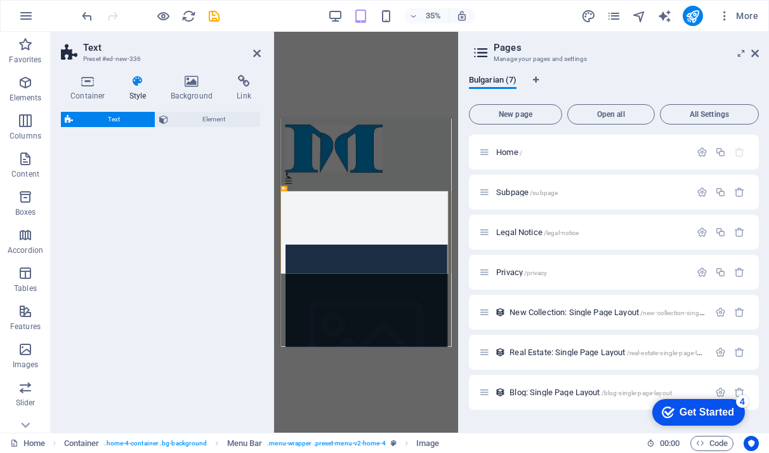
select select "preset-text-v2-default"
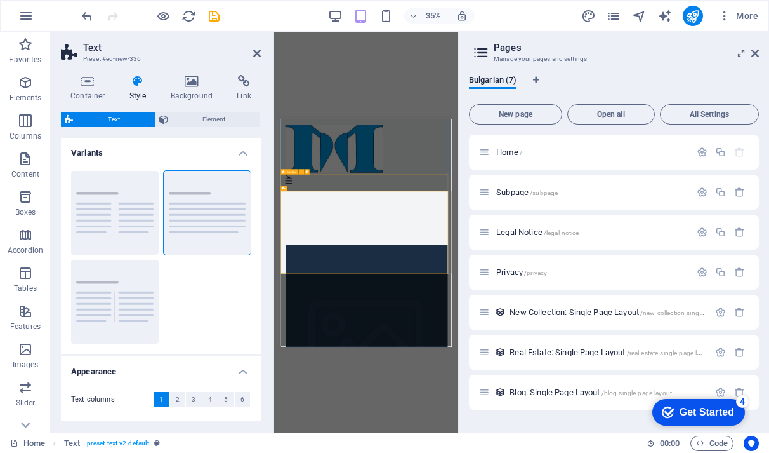
scroll to position [579, 0]
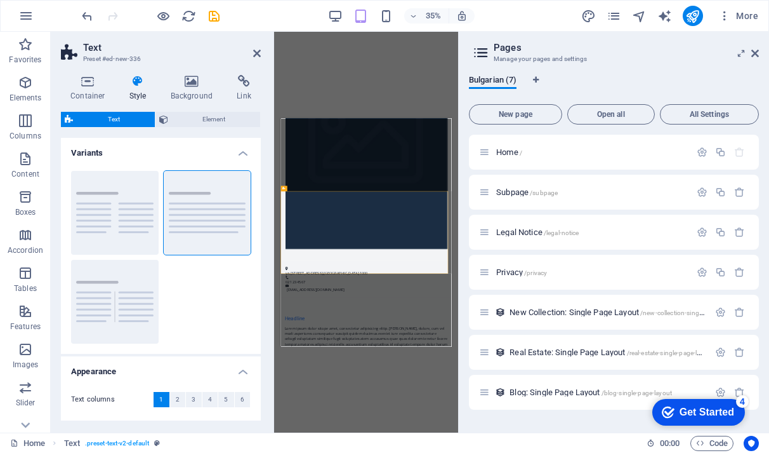
click at [394, 84] on div "Drag here to replace the existing content. Press “Ctrl” if you want to create a…" at bounding box center [366, 232] width 184 height 400
click at [257, 54] on icon at bounding box center [257, 53] width 8 height 10
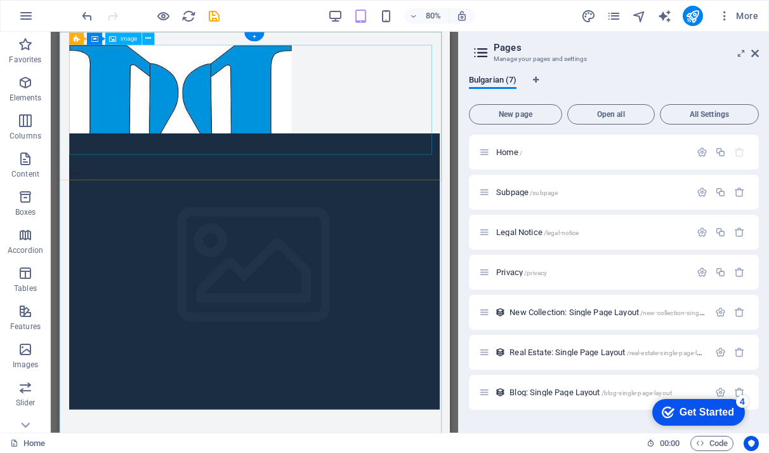
click at [392, 119] on figure at bounding box center [302, 116] width 463 height 137
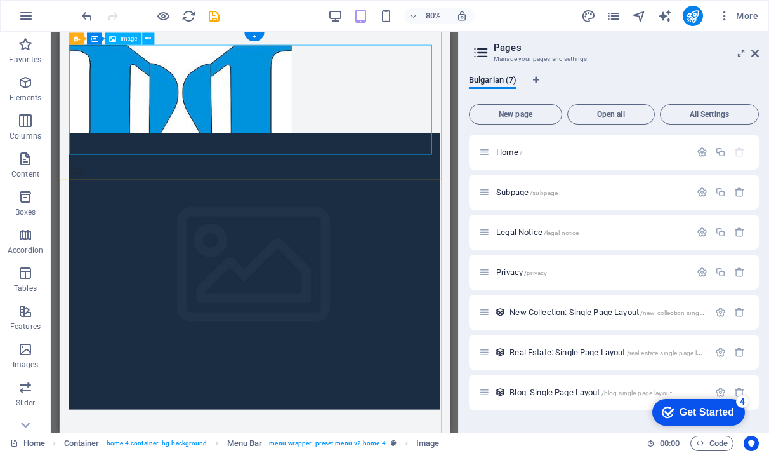
click at [374, 115] on figure at bounding box center [302, 116] width 463 height 137
click at [150, 37] on icon at bounding box center [148, 38] width 6 height 11
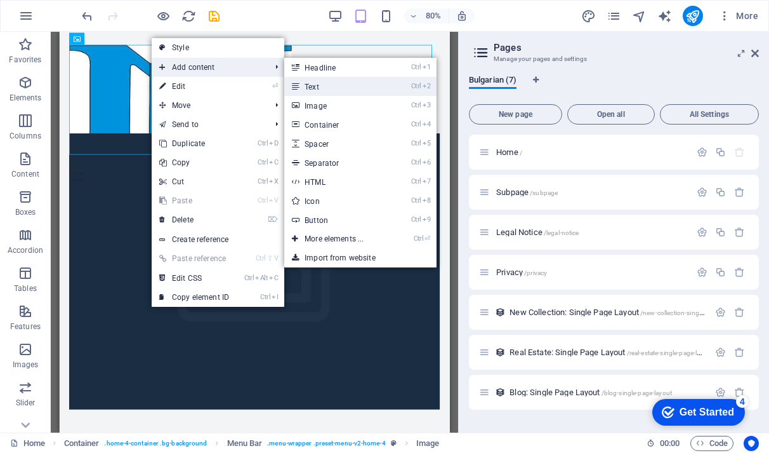
click at [304, 88] on link "Ctrl 2 Text" at bounding box center [336, 86] width 105 height 19
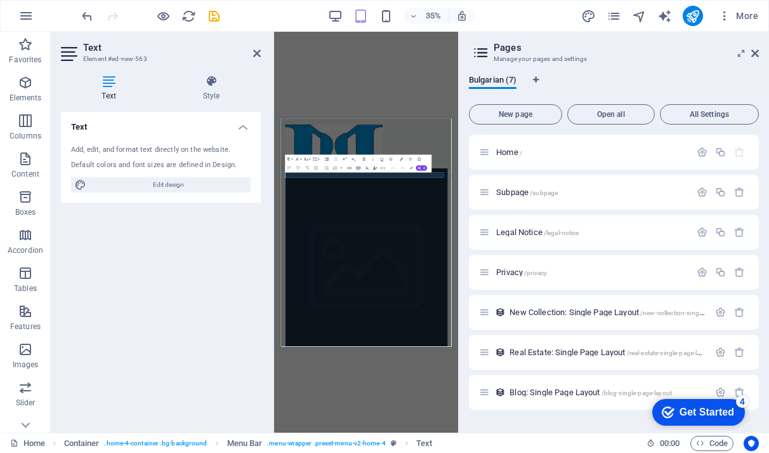
click at [209, 149] on div "Add, edit, and format text directly on the website." at bounding box center [161, 150] width 180 height 11
click at [128, 153] on div "Add, edit, and format text directly on the website." at bounding box center [161, 150] width 180 height 11
click at [111, 77] on icon at bounding box center [109, 81] width 96 height 13
click at [246, 128] on h4 "Text" at bounding box center [161, 123] width 200 height 23
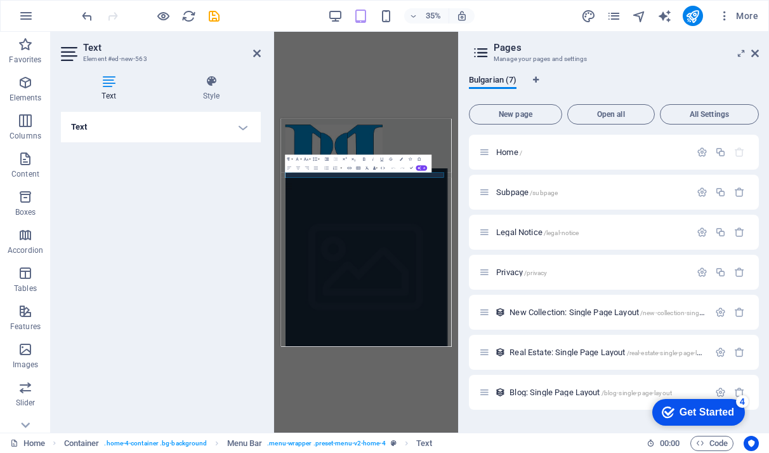
click at [107, 127] on h4 "Text" at bounding box center [161, 127] width 200 height 30
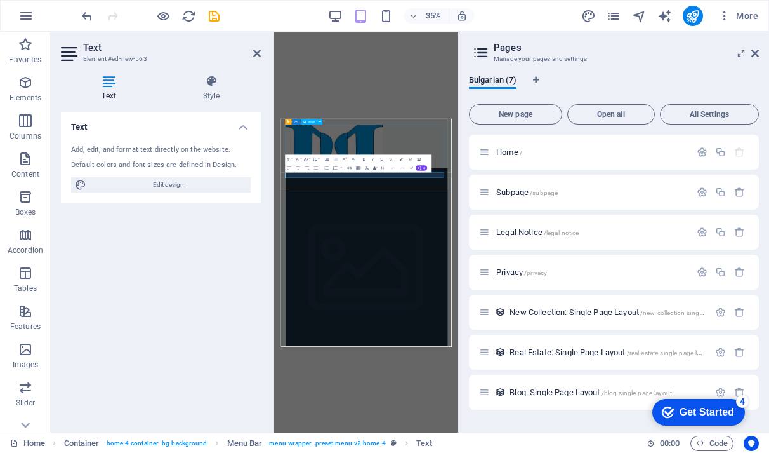
click at [611, 173] on figure at bounding box center [524, 203] width 463 height 137
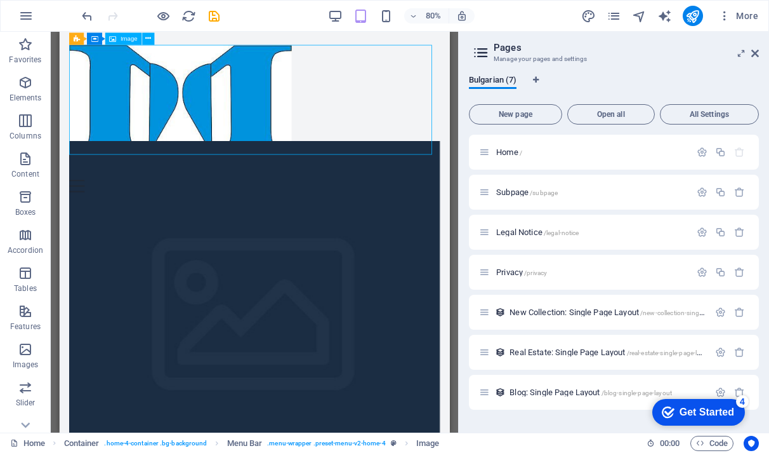
click at [455, 131] on figure at bounding box center [302, 116] width 463 height 137
click at [370, 89] on figure at bounding box center [302, 116] width 463 height 137
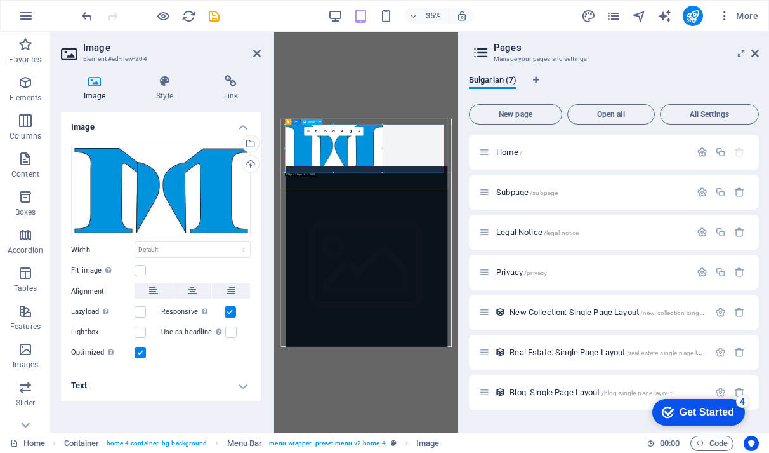
click at [459, 199] on figure at bounding box center [524, 203] width 463 height 137
click at [471, 168] on div "Home /" at bounding box center [614, 152] width 290 height 35
click at [645, 168] on figure at bounding box center [524, 203] width 463 height 137
click at [645, 166] on figure at bounding box center [524, 203] width 463 height 137
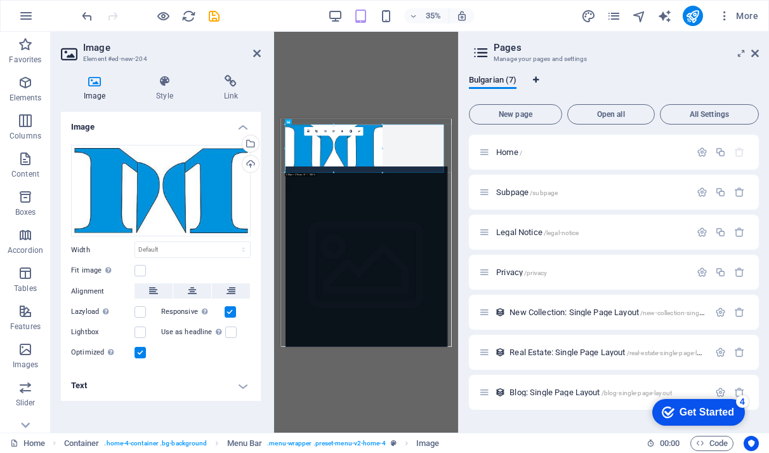
click at [538, 79] on icon "Language Tabs" at bounding box center [536, 80] width 6 height 8
select select "24"
select select "41"
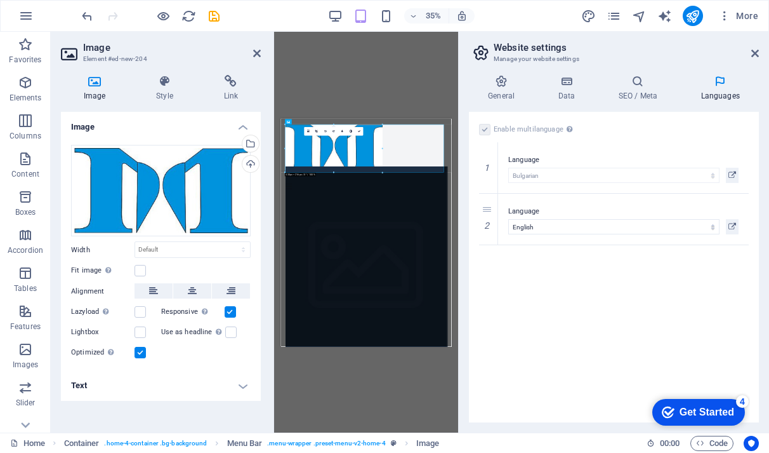
click at [717, 91] on h4 "Languages" at bounding box center [720, 88] width 77 height 27
click at [498, 82] on icon at bounding box center [501, 81] width 65 height 13
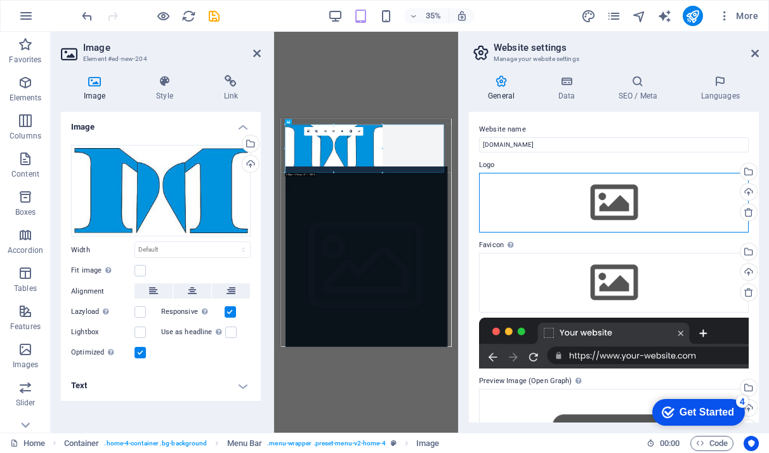
click at [574, 187] on div "Drag files here, click to choose files or select files from Files or our free s…" at bounding box center [614, 203] width 270 height 60
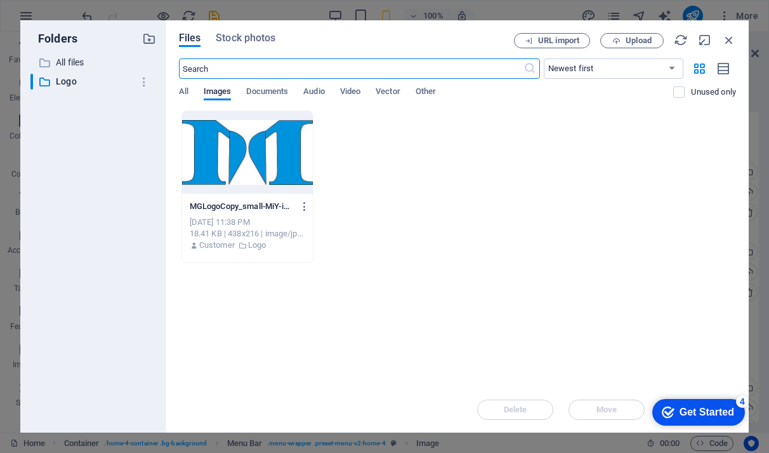
click at [680, 406] on div "Get Started" at bounding box center [707, 411] width 55 height 11
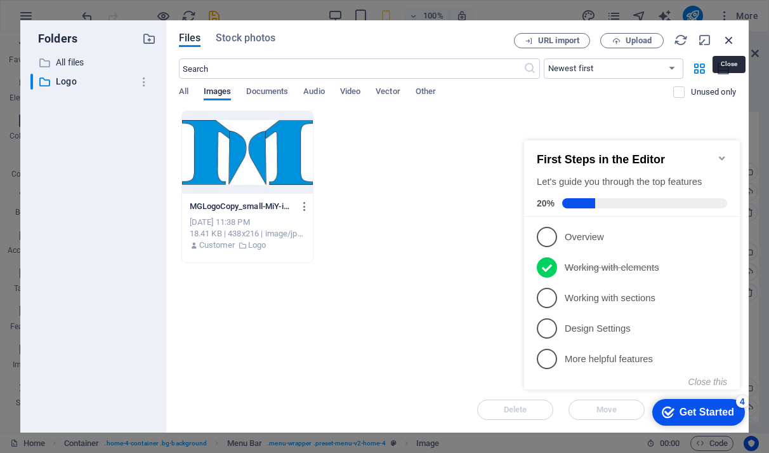
click at [731, 35] on icon "button" at bounding box center [729, 40] width 14 height 14
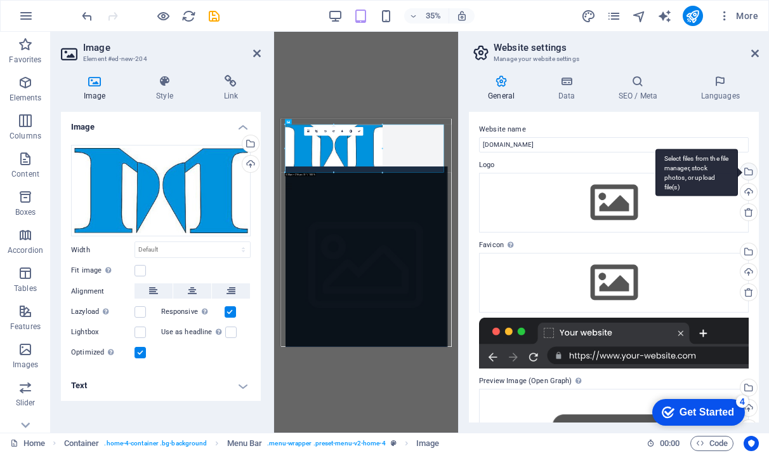
click at [738, 177] on div "Select files from the file manager, stock photos, or upload file(s)" at bounding box center [697, 173] width 83 height 48
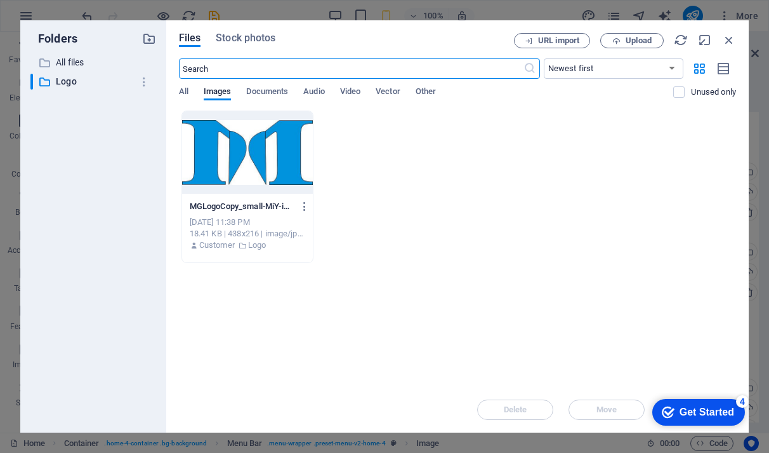
click at [244, 173] on div at bounding box center [247, 152] width 131 height 83
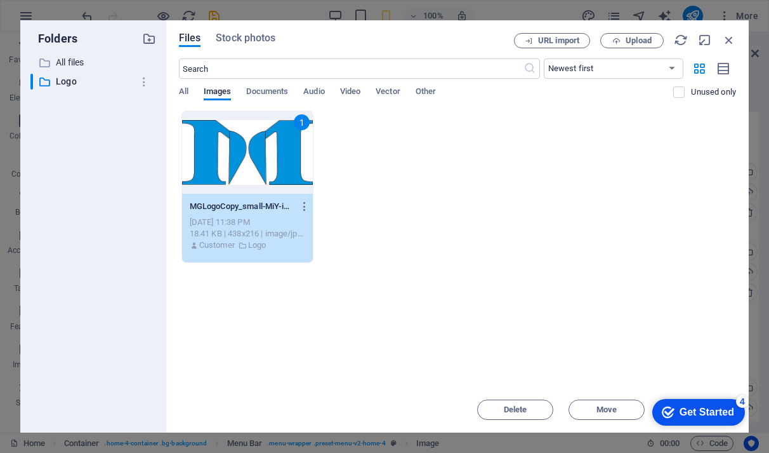
click at [244, 173] on div "1" at bounding box center [247, 152] width 131 height 83
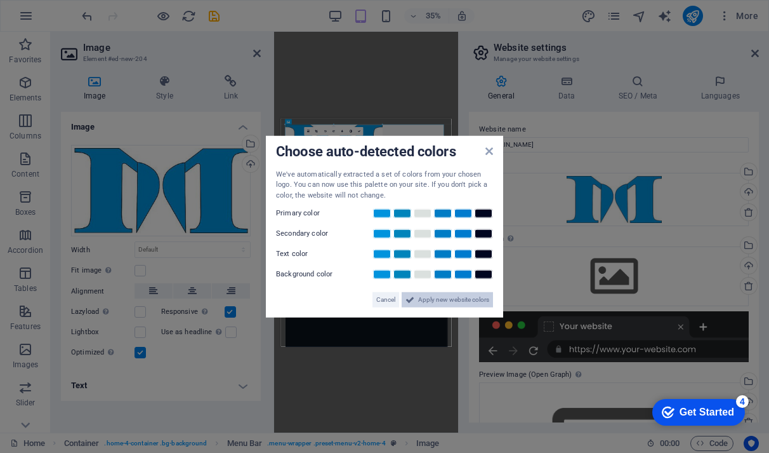
click at [427, 298] on span "Apply new website colors" at bounding box center [453, 299] width 71 height 15
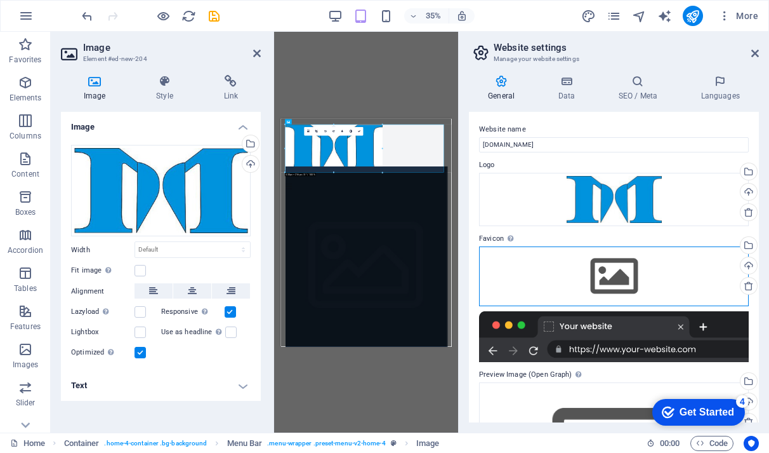
click at [619, 275] on div "Drag files here, click to choose files or select files from Files or our free s…" at bounding box center [614, 276] width 270 height 60
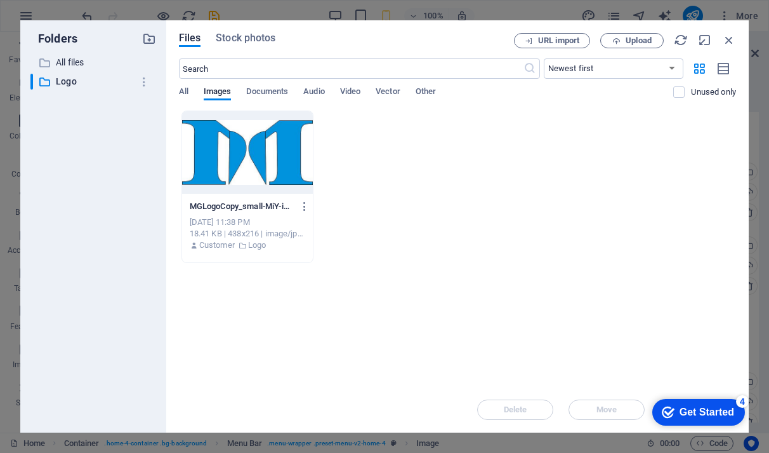
click at [507, 393] on div "Delete Move Insert" at bounding box center [457, 403] width 557 height 33
click at [251, 279] on div "Drop files here to upload them instantly MGLogoCopy_small-MiY-iedV9N4TGYo2NUAkN…" at bounding box center [457, 248] width 557 height 276
click at [144, 91] on button "button" at bounding box center [144, 82] width 23 height 20
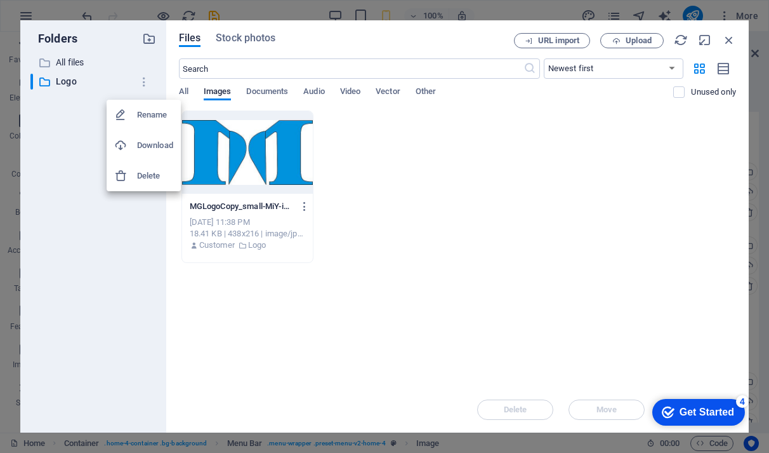
click at [150, 143] on h6 "Download" at bounding box center [155, 145] width 36 height 15
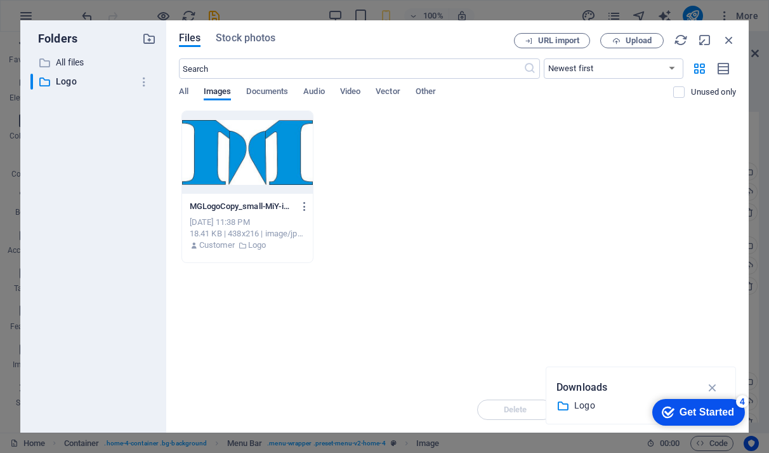
drag, startPoint x: 308, startPoint y: 230, endPoint x: 565, endPoint y: 400, distance: 308.0
click at [565, 400] on icon at bounding box center [563, 405] width 13 height 13
click at [274, 267] on figure at bounding box center [274, 335] width 0 height 356
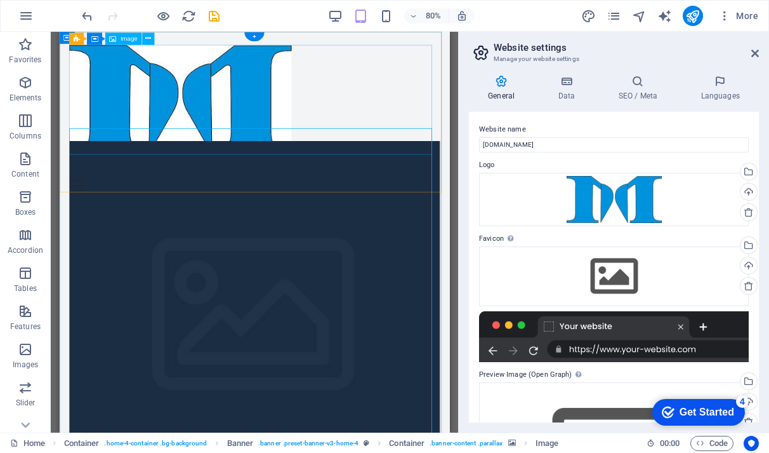
click at [395, 132] on figure at bounding box center [302, 116] width 463 height 137
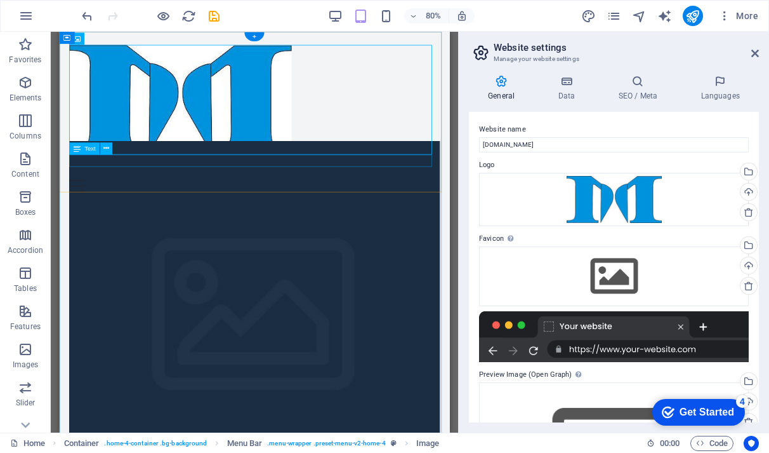
click at [154, 191] on div "New text element" at bounding box center [302, 192] width 463 height 15
click at [158, 191] on div "New text element" at bounding box center [302, 192] width 463 height 15
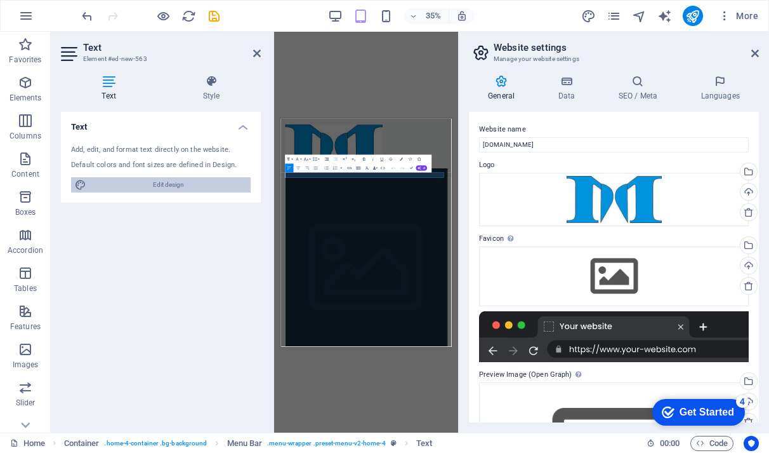
click at [146, 182] on span "Edit design" at bounding box center [168, 184] width 157 height 15
select select "px"
select select "200"
select select "px"
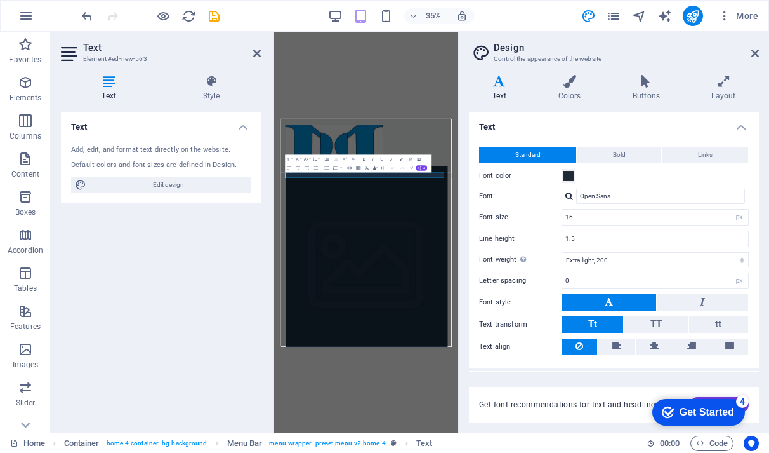
scroll to position [30, 0]
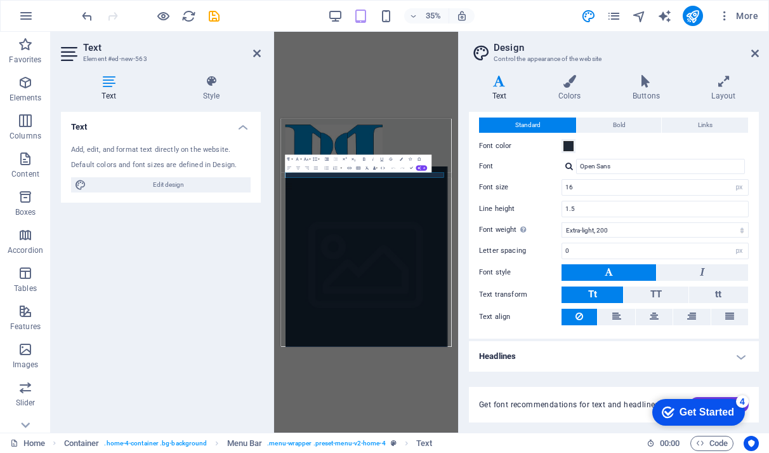
click at [494, 91] on h4 "Text" at bounding box center [502, 88] width 66 height 27
click at [194, 94] on h4 "Style" at bounding box center [211, 88] width 99 height 27
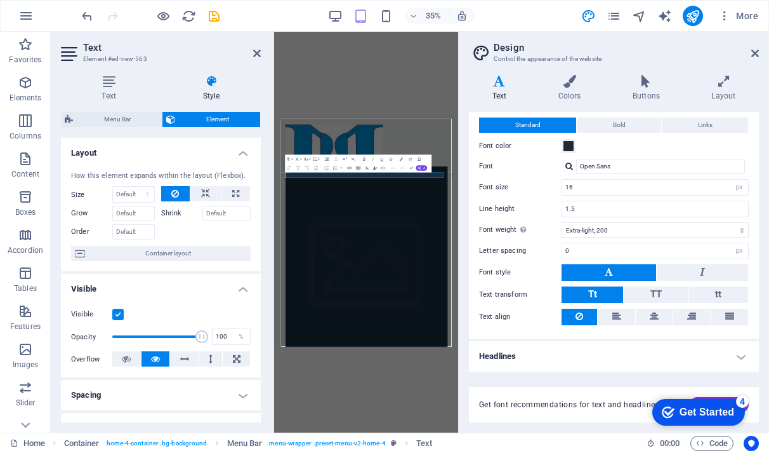
click at [249, 394] on h4 "Spacing" at bounding box center [161, 395] width 200 height 30
drag, startPoint x: 258, startPoint y: 268, endPoint x: 258, endPoint y: 334, distance: 66.6
click at [258, 334] on div "Layout How this element expands within the layout (Flexbox). Size Default auto …" at bounding box center [161, 280] width 200 height 284
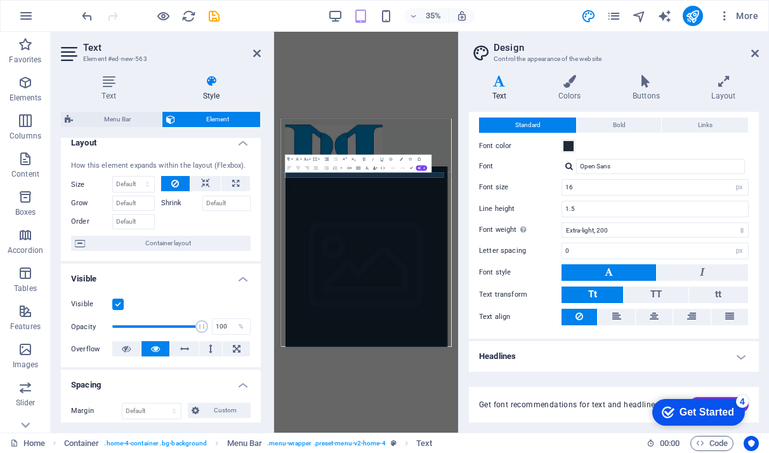
scroll to position [0, 0]
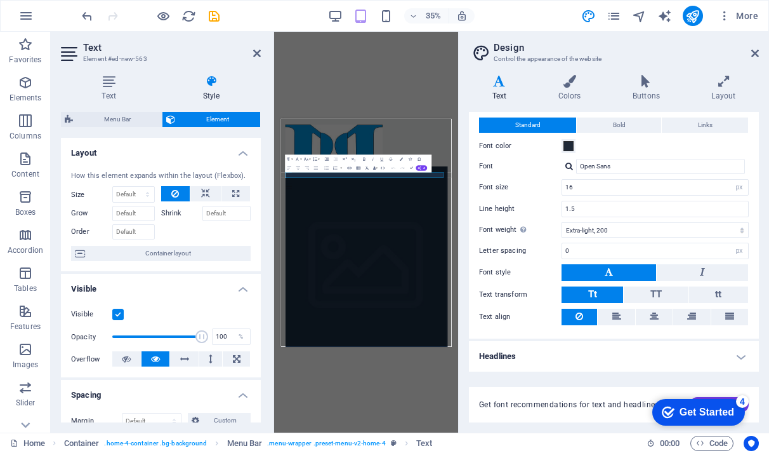
drag, startPoint x: 258, startPoint y: 253, endPoint x: 20, endPoint y: 32, distance: 325.1
click at [251, 49] on h2 "Text" at bounding box center [172, 47] width 178 height 11
drag, startPoint x: 256, startPoint y: 55, endPoint x: 245, endPoint y: 29, distance: 28.2
click at [256, 55] on icon at bounding box center [257, 53] width 8 height 10
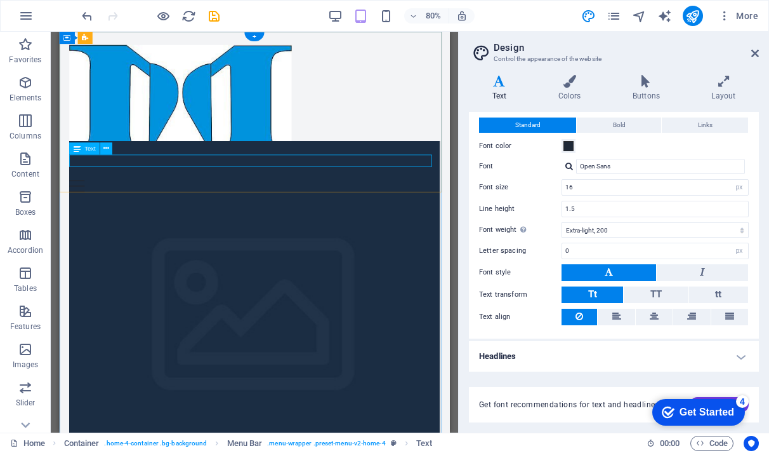
click at [300, 191] on div "New text element" at bounding box center [302, 192] width 463 height 15
click at [82, 150] on div "Text" at bounding box center [84, 148] width 30 height 12
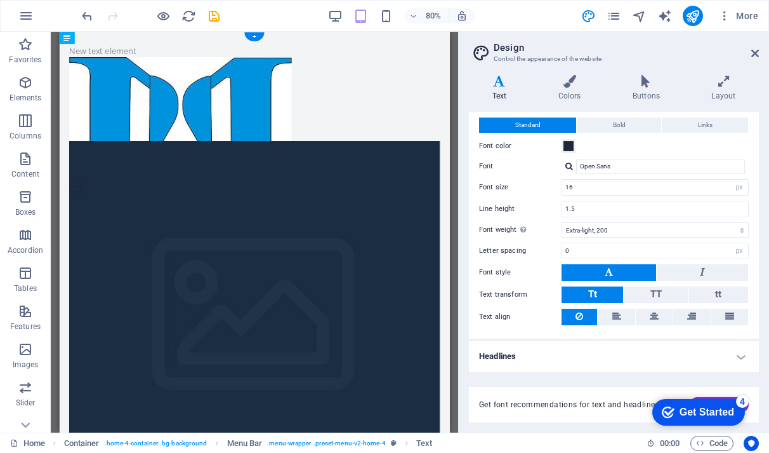
drag, startPoint x: 141, startPoint y: 182, endPoint x: 402, endPoint y: 152, distance: 263.1
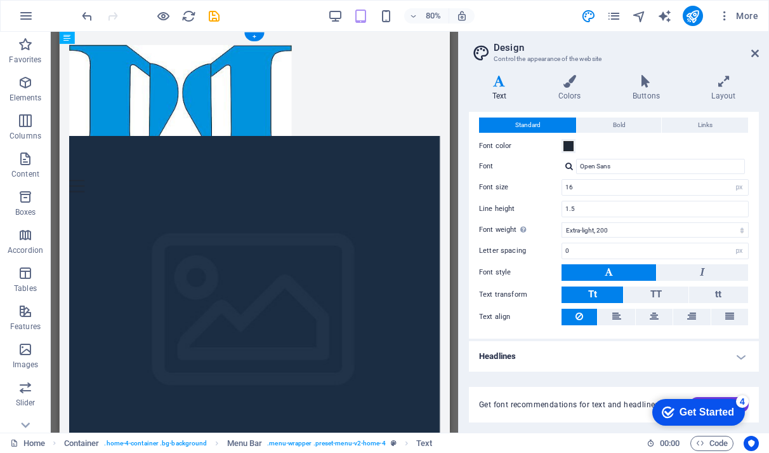
drag, startPoint x: 386, startPoint y: 56, endPoint x: 434, endPoint y: 111, distance: 73.3
click at [266, 140] on figure at bounding box center [302, 116] width 463 height 137
drag, startPoint x: 526, startPoint y: 185, endPoint x: 345, endPoint y: 125, distance: 190.5
click at [376, 122] on div "New text element Menu Home Legal Notice Privacy" at bounding box center [302, 140] width 487 height 216
click at [387, 112] on figure at bounding box center [302, 116] width 463 height 137
